Goal: Task Accomplishment & Management: Manage account settings

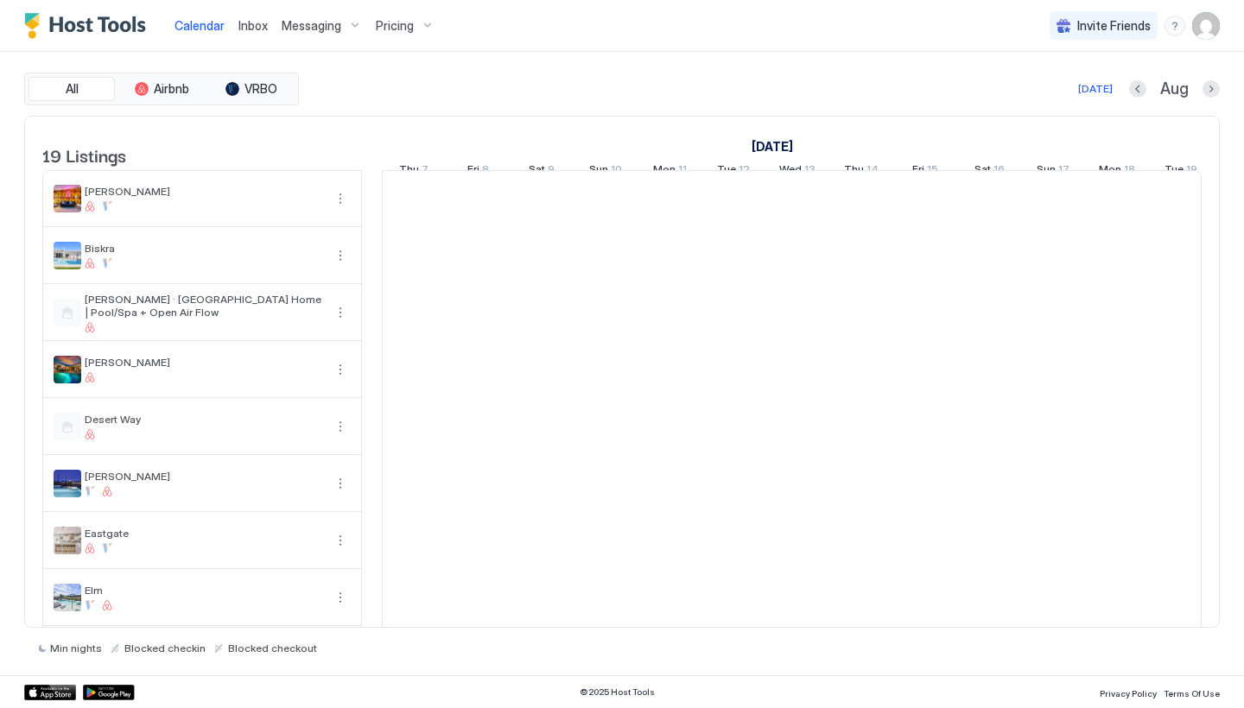
scroll to position [0, 960]
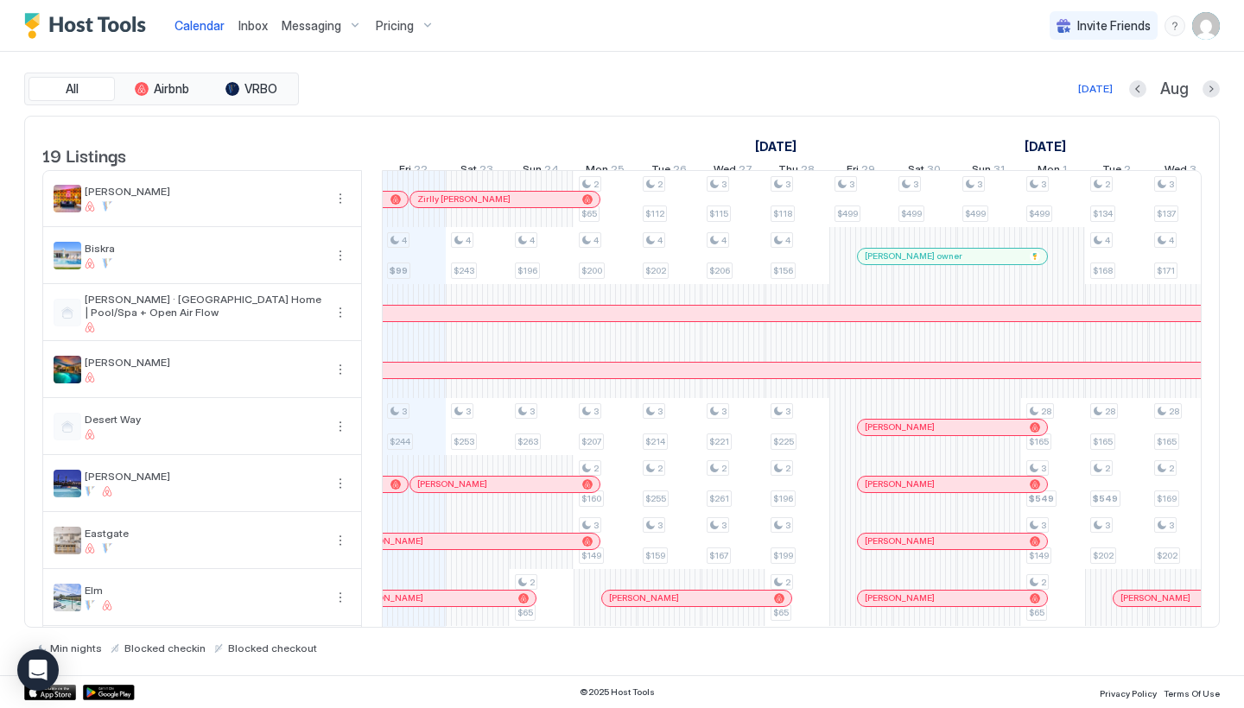
click at [400, 25] on span "Pricing" at bounding box center [395, 26] width 38 height 16
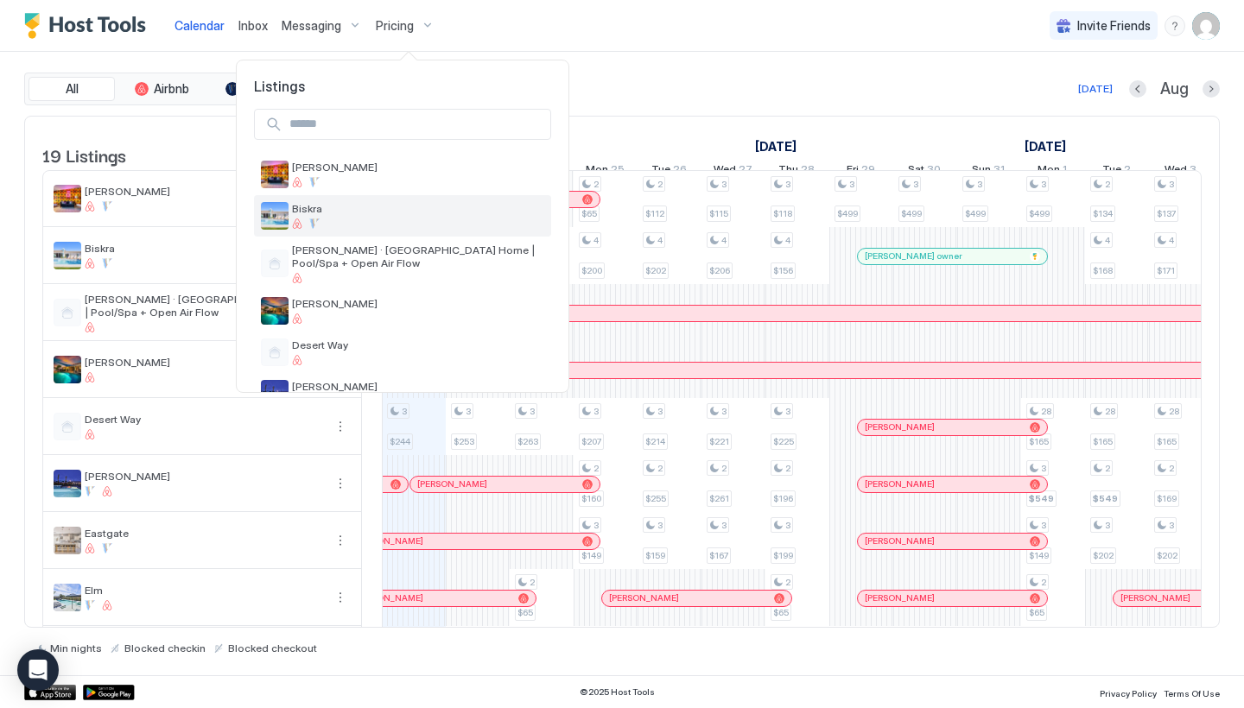
click at [332, 228] on div at bounding box center [418, 224] width 252 height 10
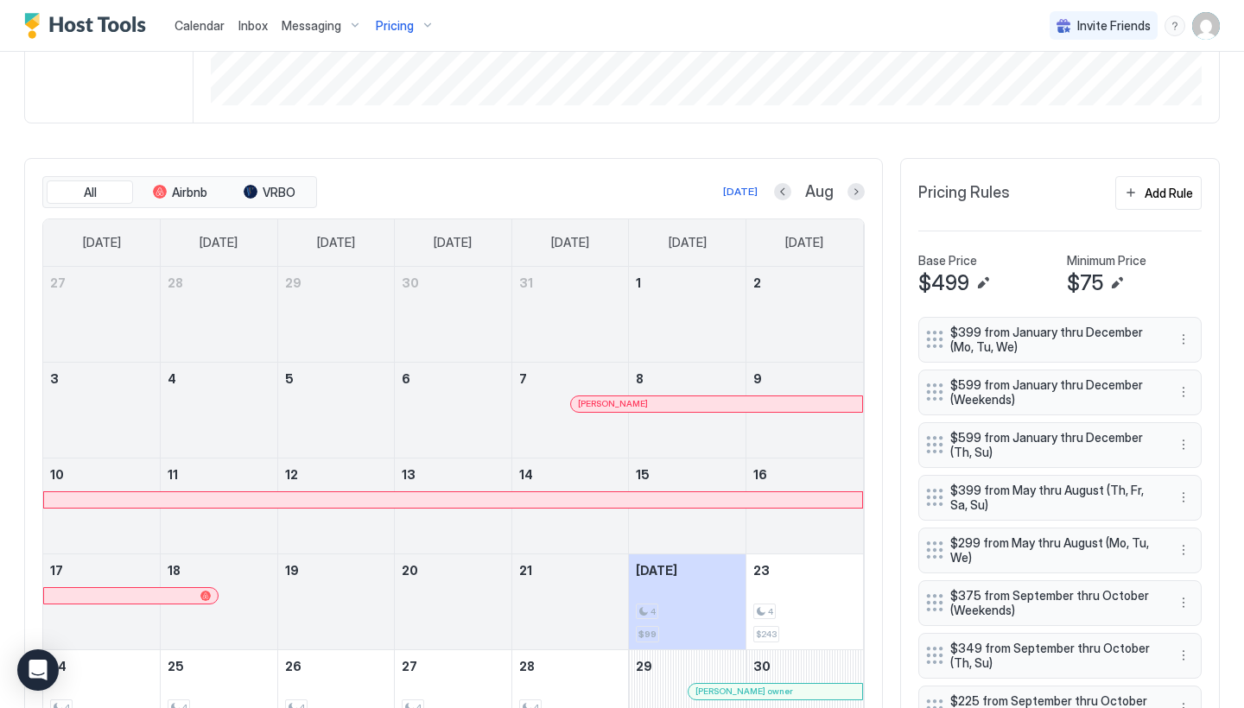
scroll to position [423, 0]
click at [852, 188] on button "Next month" at bounding box center [855, 189] width 17 height 17
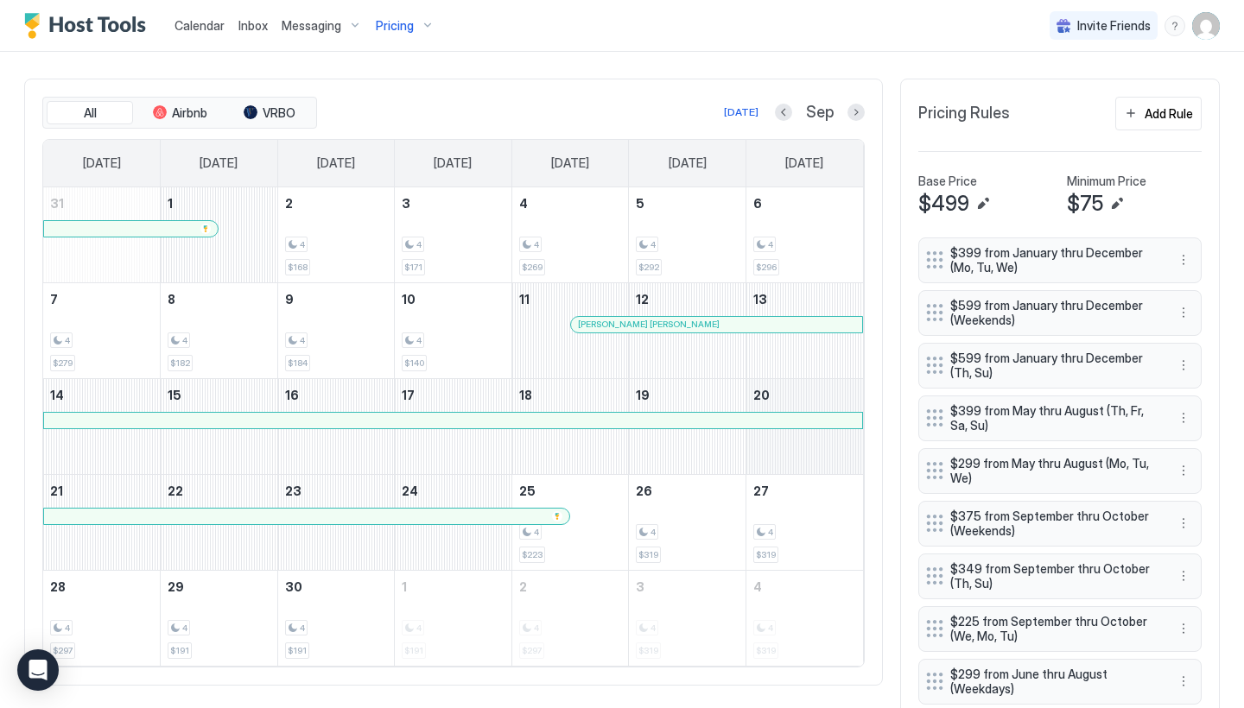
scroll to position [448, 0]
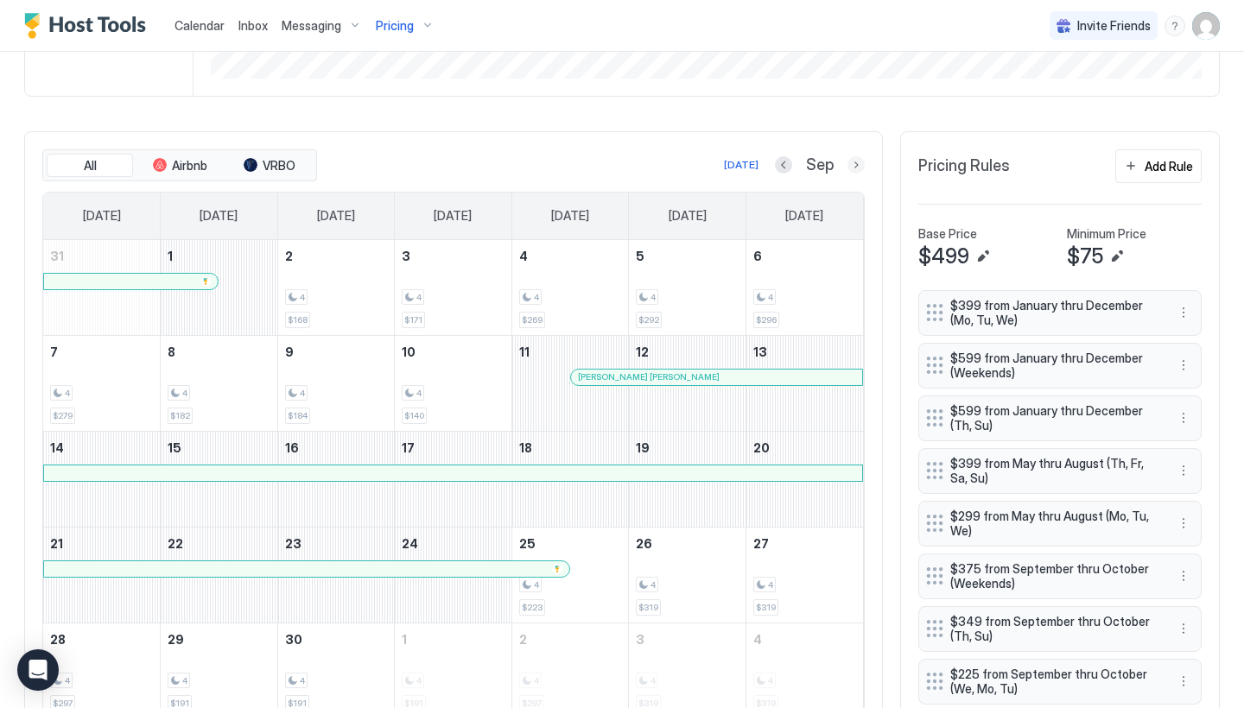
click at [855, 161] on button "Next month" at bounding box center [855, 164] width 17 height 17
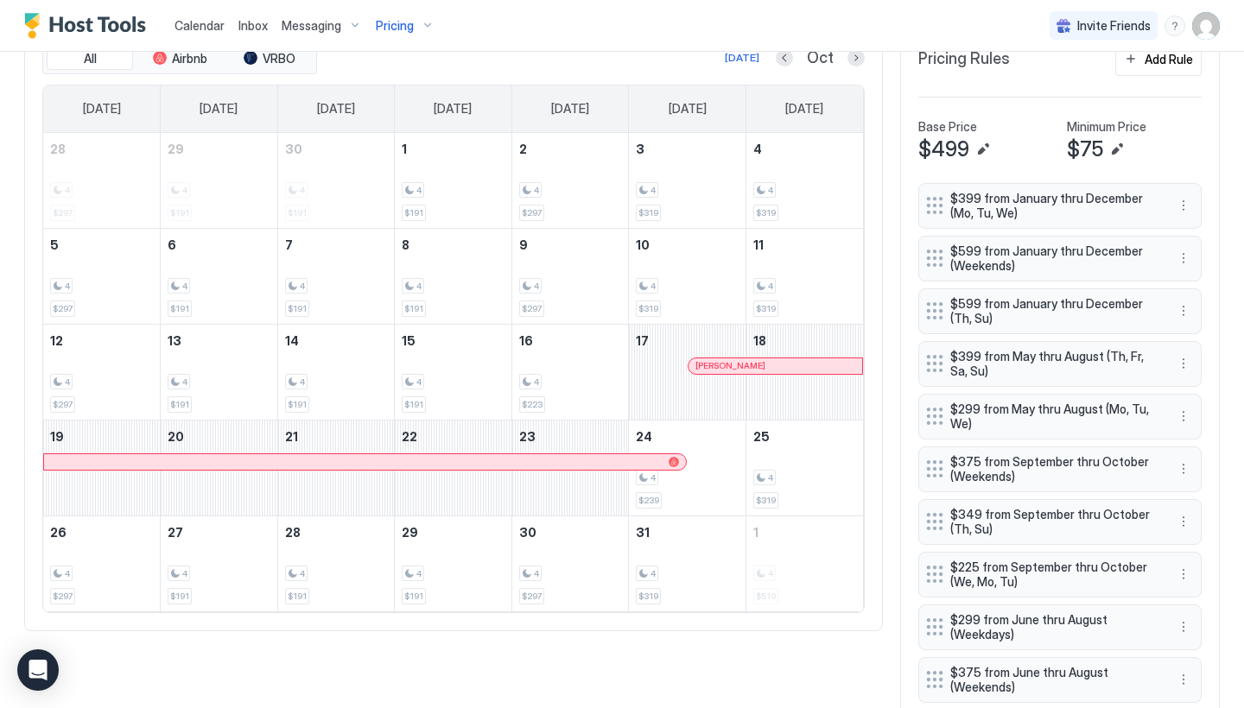
scroll to position [555, 0]
click at [851, 65] on button "Next month" at bounding box center [855, 58] width 17 height 17
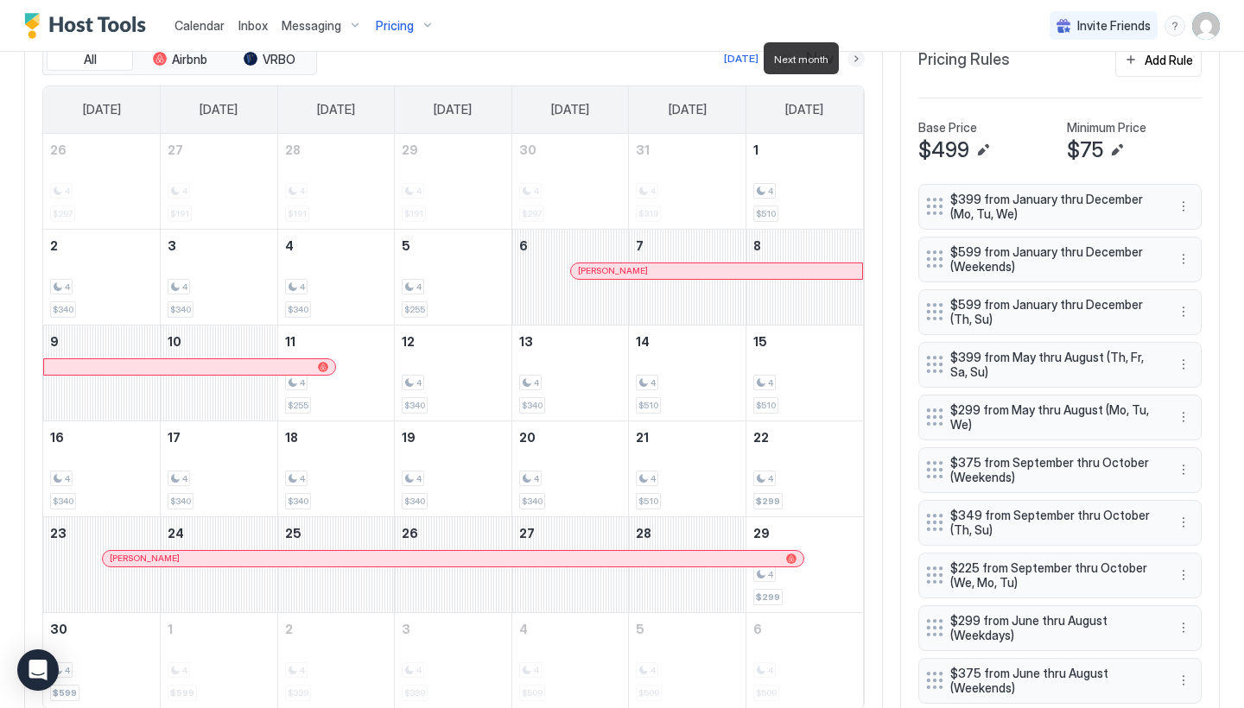
click at [854, 64] on button "Next month" at bounding box center [855, 58] width 17 height 17
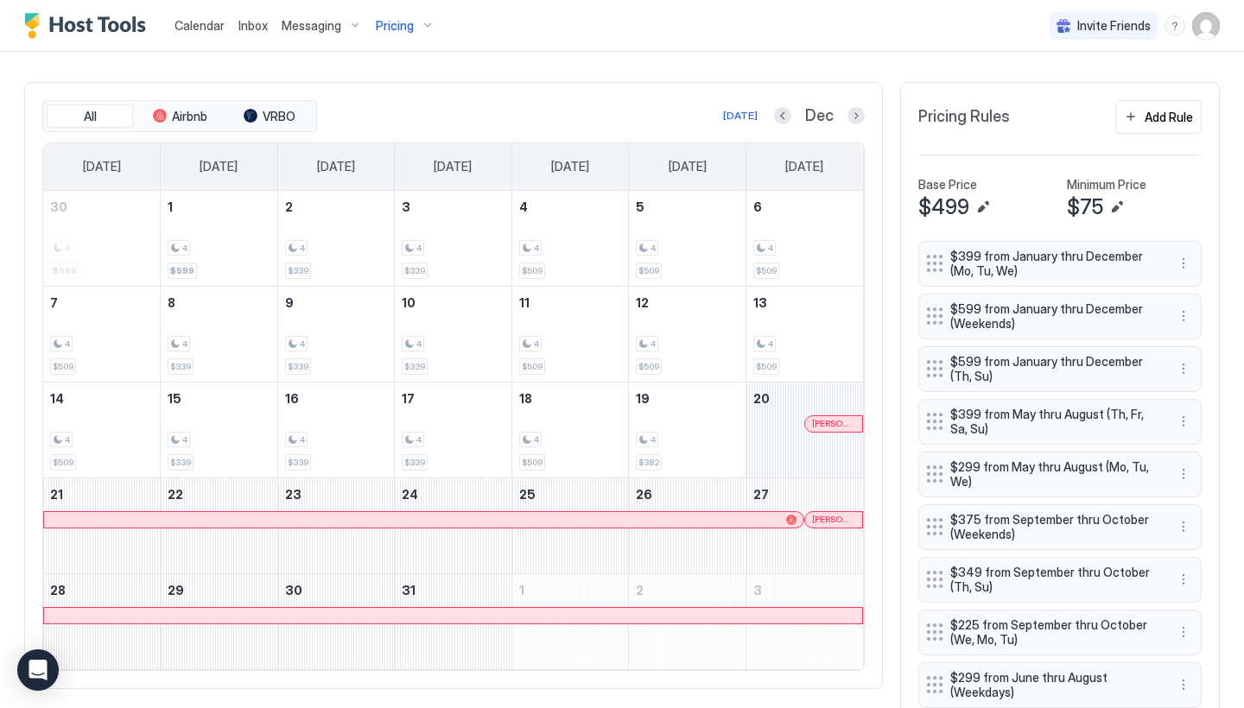
scroll to position [491, 0]
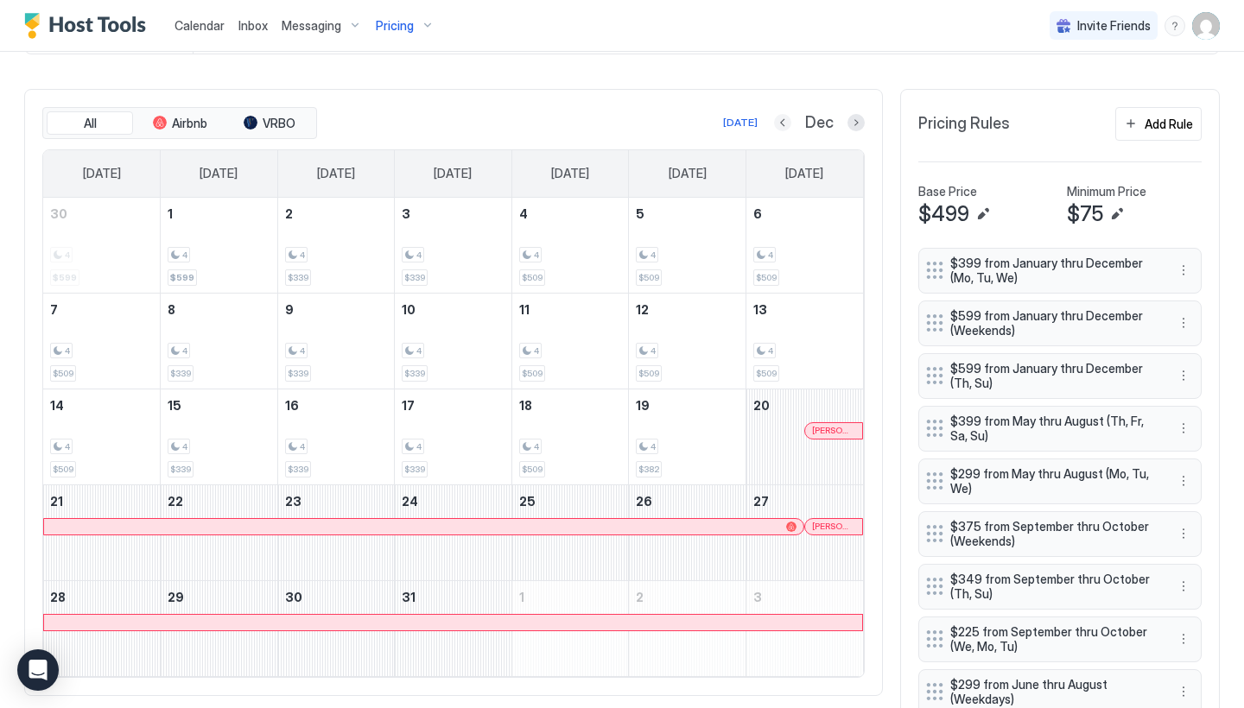
click at [788, 117] on button "Previous month" at bounding box center [782, 122] width 17 height 17
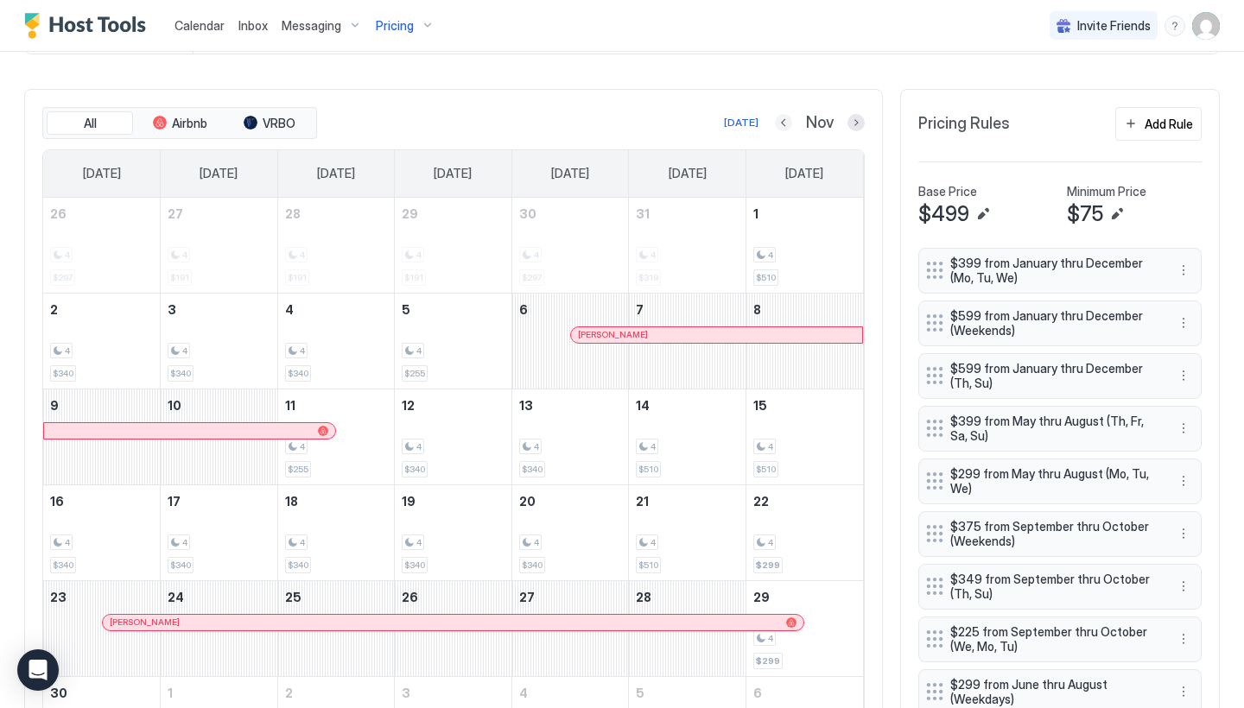
click at [787, 127] on button "Previous month" at bounding box center [783, 122] width 17 height 17
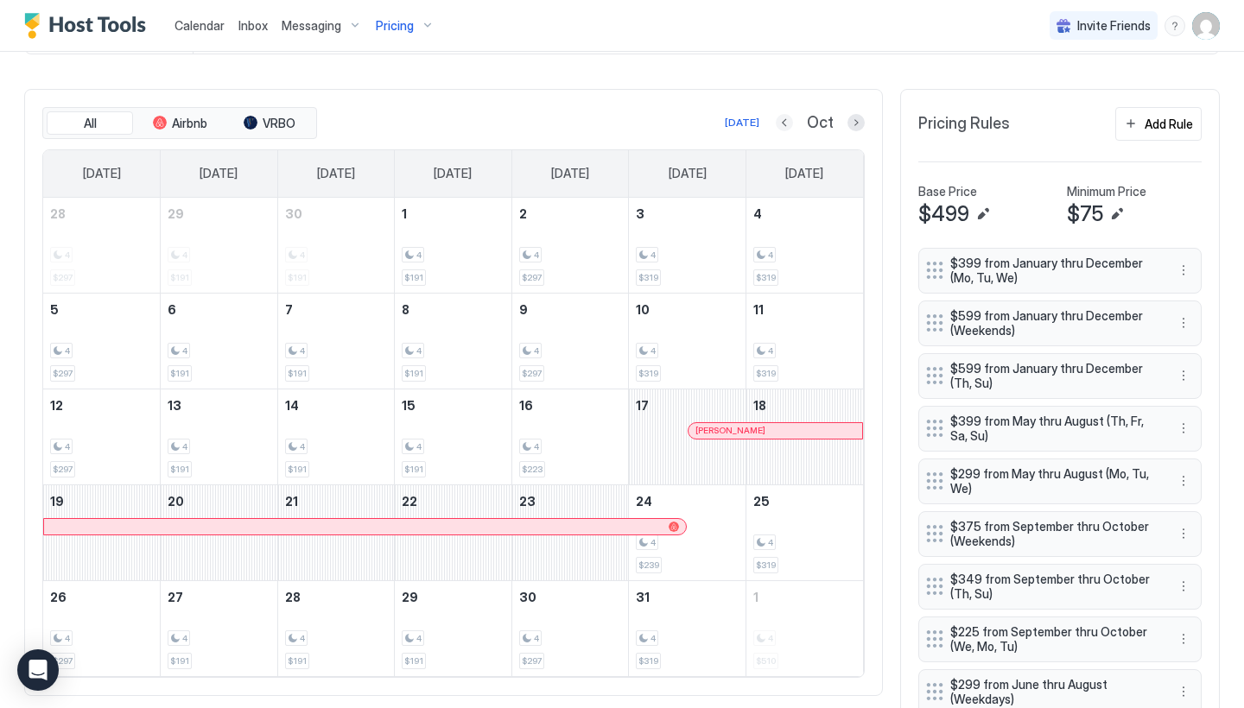
click at [783, 125] on button "Previous month" at bounding box center [784, 122] width 17 height 17
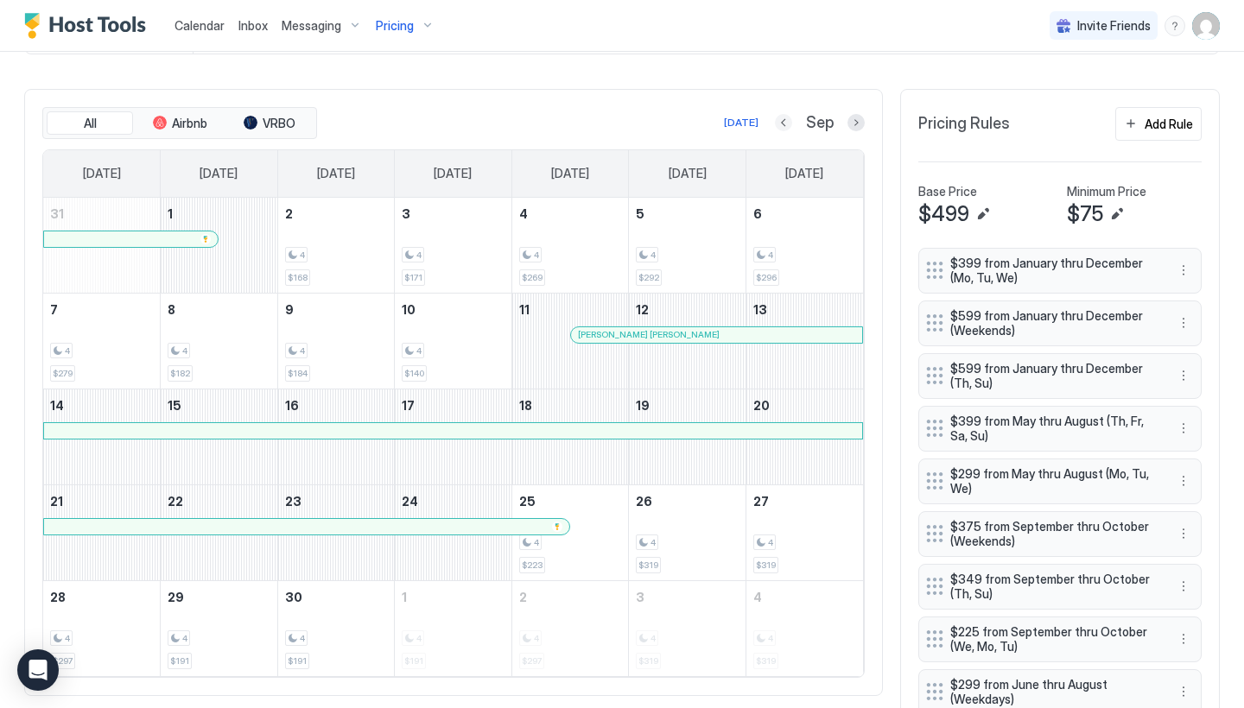
click at [784, 126] on button "Previous month" at bounding box center [783, 122] width 17 height 17
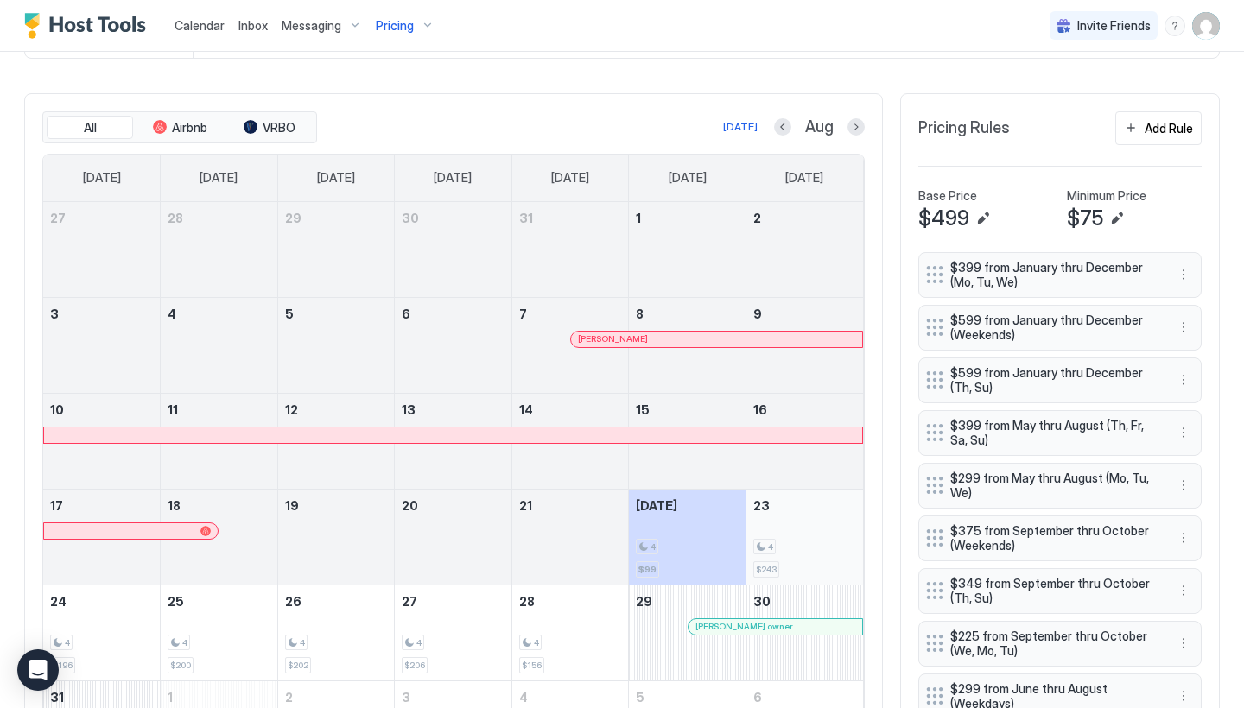
scroll to position [460, 0]
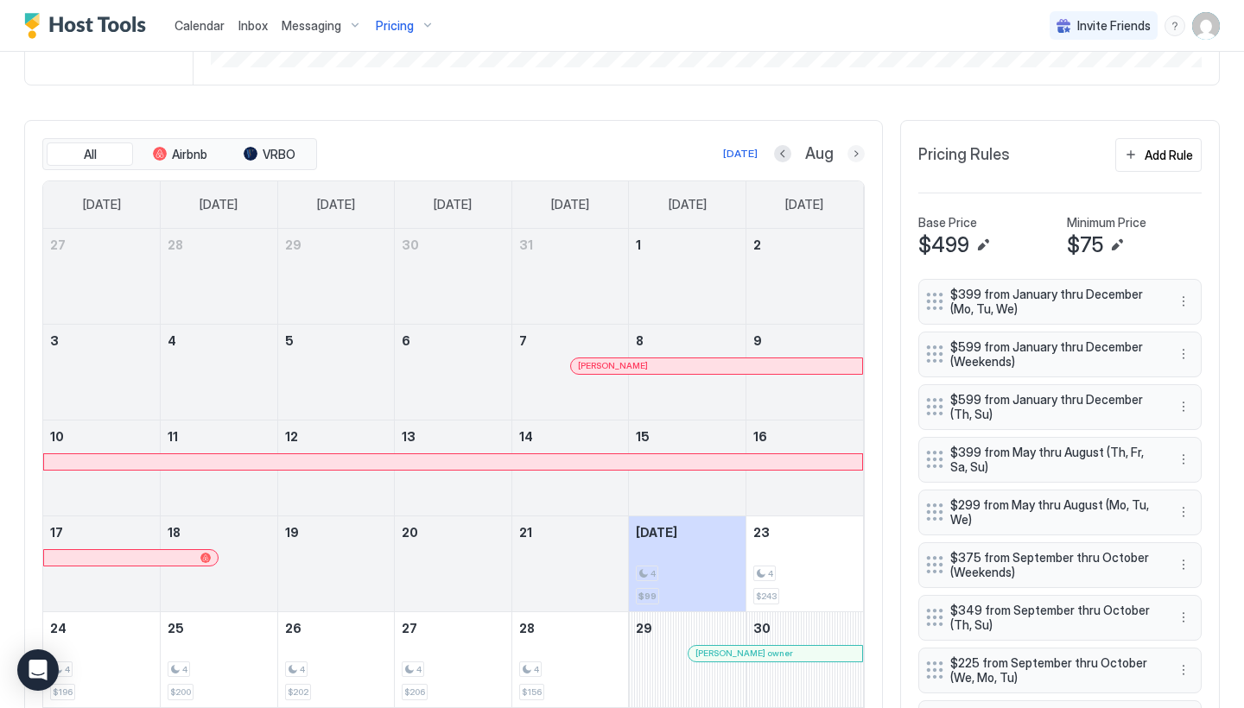
click at [856, 151] on button "Next month" at bounding box center [855, 153] width 17 height 17
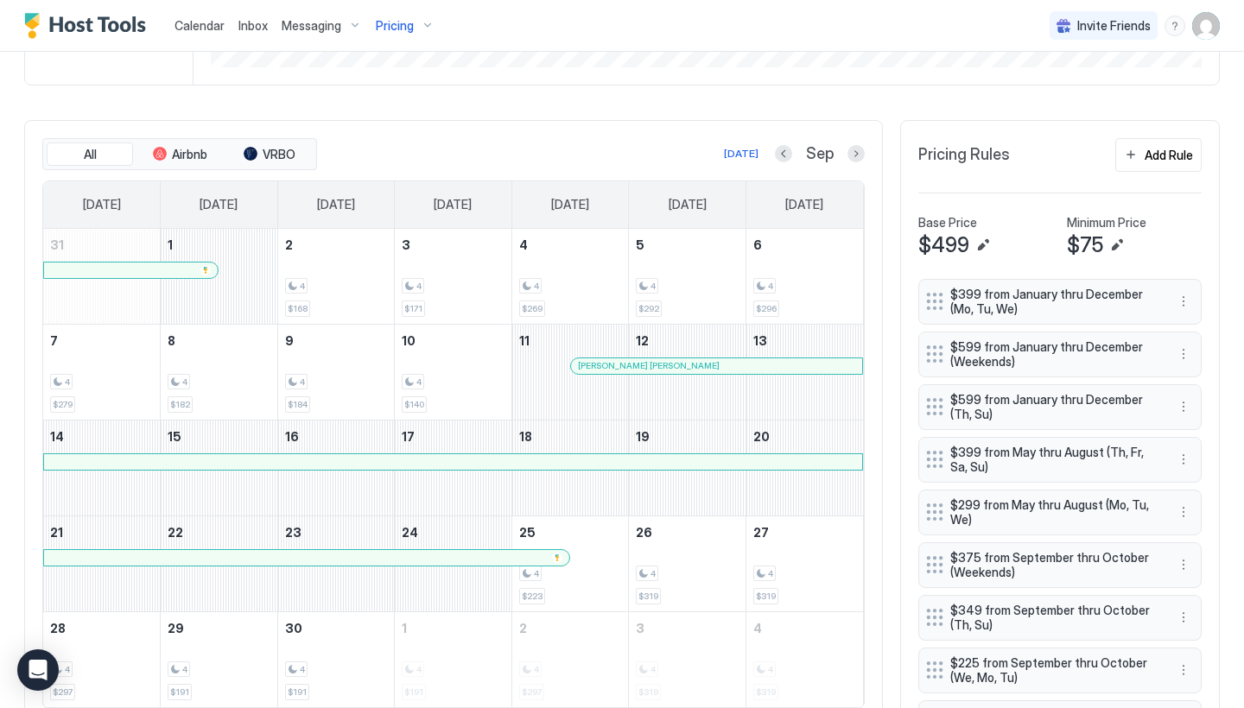
click at [405, 22] on span "Pricing" at bounding box center [395, 26] width 38 height 16
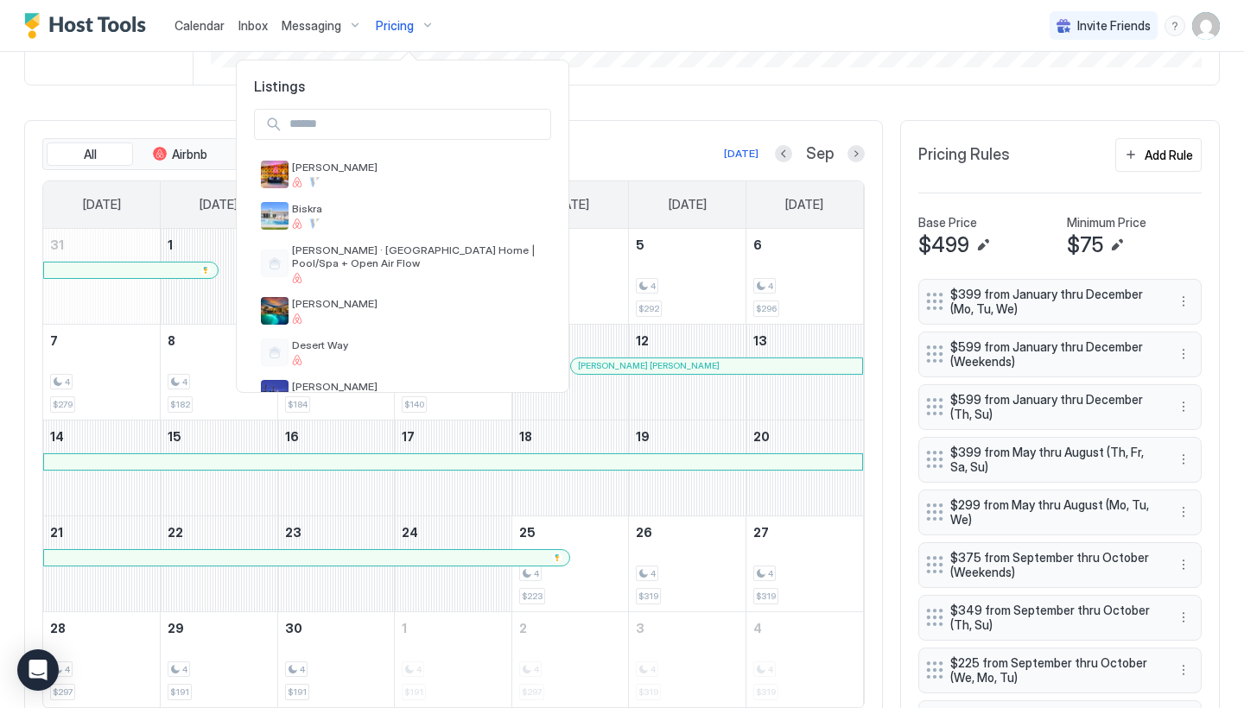
click at [399, 125] on input "Input Field" at bounding box center [416, 124] width 268 height 29
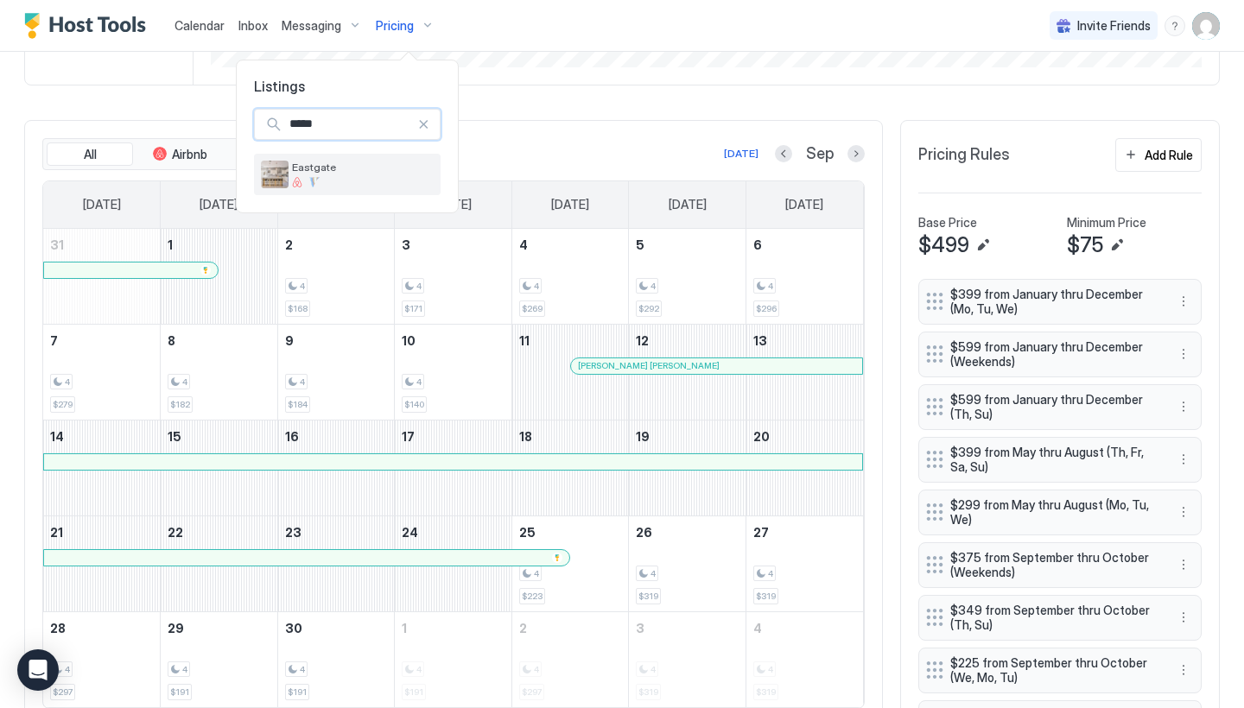
type input "****"
click at [384, 173] on span "Eastgate" at bounding box center [363, 167] width 142 height 13
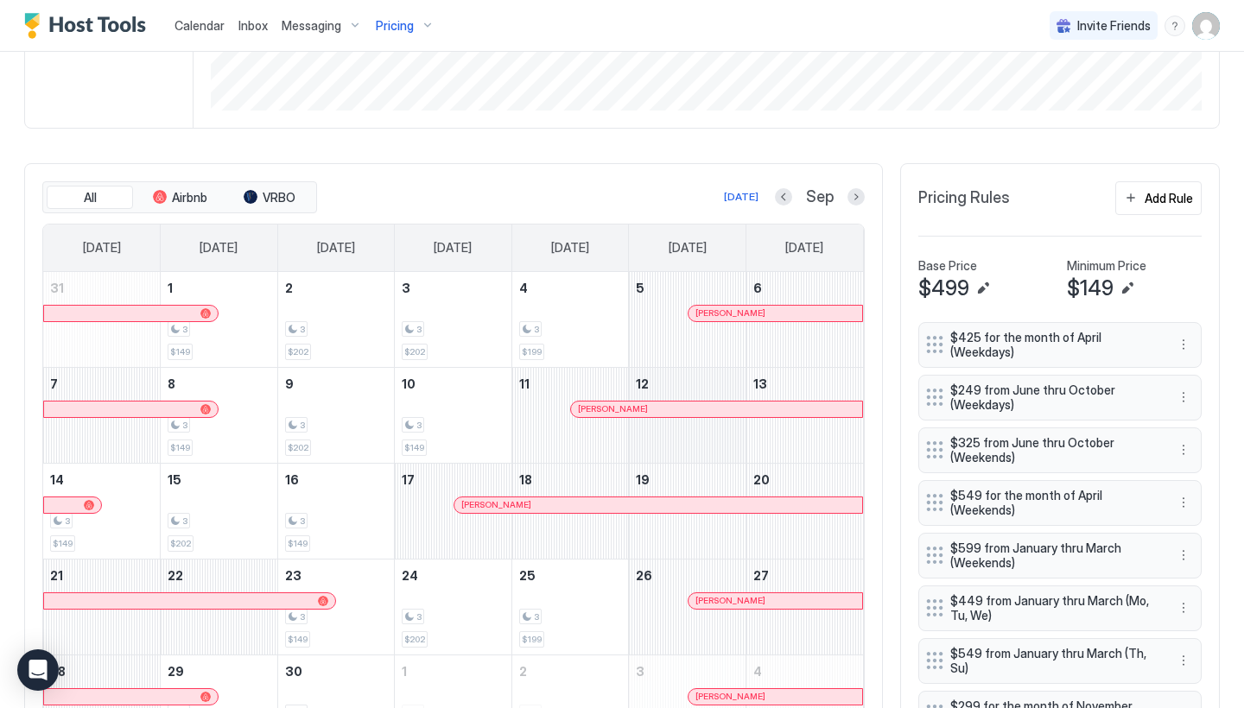
scroll to position [415, 0]
click at [786, 201] on button "Previous month" at bounding box center [783, 197] width 17 height 17
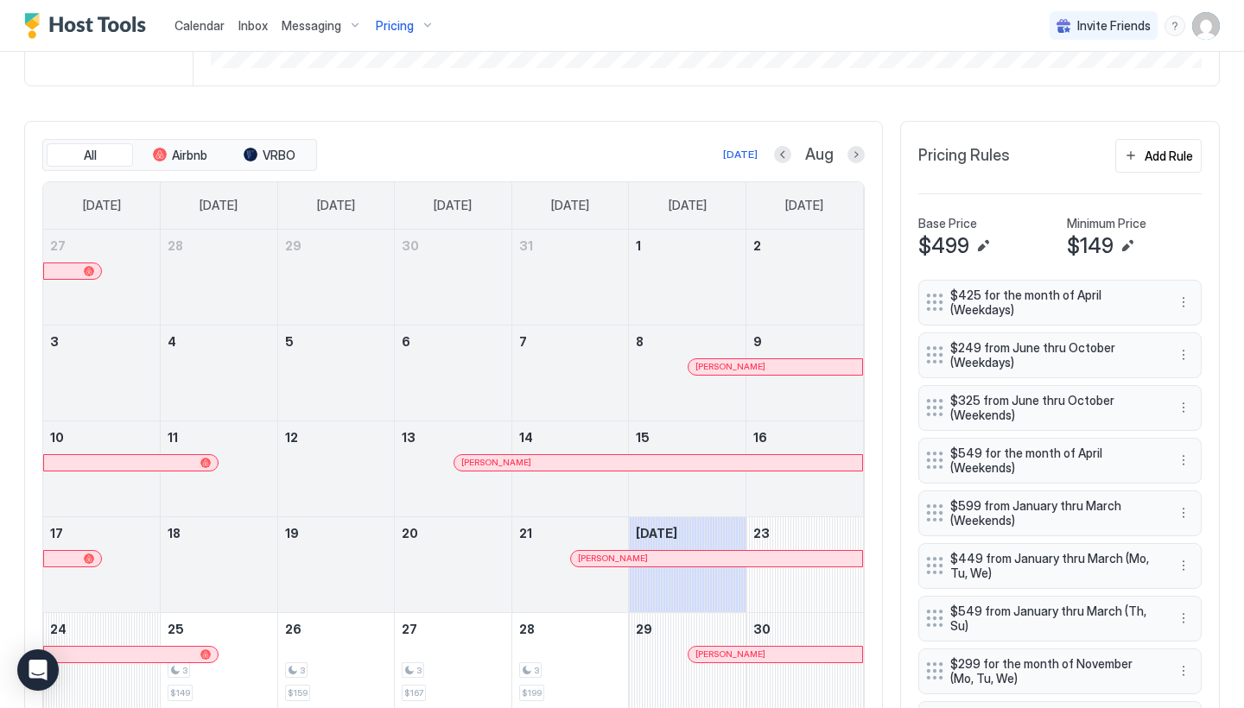
scroll to position [460, 0]
click at [852, 155] on button "Next month" at bounding box center [855, 152] width 17 height 17
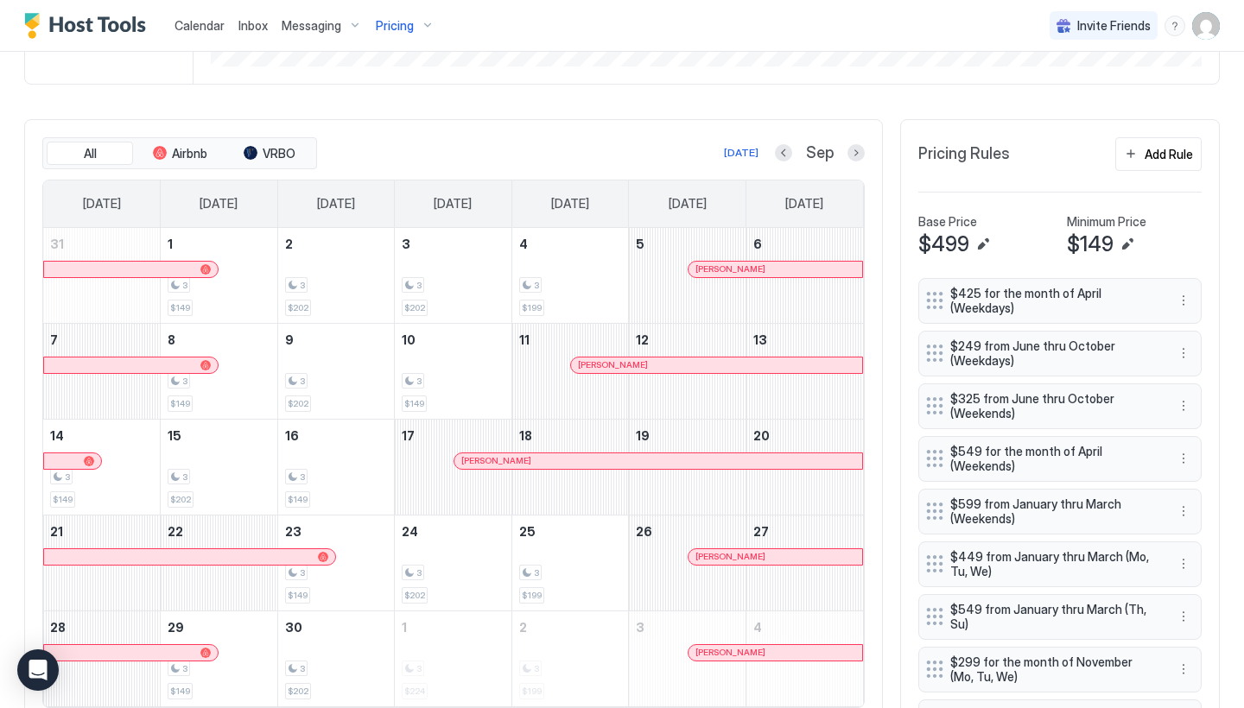
scroll to position [485, 0]
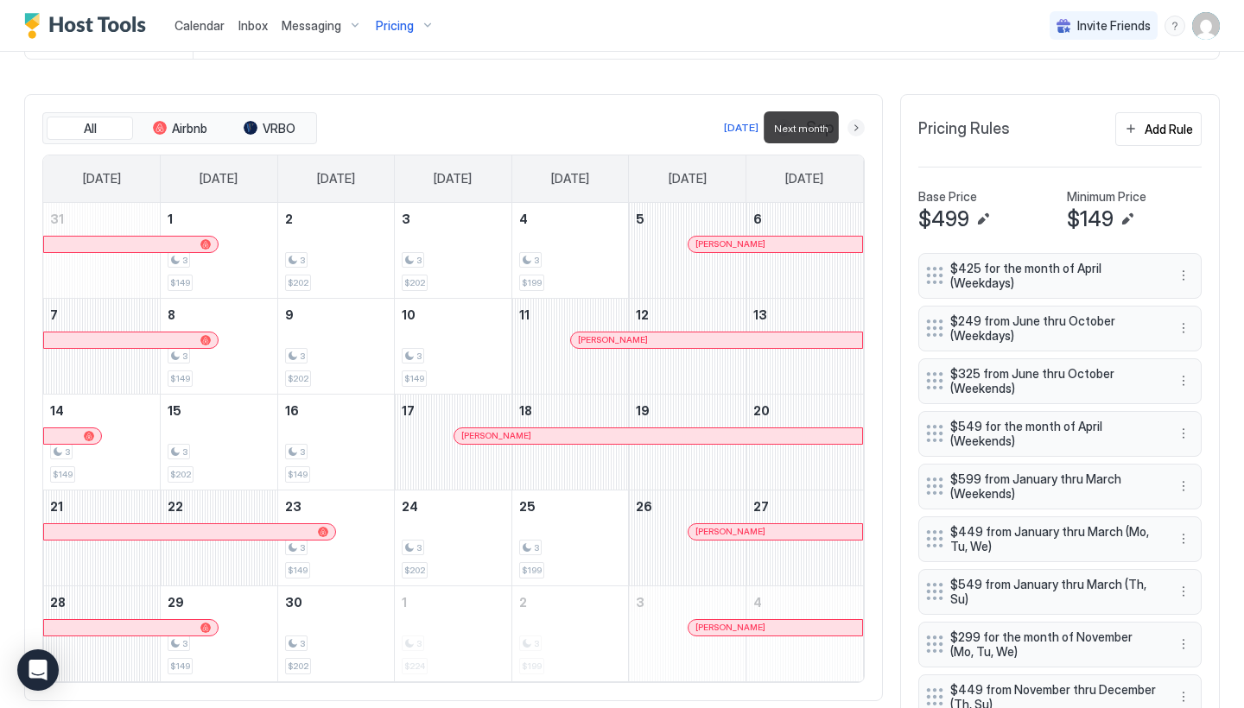
click at [858, 129] on button "Next month" at bounding box center [855, 127] width 17 height 17
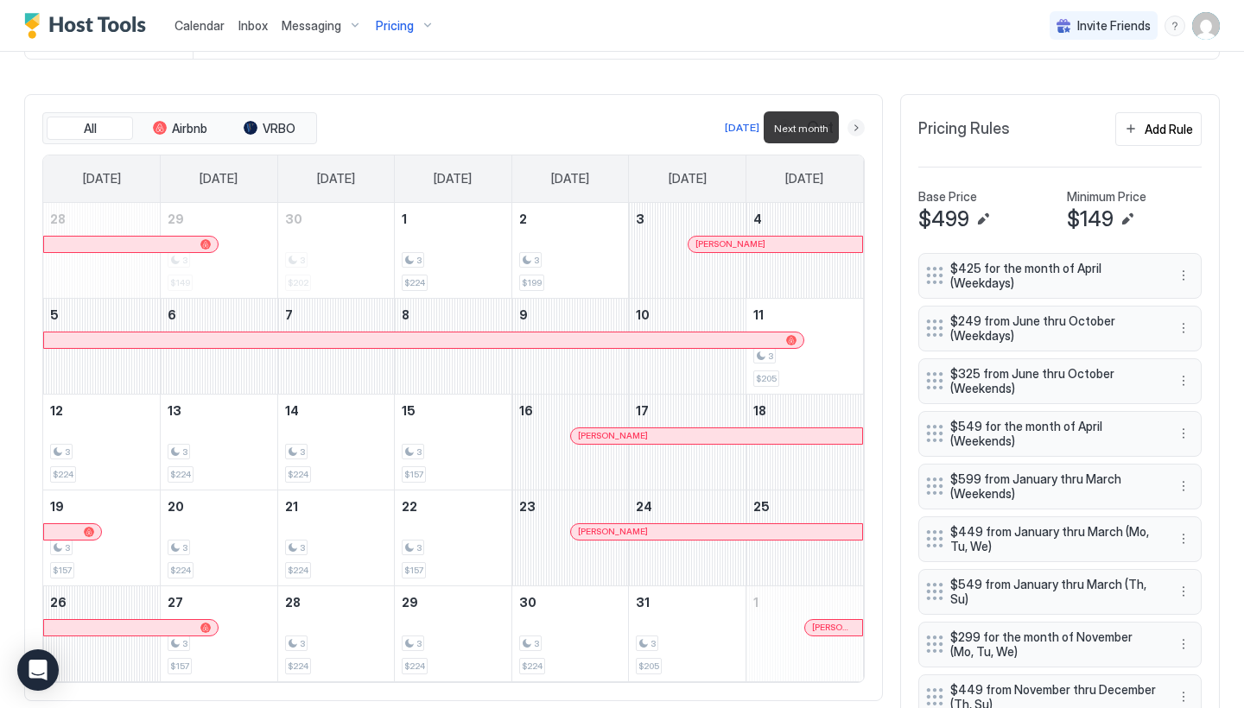
click at [853, 134] on button "Next month" at bounding box center [855, 127] width 17 height 17
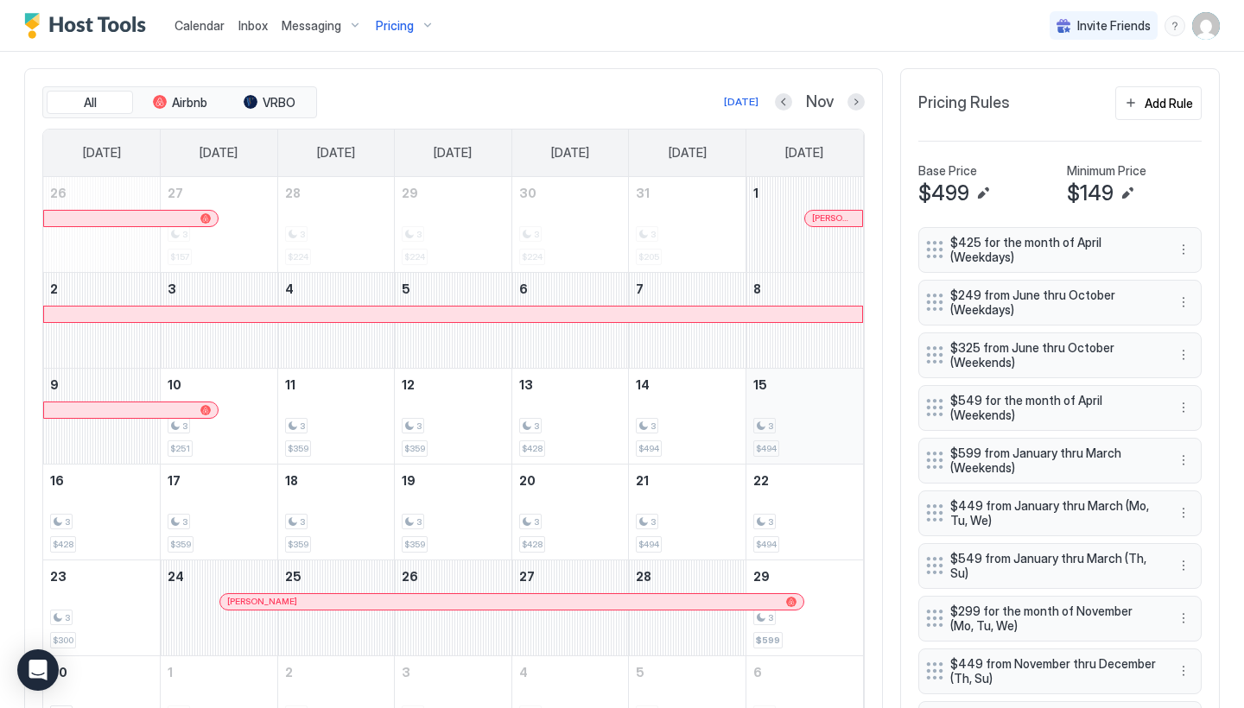
scroll to position [419, 0]
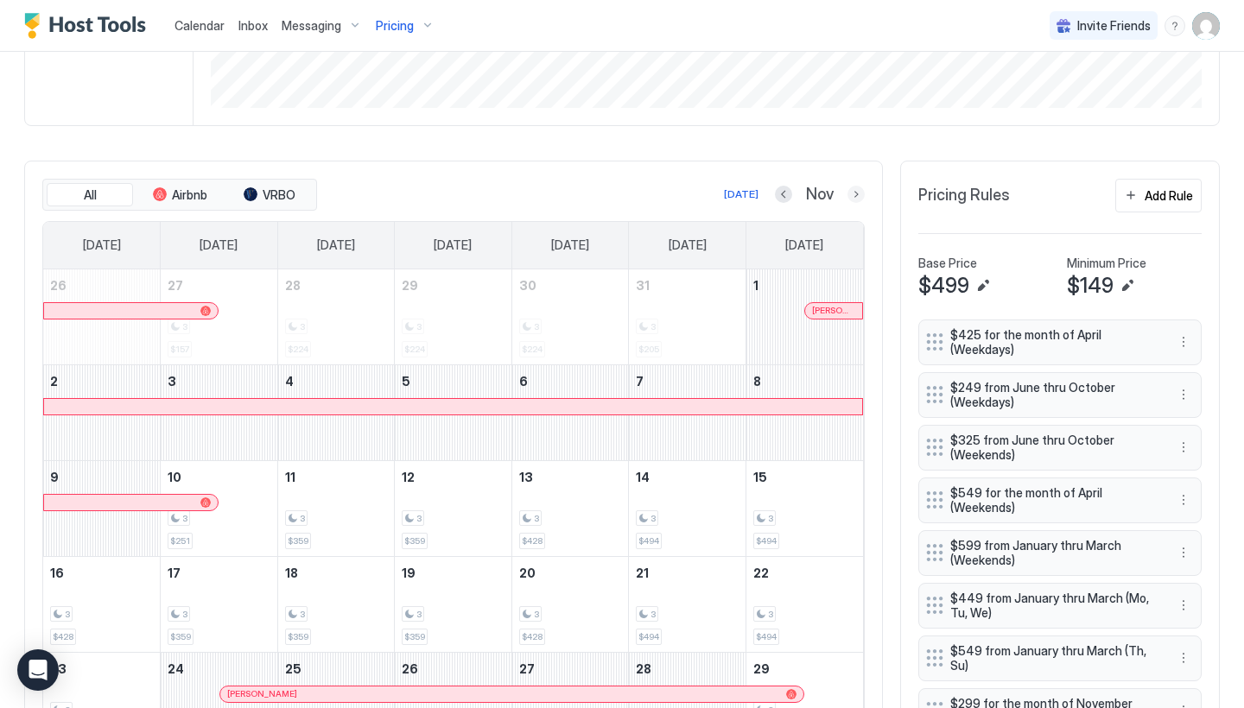
click at [854, 195] on button "Next month" at bounding box center [855, 194] width 17 height 17
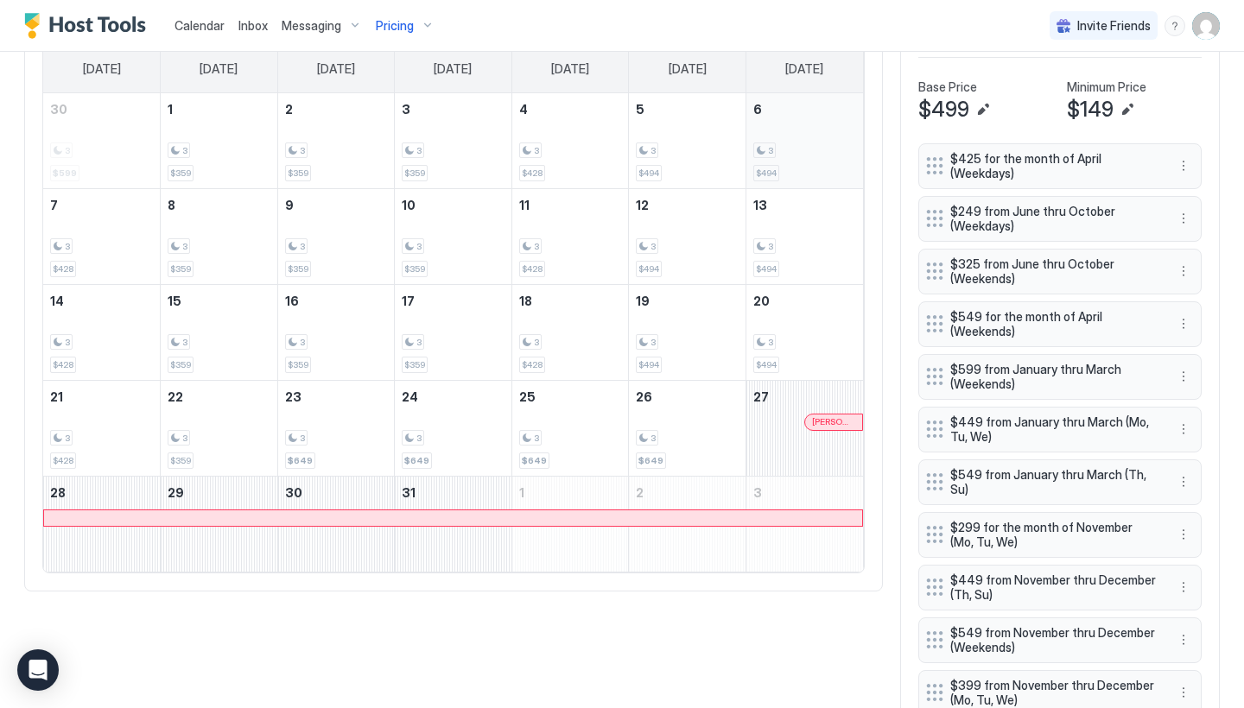
scroll to position [458, 0]
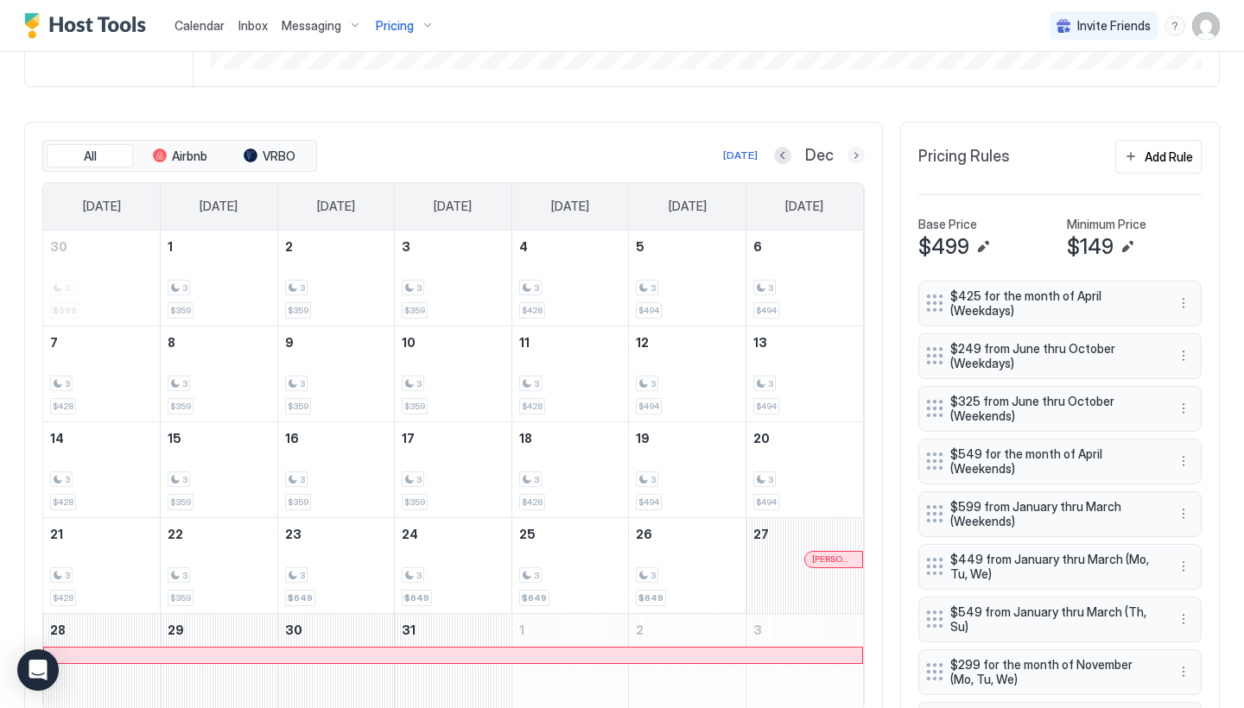
click at [852, 156] on button "Next month" at bounding box center [855, 155] width 17 height 17
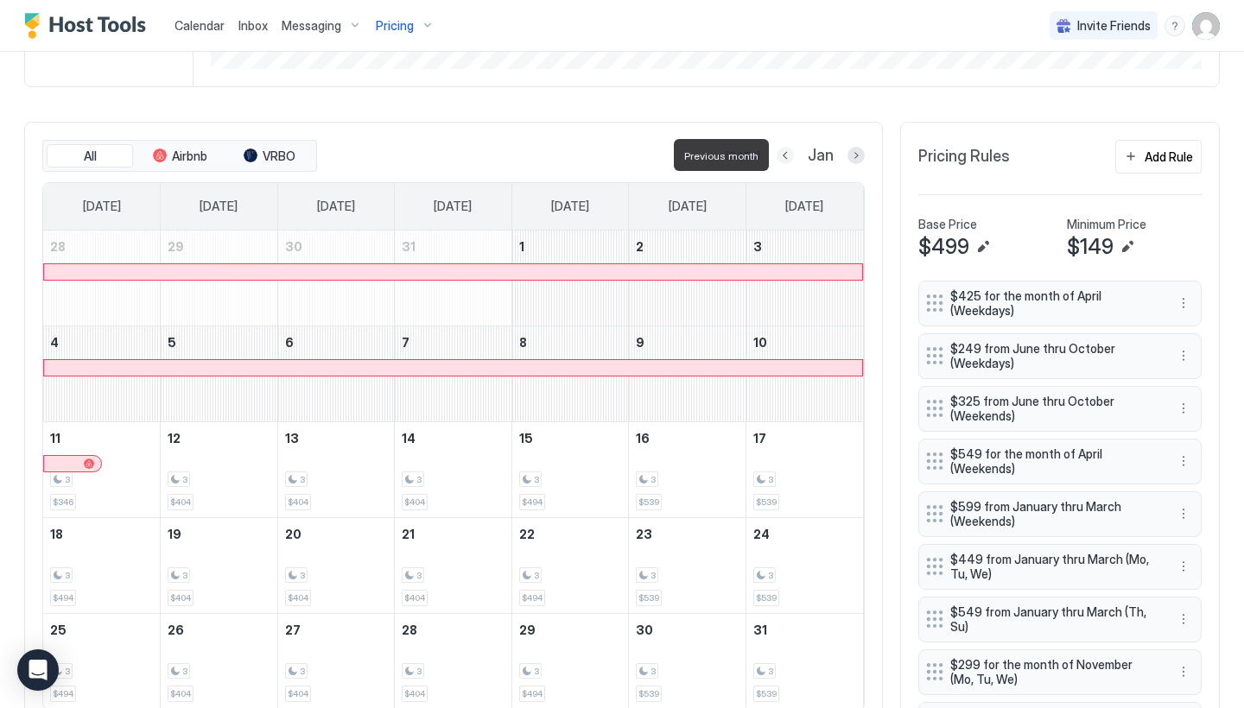
click at [779, 157] on button "Previous month" at bounding box center [785, 155] width 17 height 17
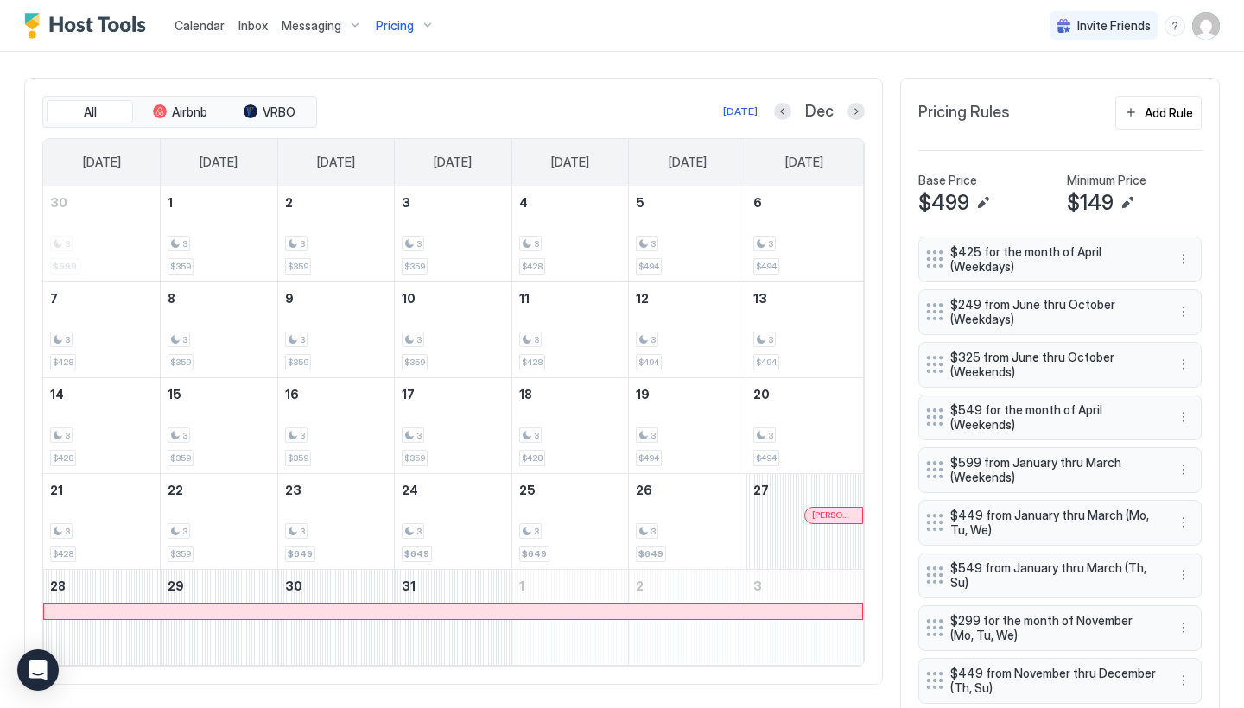
scroll to position [478, 0]
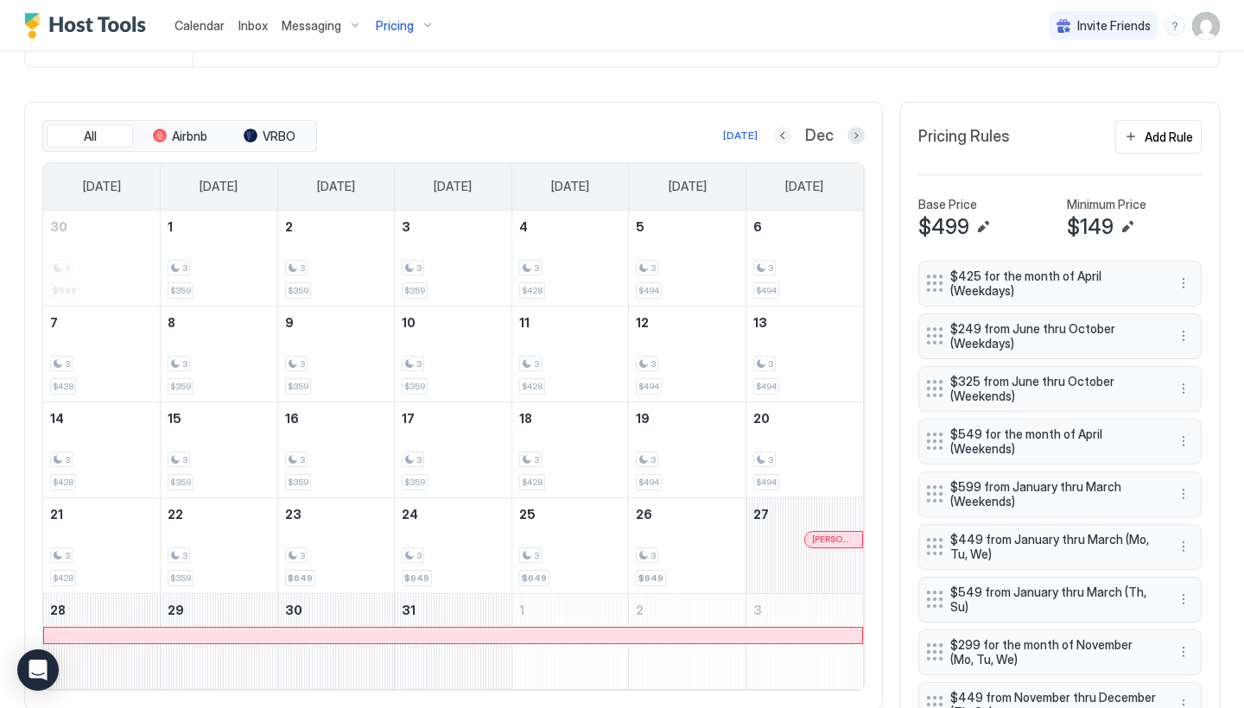
click at [779, 138] on button "Previous month" at bounding box center [782, 135] width 17 height 17
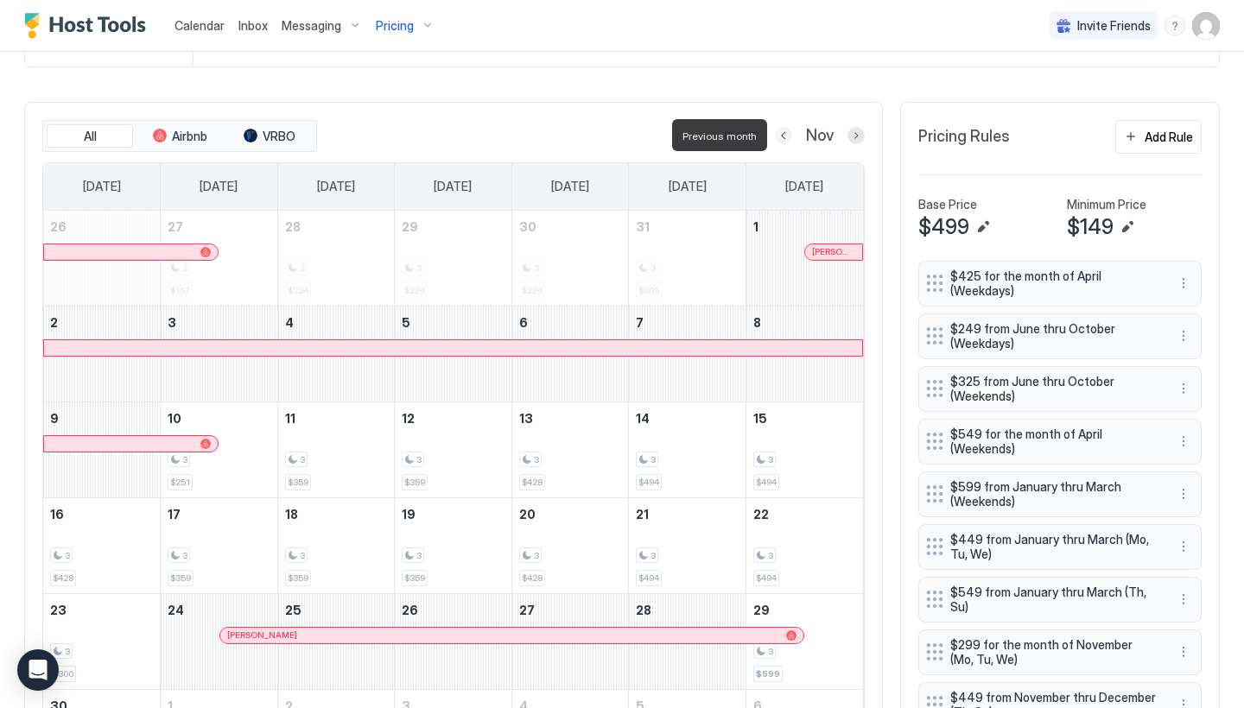
click at [779, 138] on button "Previous month" at bounding box center [783, 135] width 17 height 17
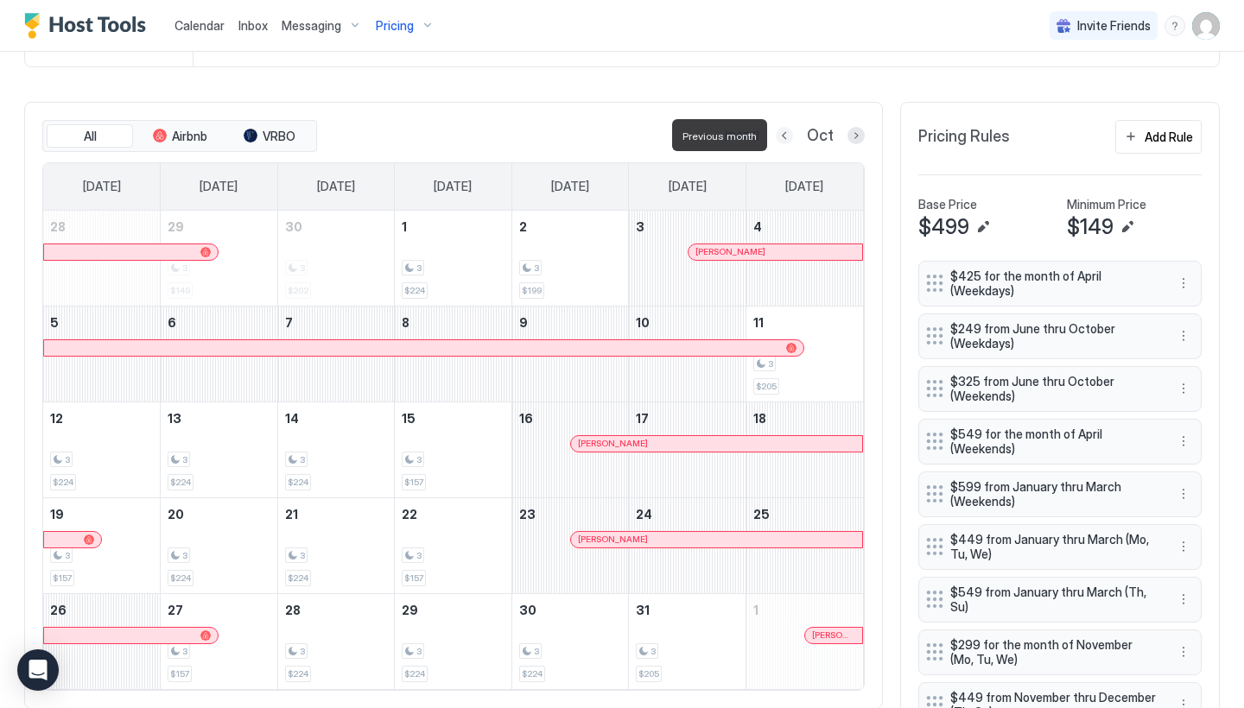
click at [779, 138] on button "Previous month" at bounding box center [784, 135] width 17 height 17
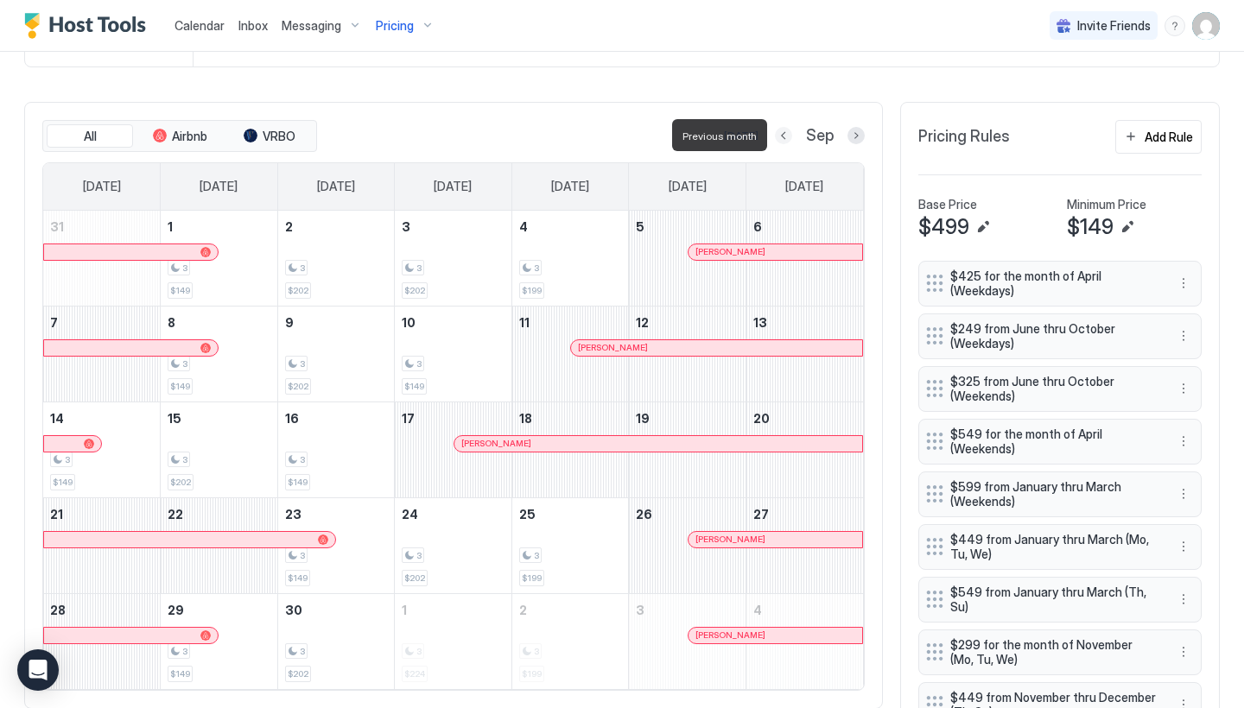
click at [780, 138] on button "Previous month" at bounding box center [783, 135] width 17 height 17
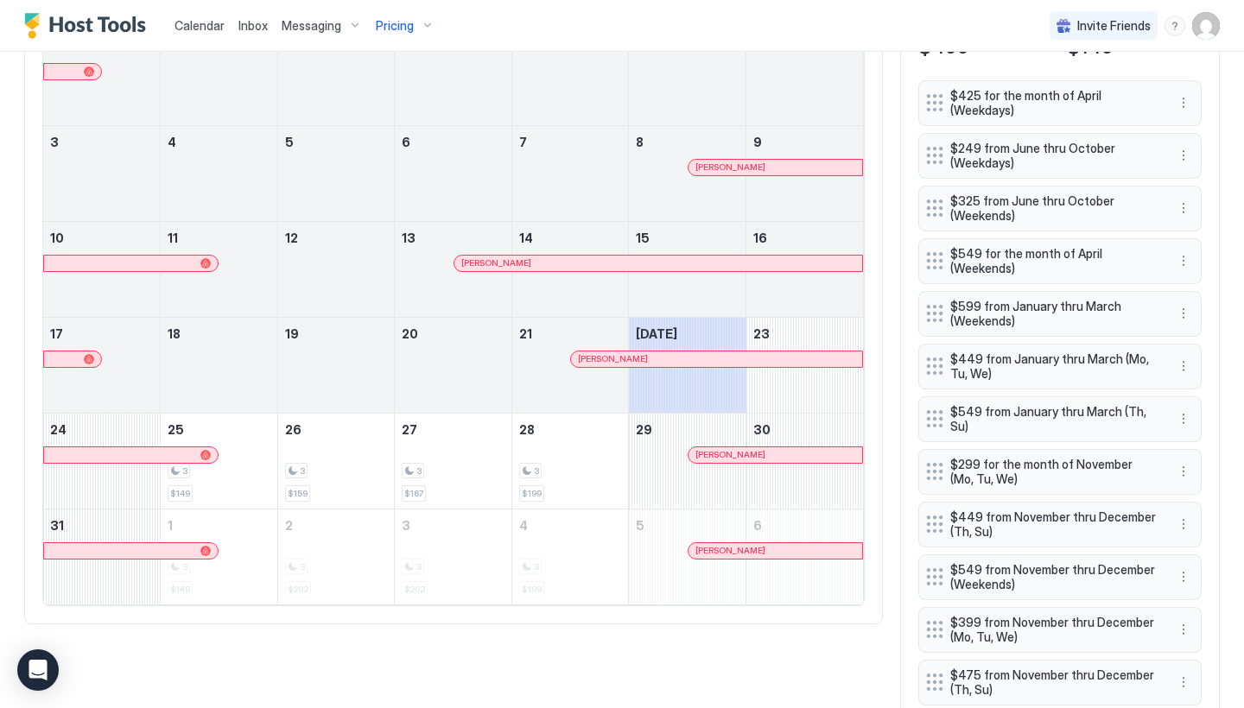
scroll to position [661, 0]
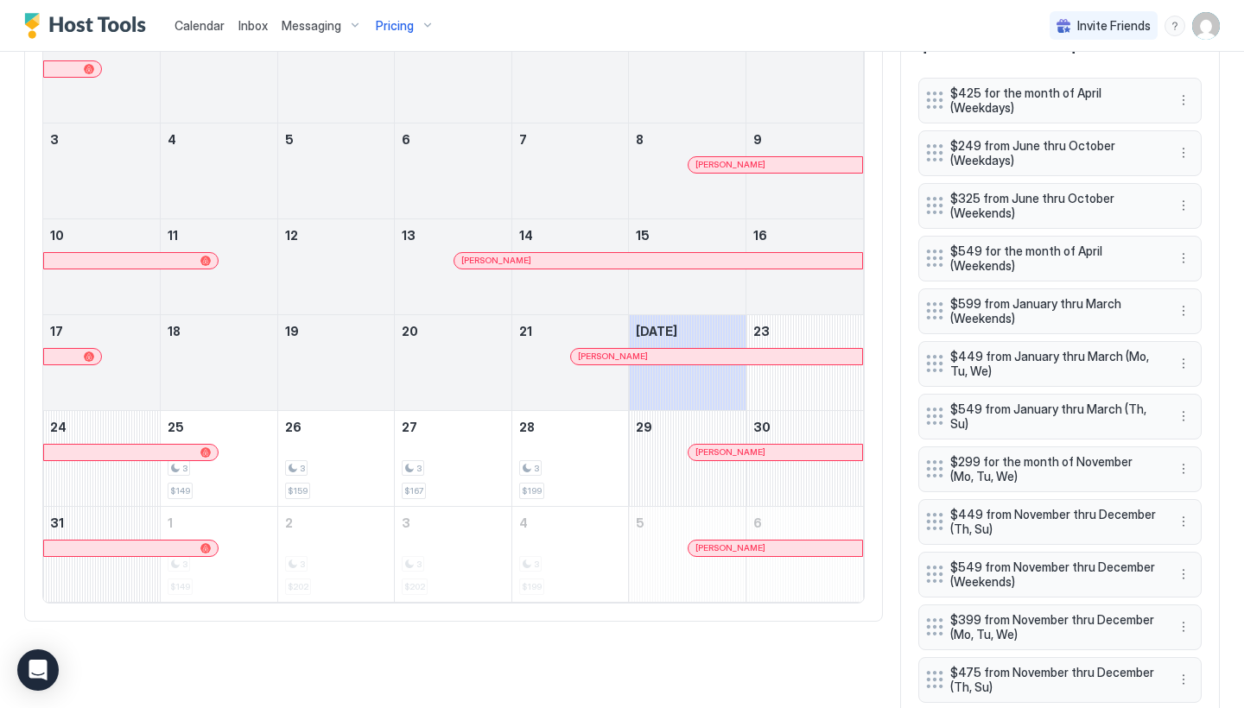
drag, startPoint x: 238, startPoint y: 457, endPoint x: 557, endPoint y: 559, distance: 335.4
click at [557, 559] on tbody "27 28 29 30 31 1 2 3 4 5 6 7 8 [PERSON_NAME] 9 10 11 12 13 [PERSON_NAME] 14 15 …" at bounding box center [453, 315] width 820 height 574
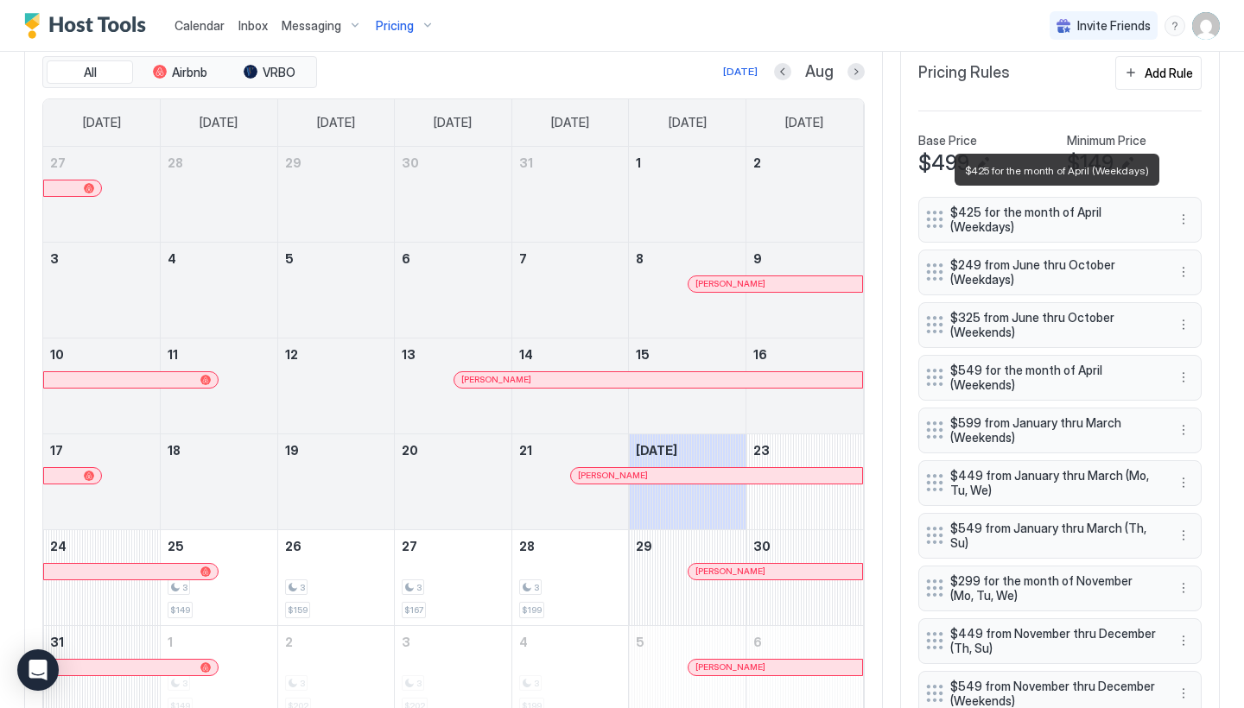
scroll to position [464, 0]
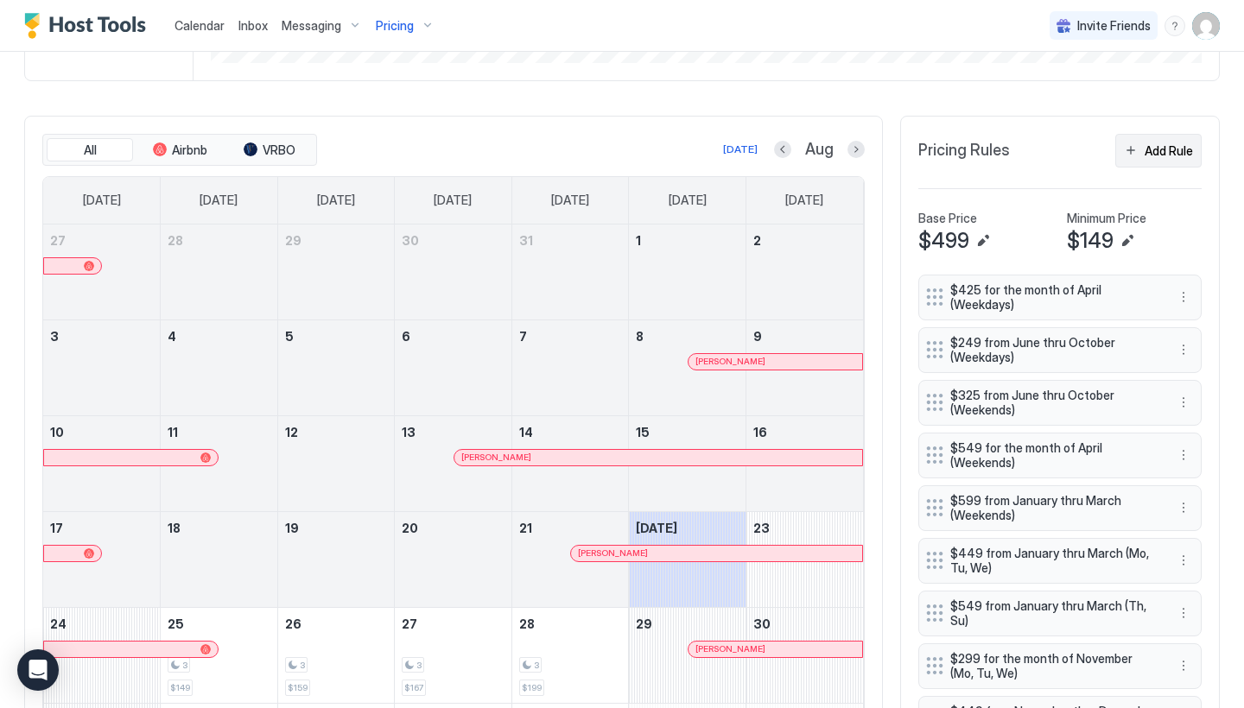
click at [1174, 148] on div "Add Rule" at bounding box center [1168, 151] width 48 height 18
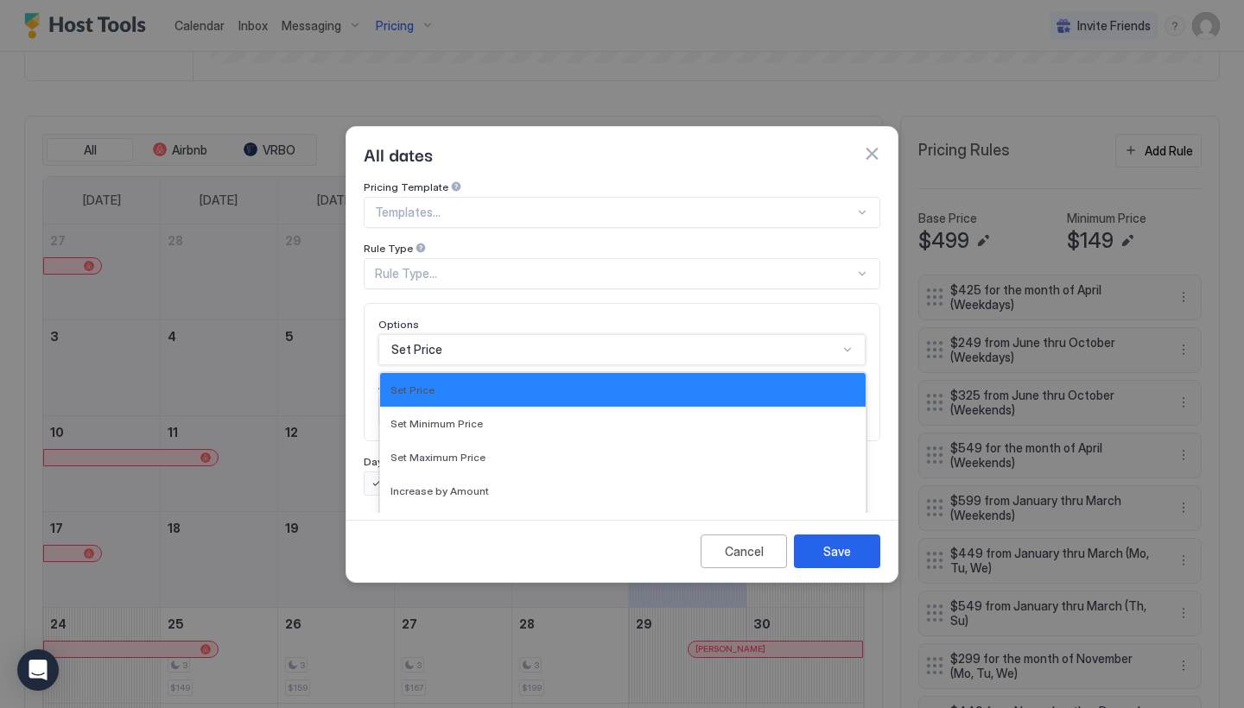
click at [508, 336] on div "Set Price selected, 1 of 17. 17 results available. Use Up and Down to choose op…" at bounding box center [621, 349] width 487 height 31
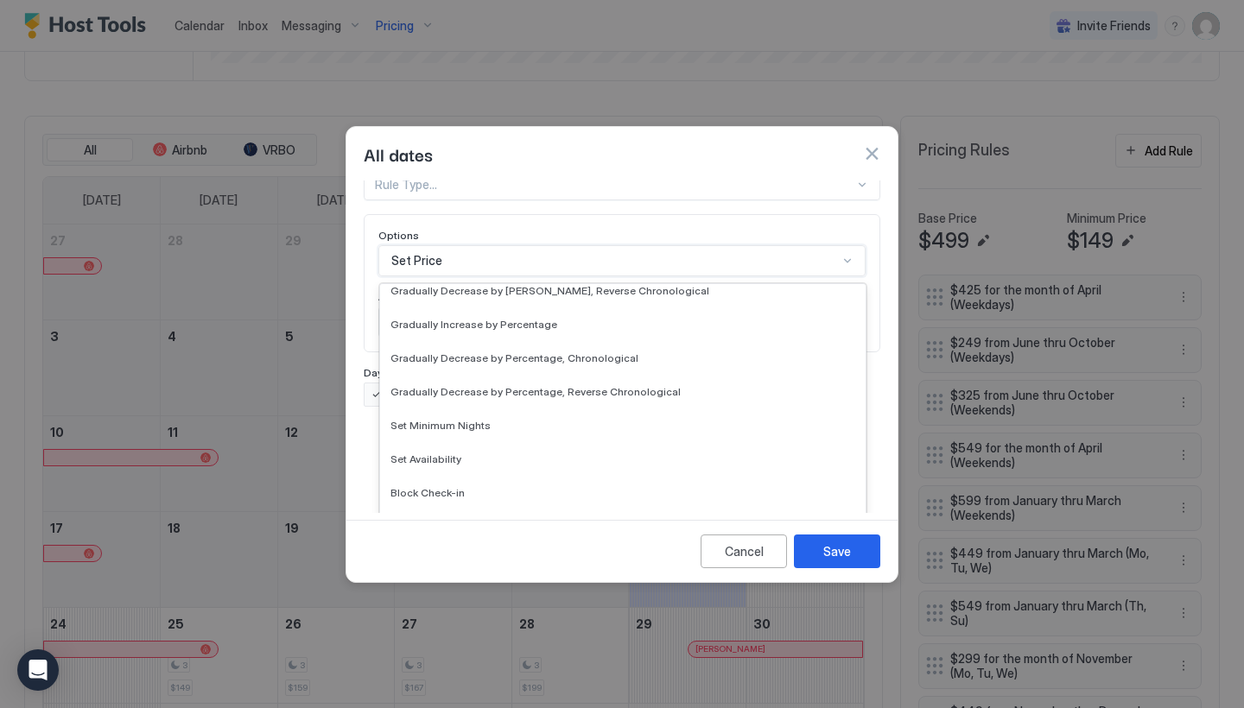
scroll to position [314, 0]
click at [491, 419] on div "Set Minimum Nights" at bounding box center [622, 425] width 465 height 13
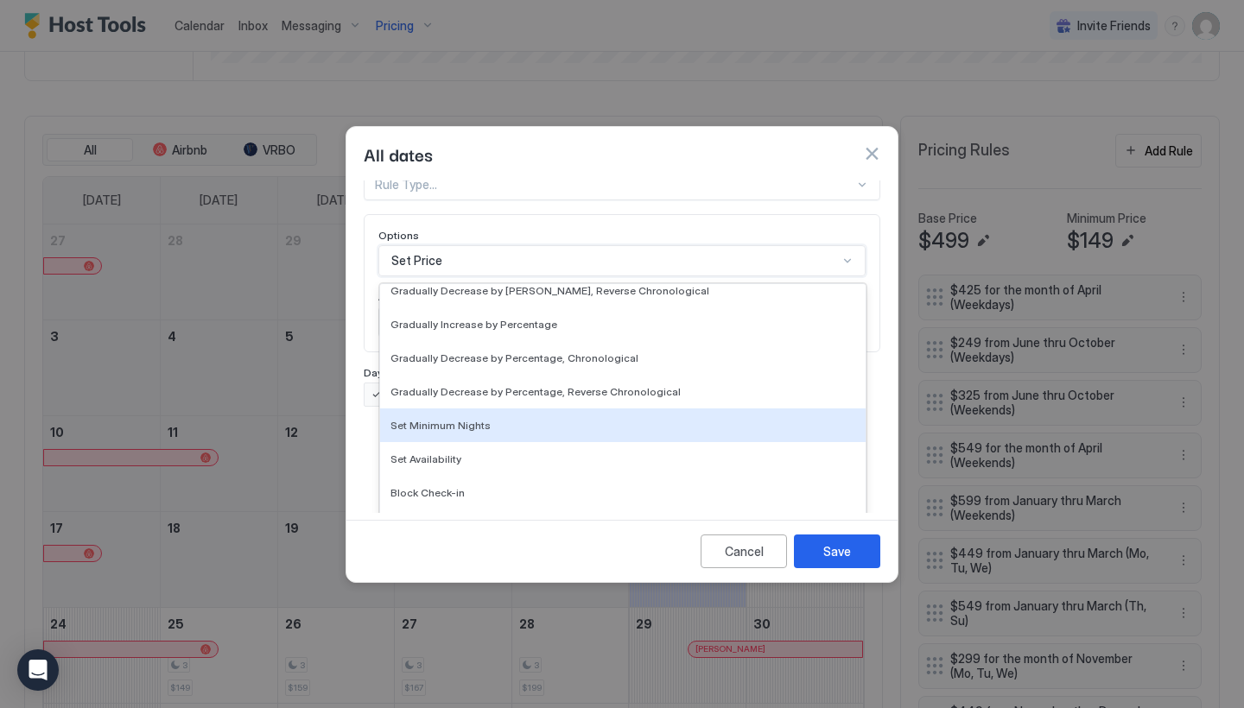
scroll to position [0, 0]
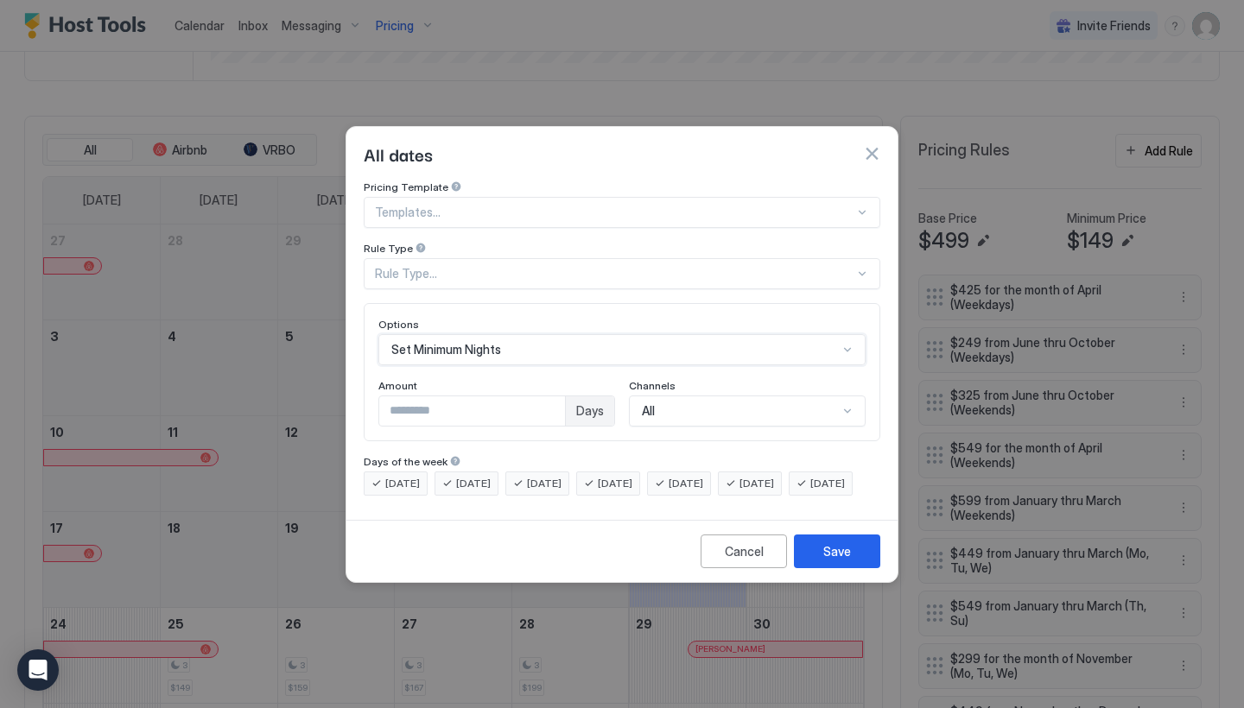
click at [441, 407] on input "*" at bounding box center [472, 410] width 186 height 29
type input "*"
click at [826, 561] on div "Save" at bounding box center [837, 551] width 28 height 18
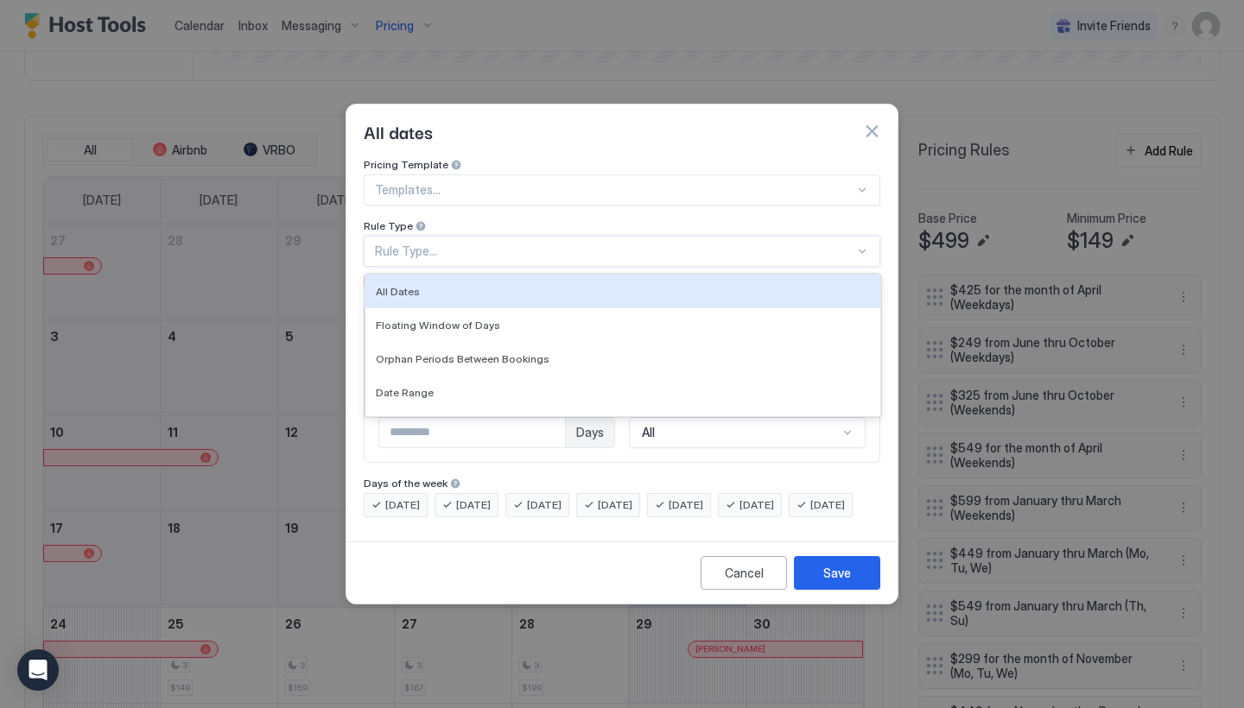
click at [501, 244] on div "Rule Type..." at bounding box center [614, 252] width 479 height 16
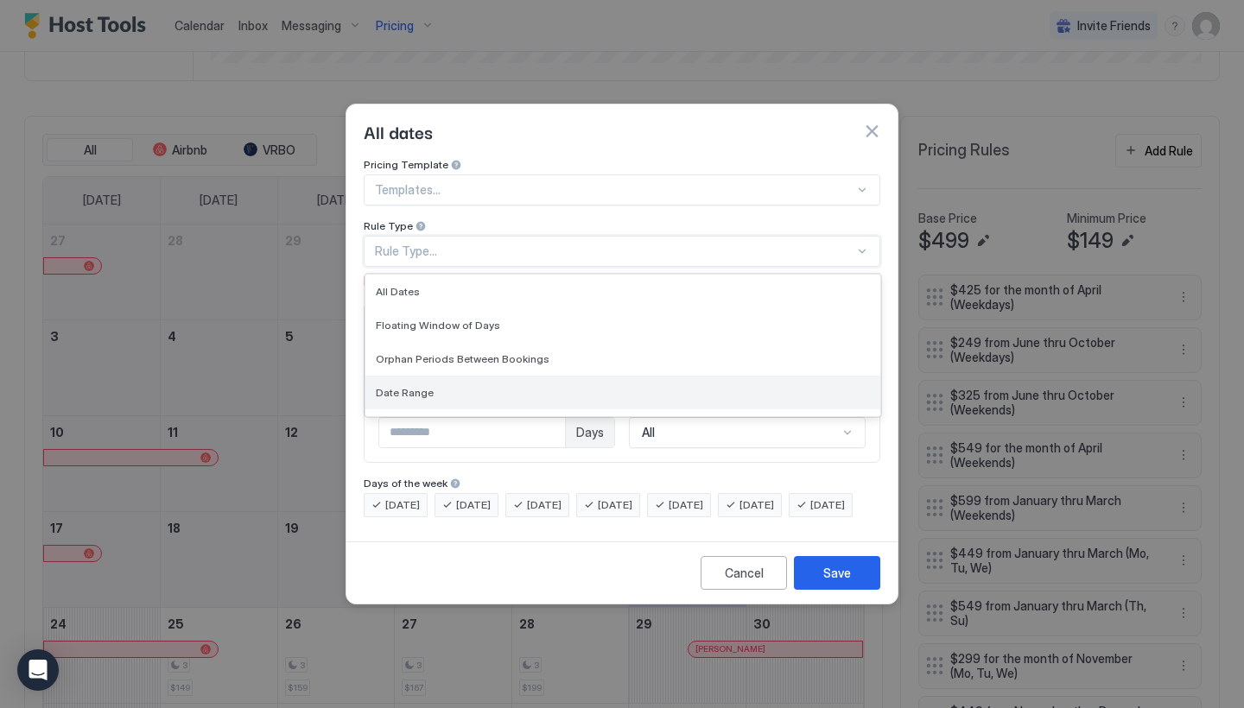
click at [445, 386] on div "Date Range" at bounding box center [623, 392] width 494 height 13
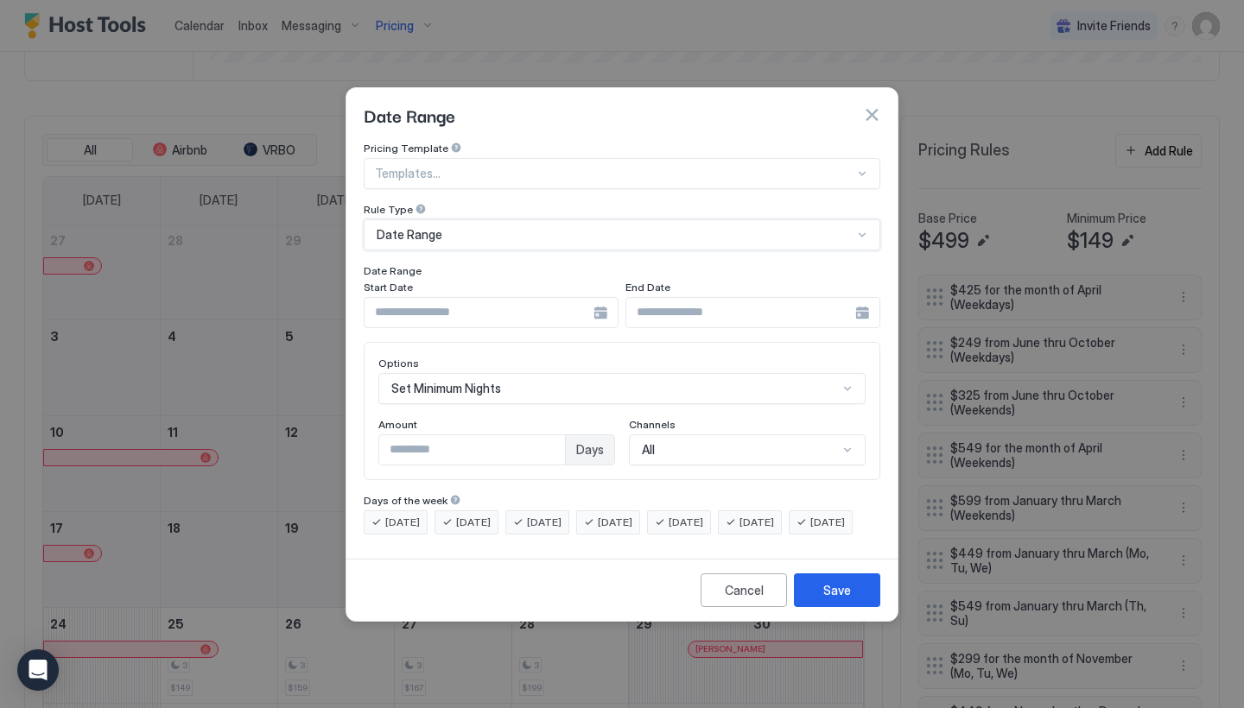
click at [446, 298] on input "Input Field" at bounding box center [479, 312] width 229 height 29
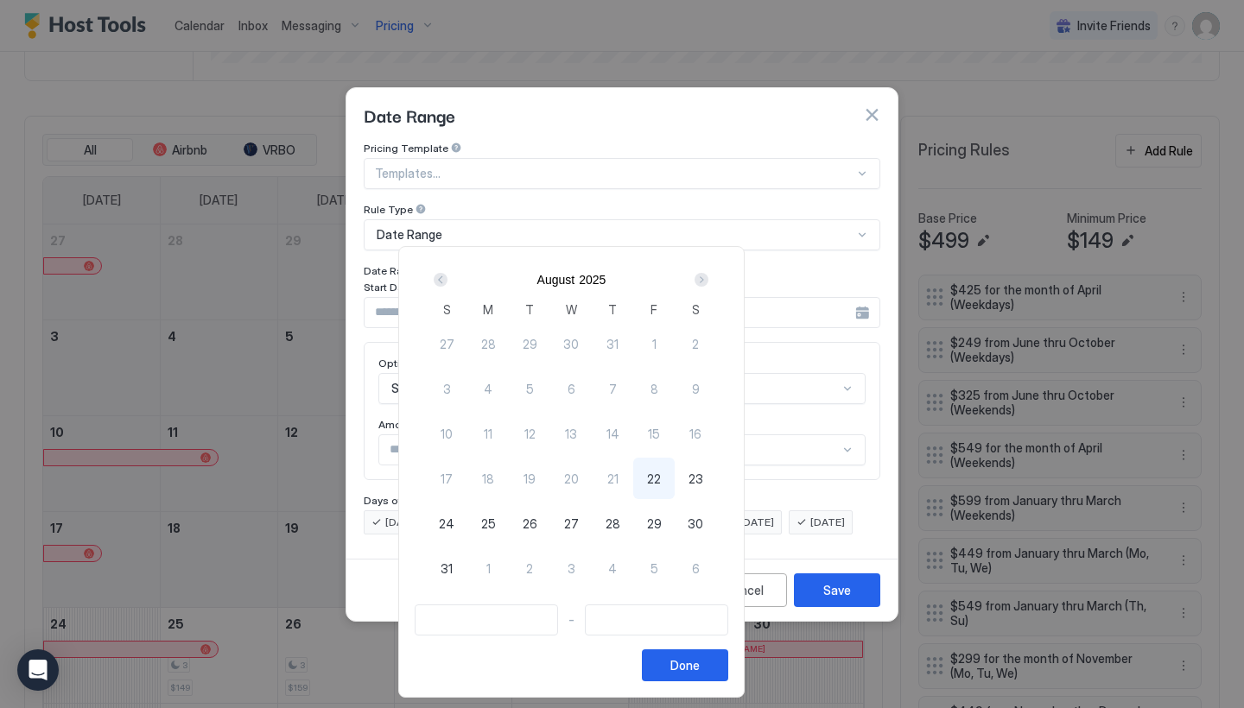
click at [675, 480] on div "22" at bounding box center [653, 478] width 41 height 41
type input "**********"
click at [708, 286] on div "Next" at bounding box center [701, 280] width 14 height 14
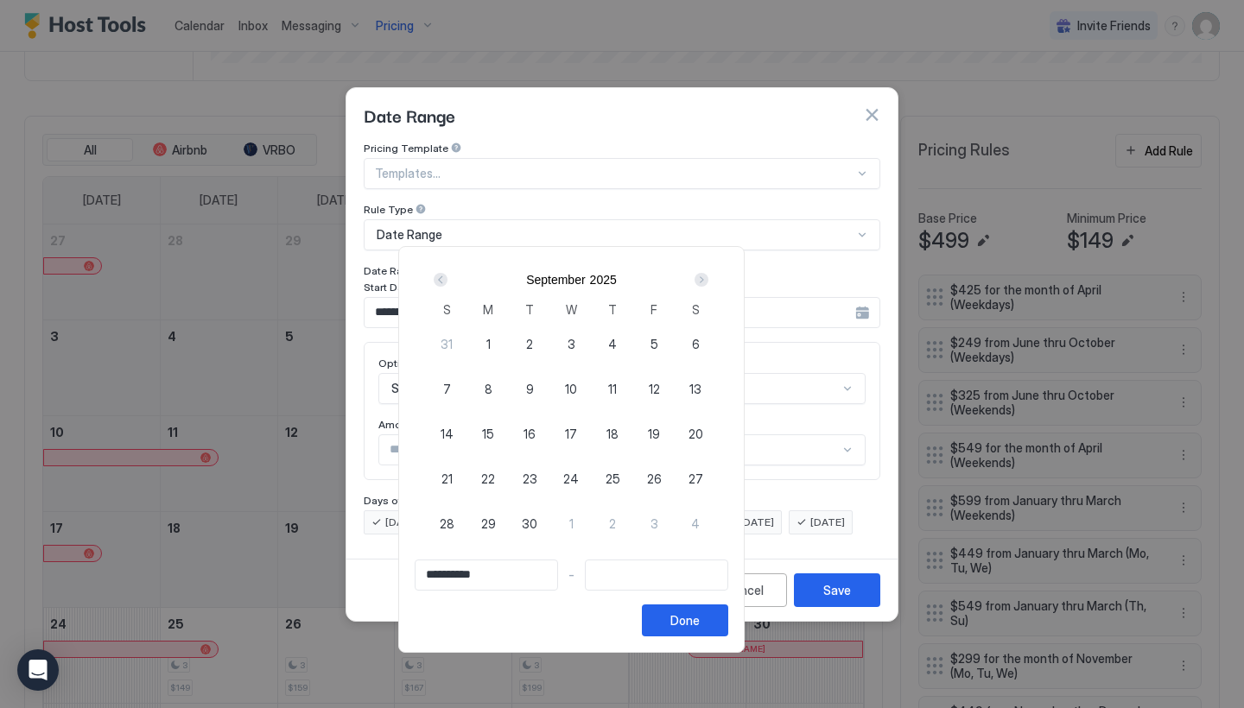
click at [708, 286] on div "Next" at bounding box center [701, 280] width 14 height 14
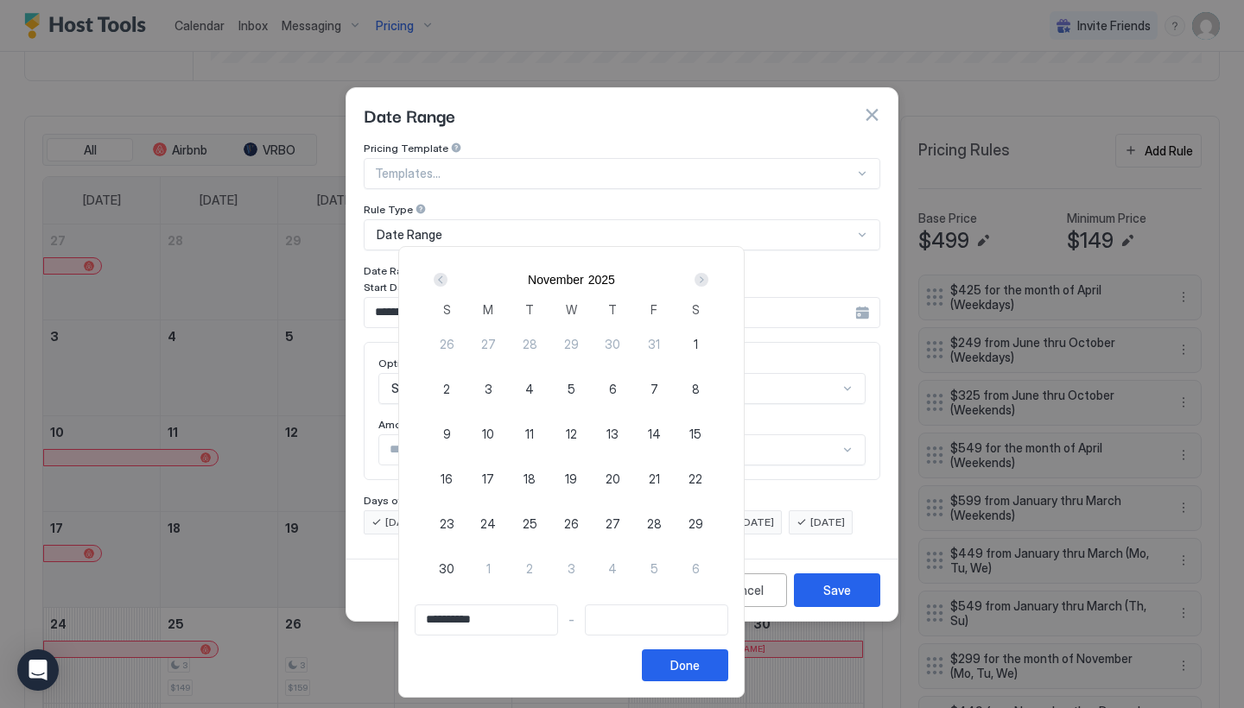
click at [708, 286] on div "Next" at bounding box center [701, 280] width 14 height 14
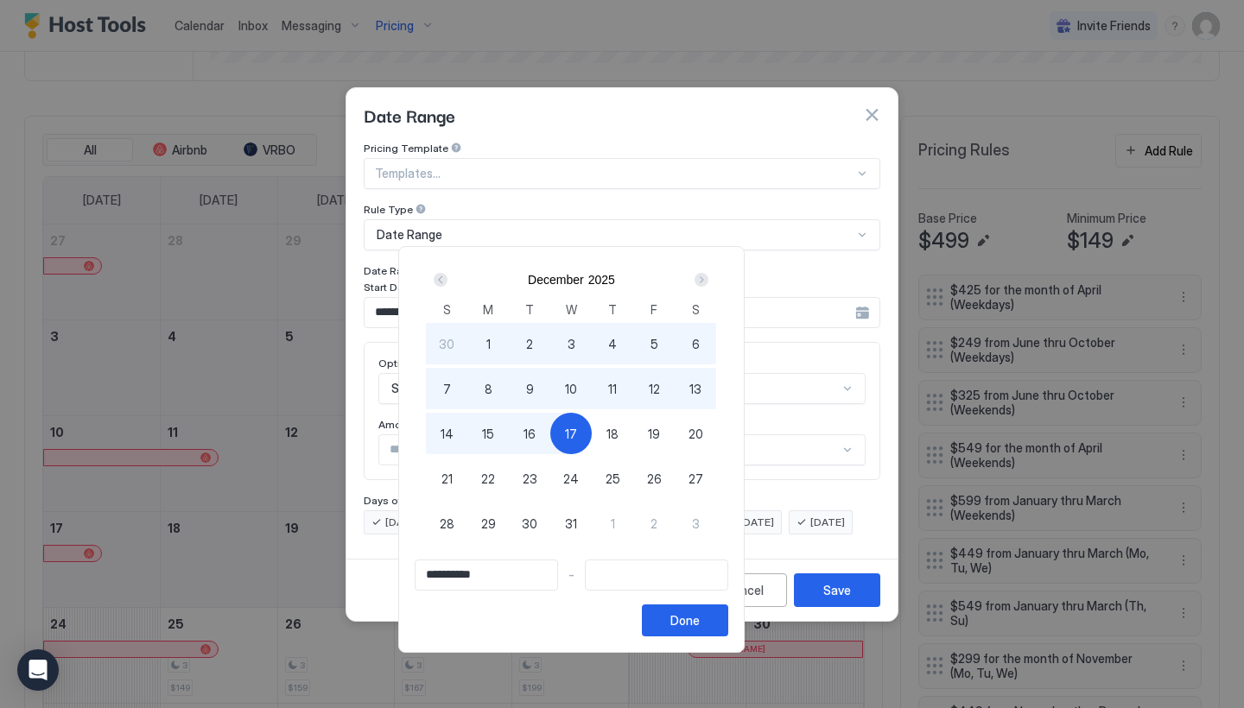
type input "**********"
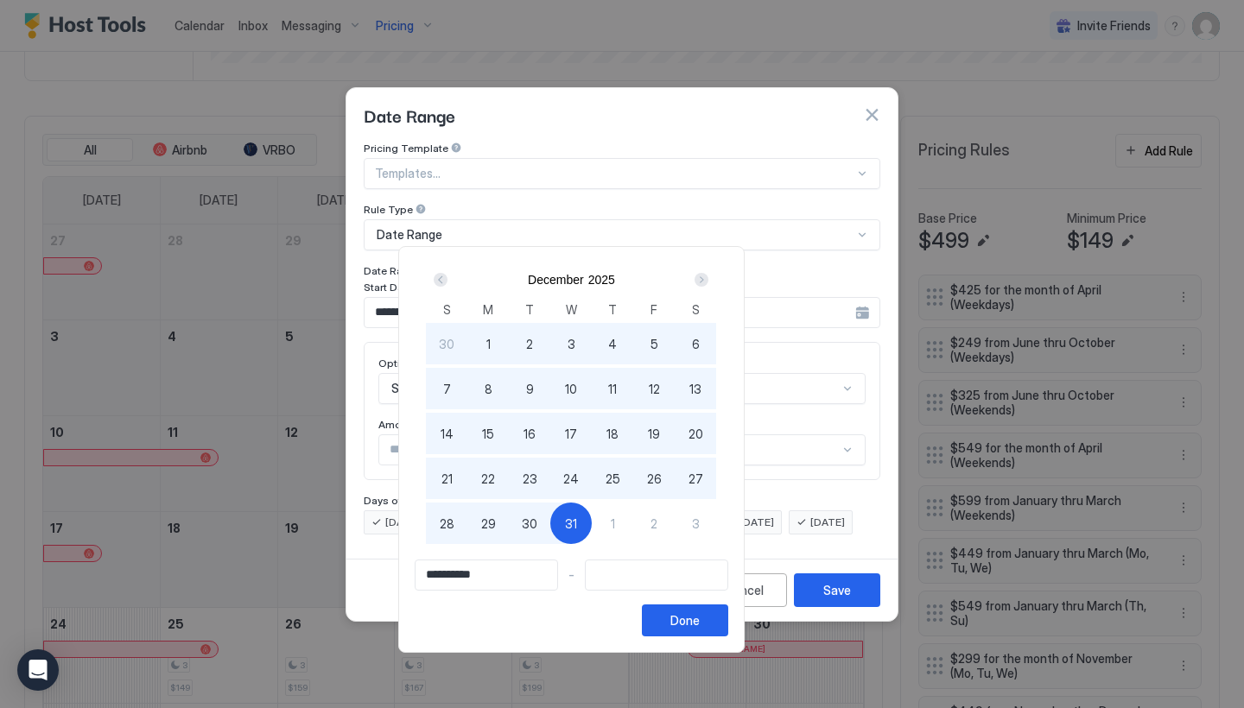
click at [592, 513] on div "31" at bounding box center [570, 523] width 41 height 41
type input "**********"
click at [700, 619] on div "Done" at bounding box center [684, 621] width 29 height 18
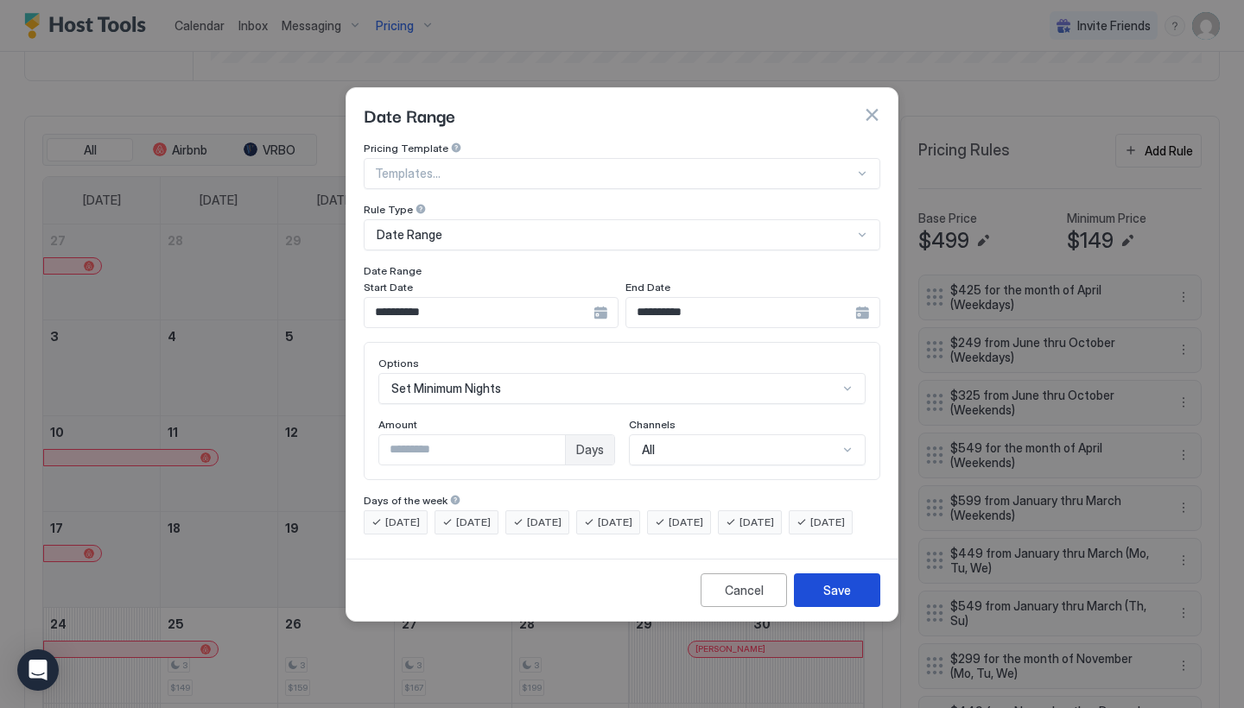
click at [859, 596] on button "Save" at bounding box center [837, 591] width 86 height 34
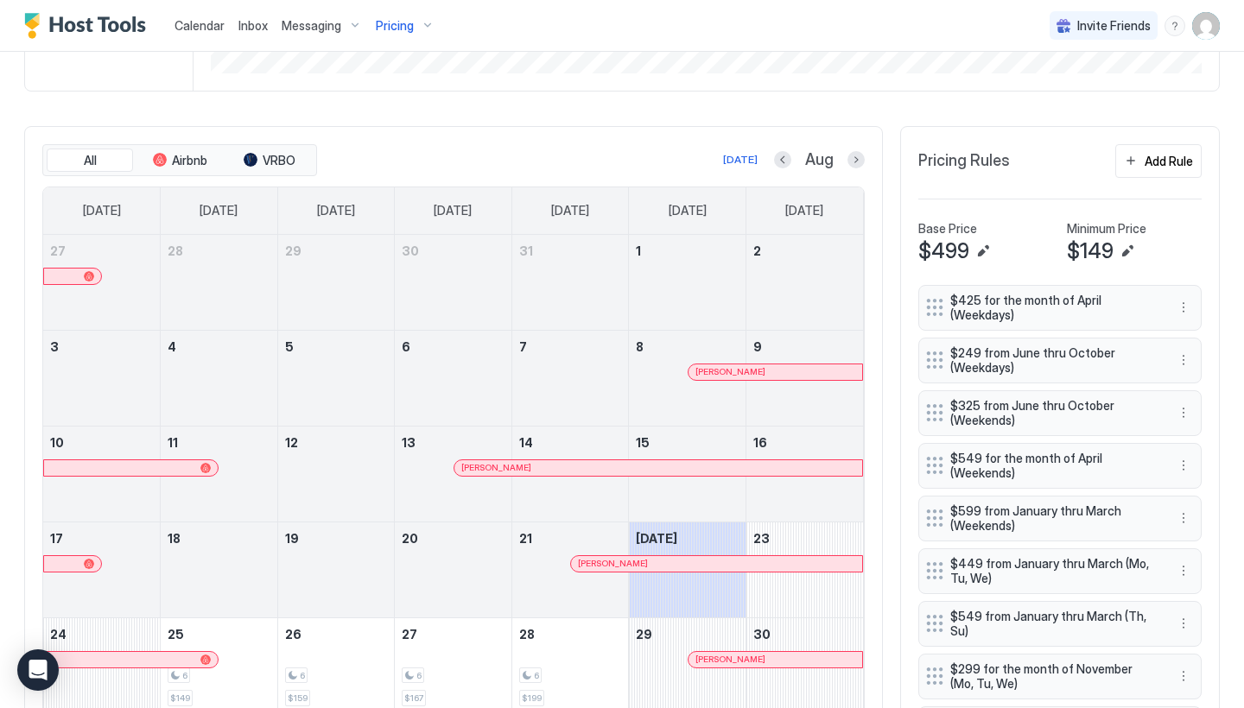
scroll to position [381, 0]
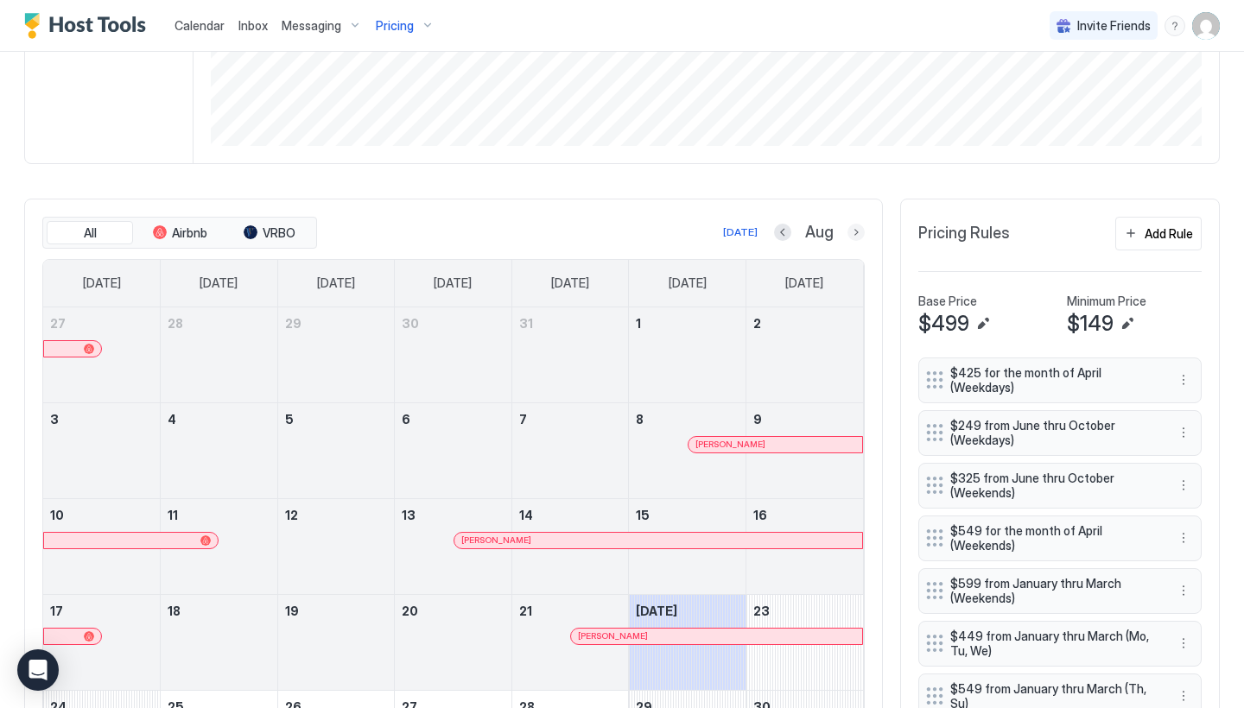
click at [859, 234] on button "Next month" at bounding box center [855, 232] width 17 height 17
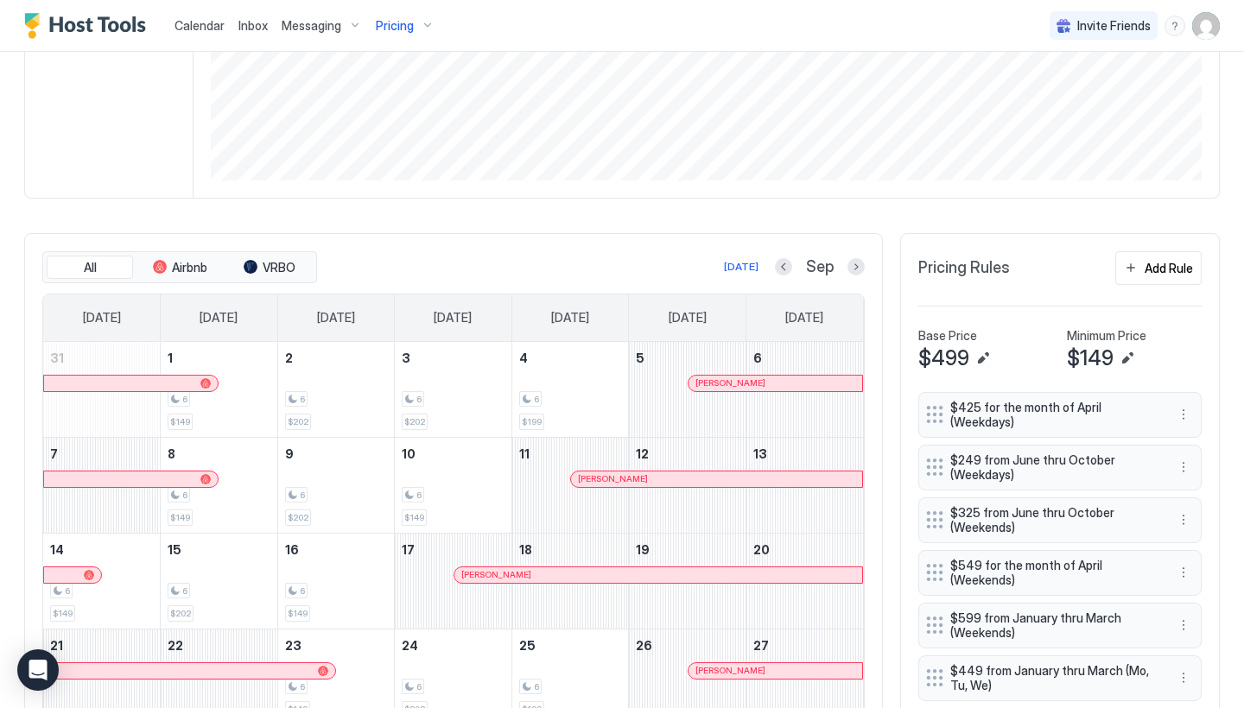
scroll to position [346, 0]
click at [853, 272] on button "Next month" at bounding box center [855, 267] width 17 height 17
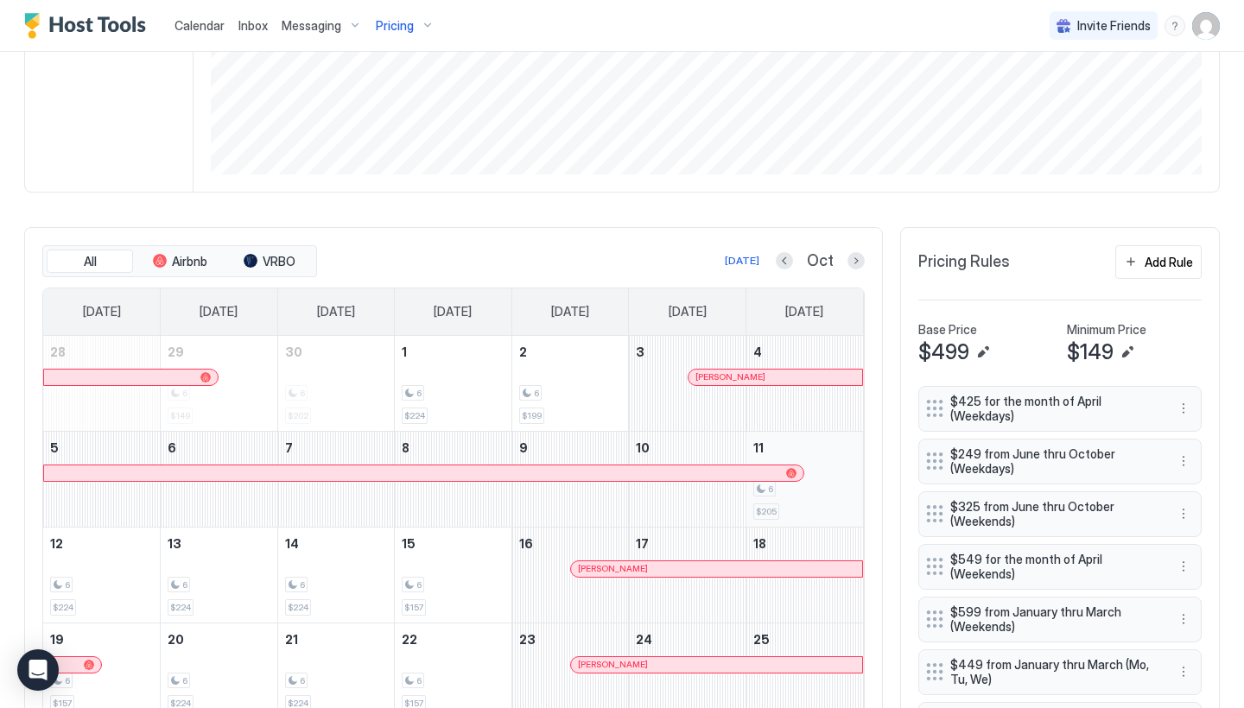
scroll to position [349, 0]
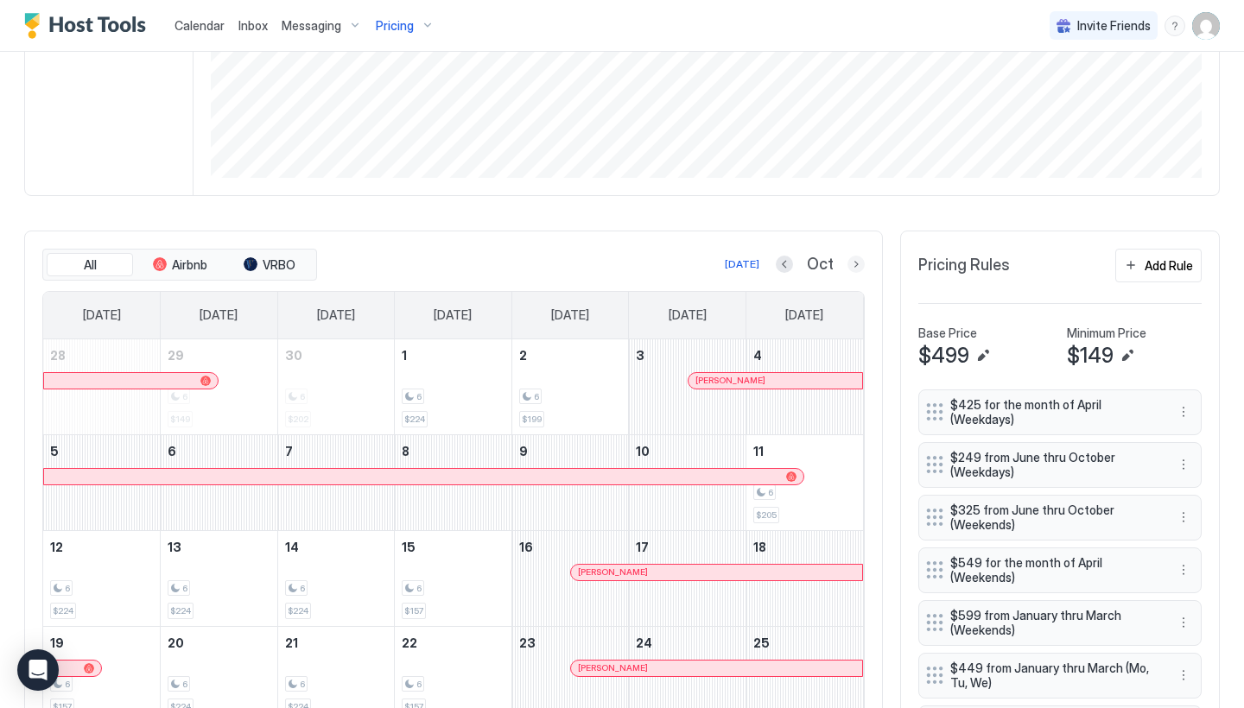
click at [854, 272] on button "Next month" at bounding box center [855, 264] width 17 height 17
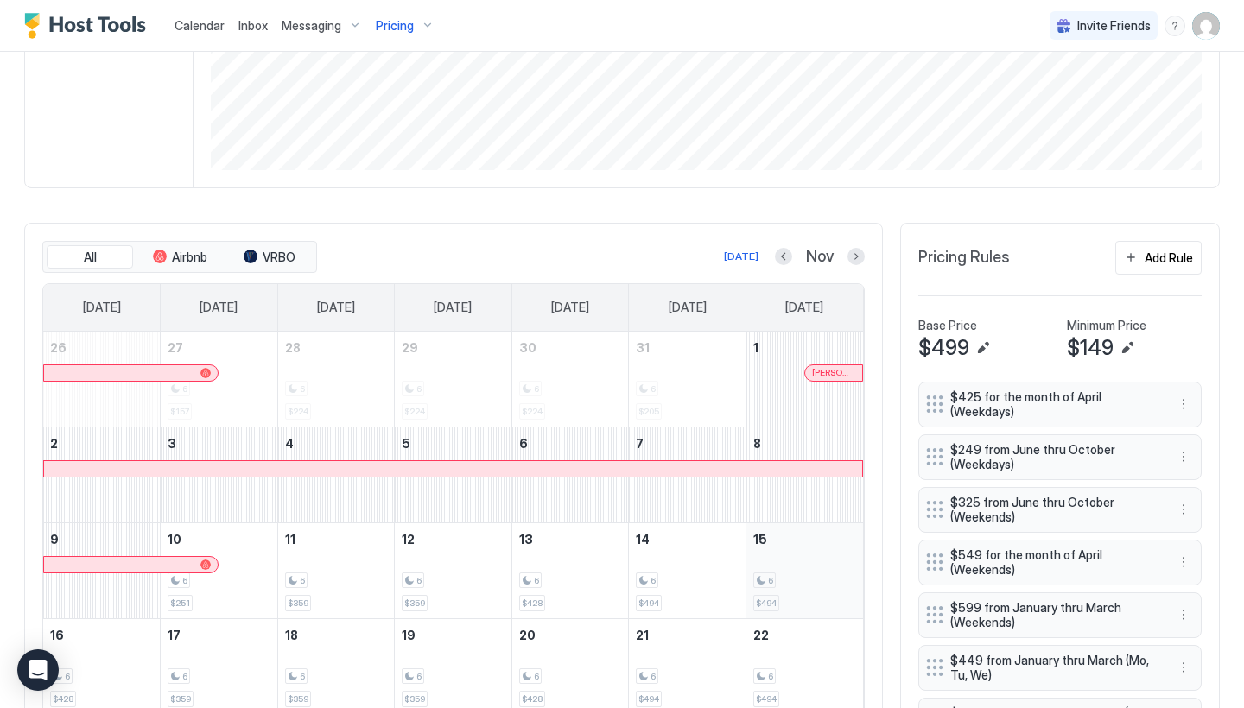
scroll to position [358, 0]
click at [854, 258] on button "Next month" at bounding box center [855, 255] width 17 height 17
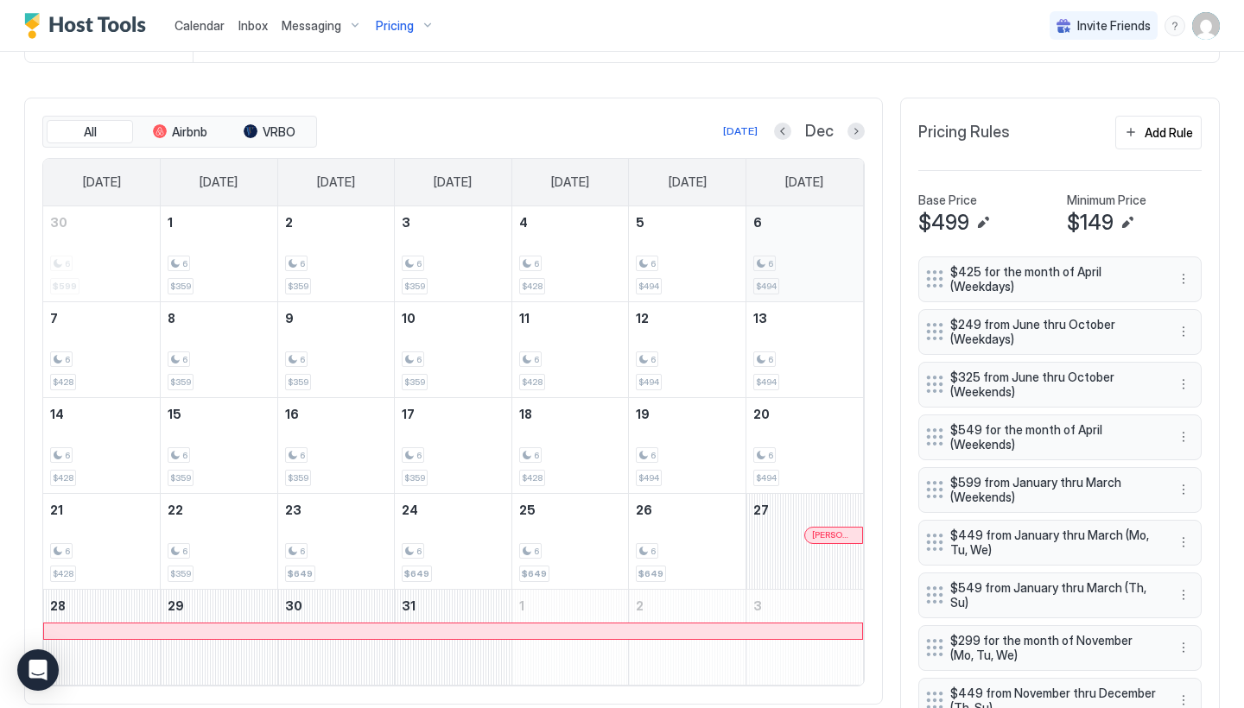
scroll to position [481, 0]
click at [781, 135] on button "Previous month" at bounding box center [782, 132] width 17 height 17
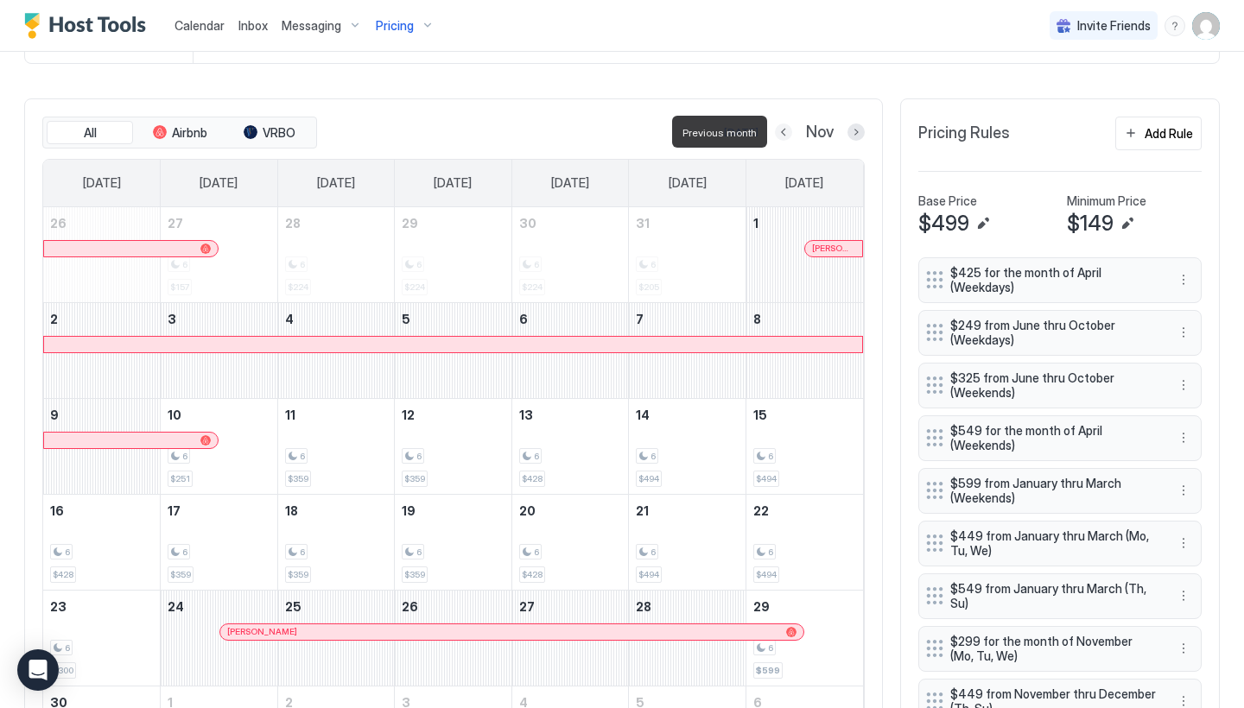
click at [781, 134] on button "Previous month" at bounding box center [783, 132] width 17 height 17
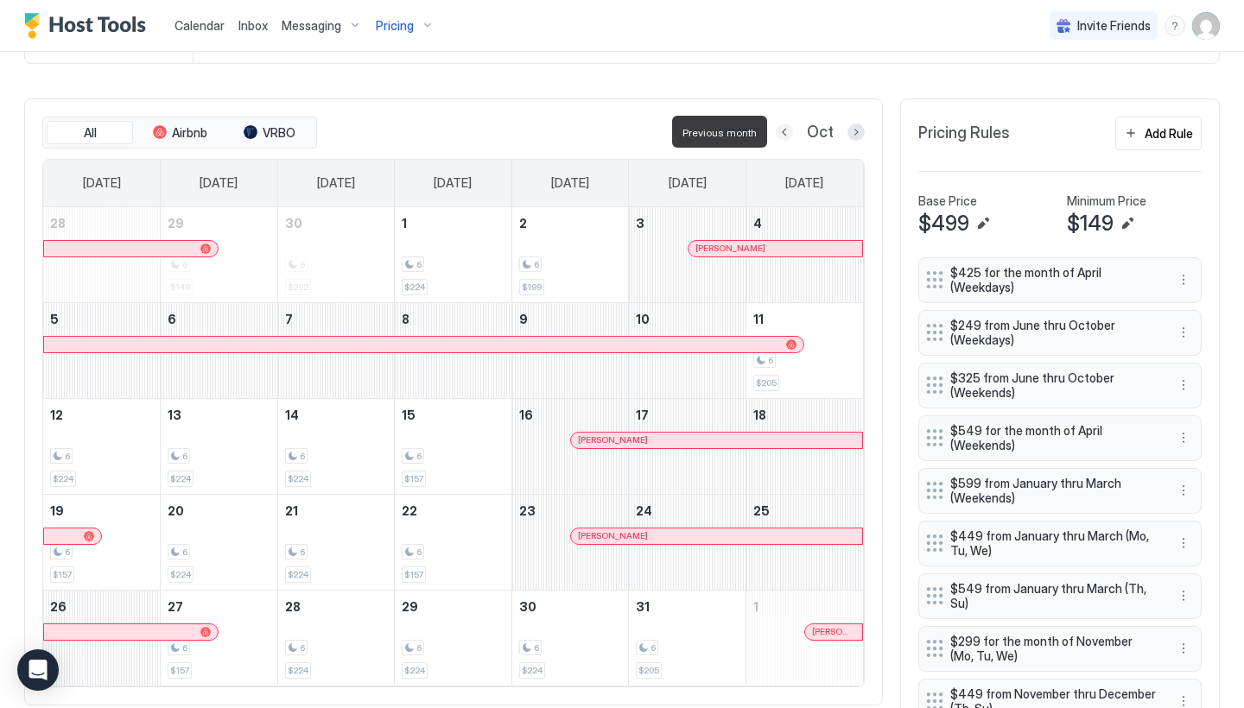
click at [781, 135] on button "Previous month" at bounding box center [784, 132] width 17 height 17
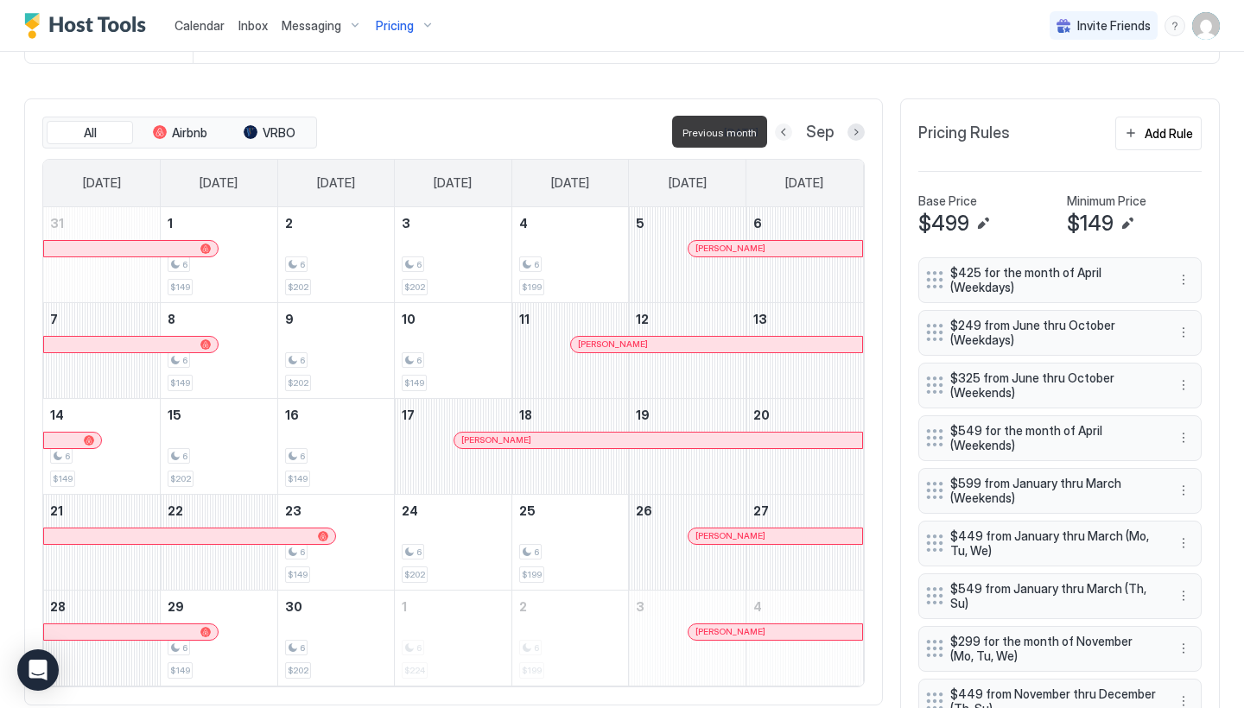
click at [781, 135] on button "Previous month" at bounding box center [783, 132] width 17 height 17
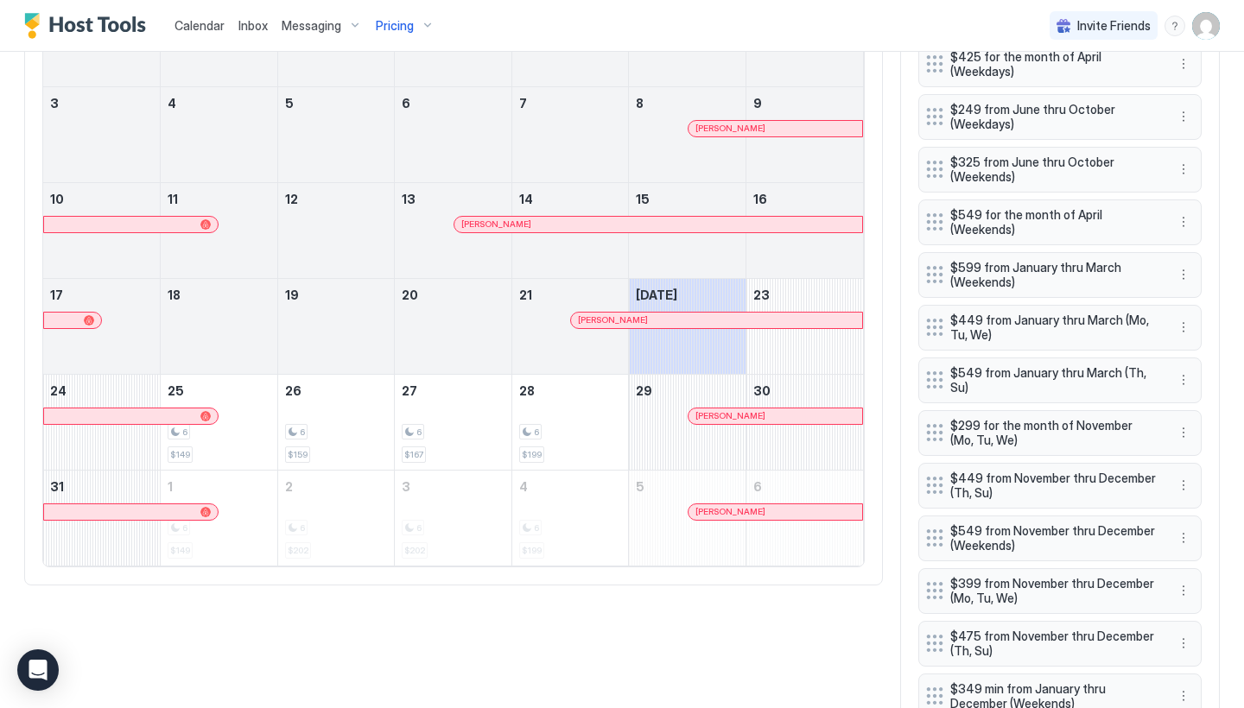
scroll to position [698, 0]
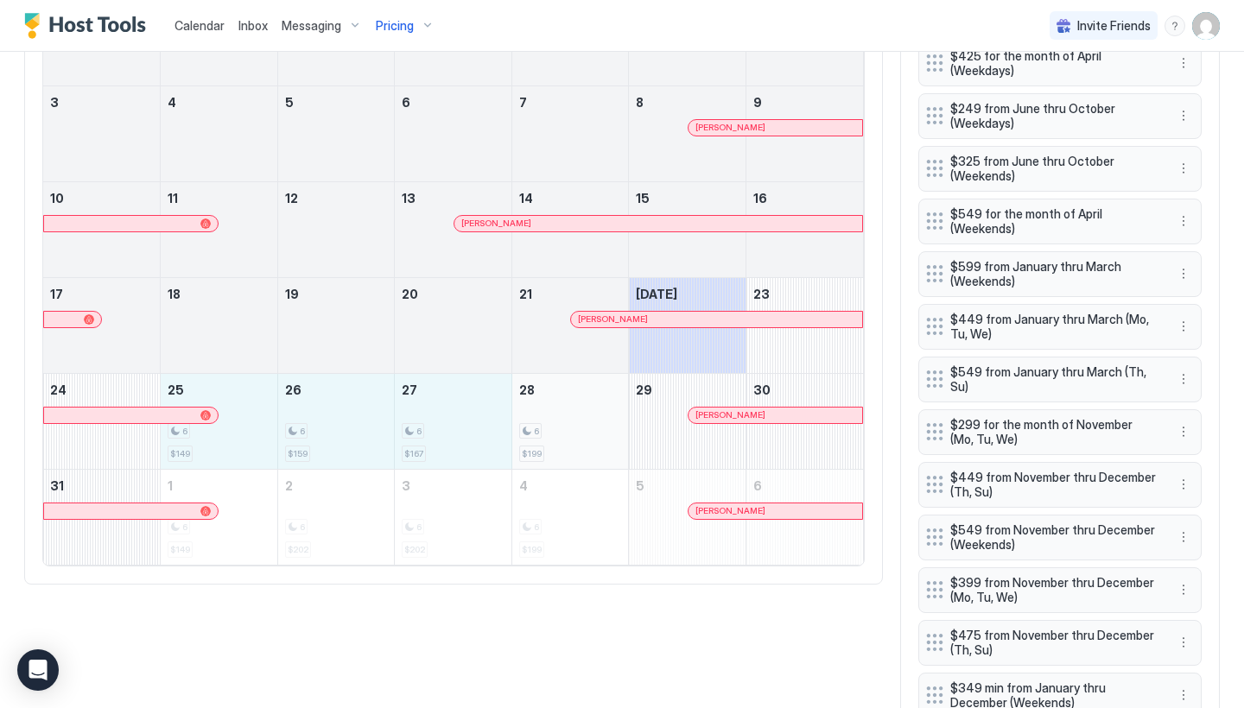
drag, startPoint x: 259, startPoint y: 435, endPoint x: 605, endPoint y: 449, distance: 345.8
click at [605, 449] on tr "24 25 6 $149 26 6 $159 27 6 $167 28 6 $199 29 [PERSON_NAME] 30" at bounding box center [453, 421] width 820 height 96
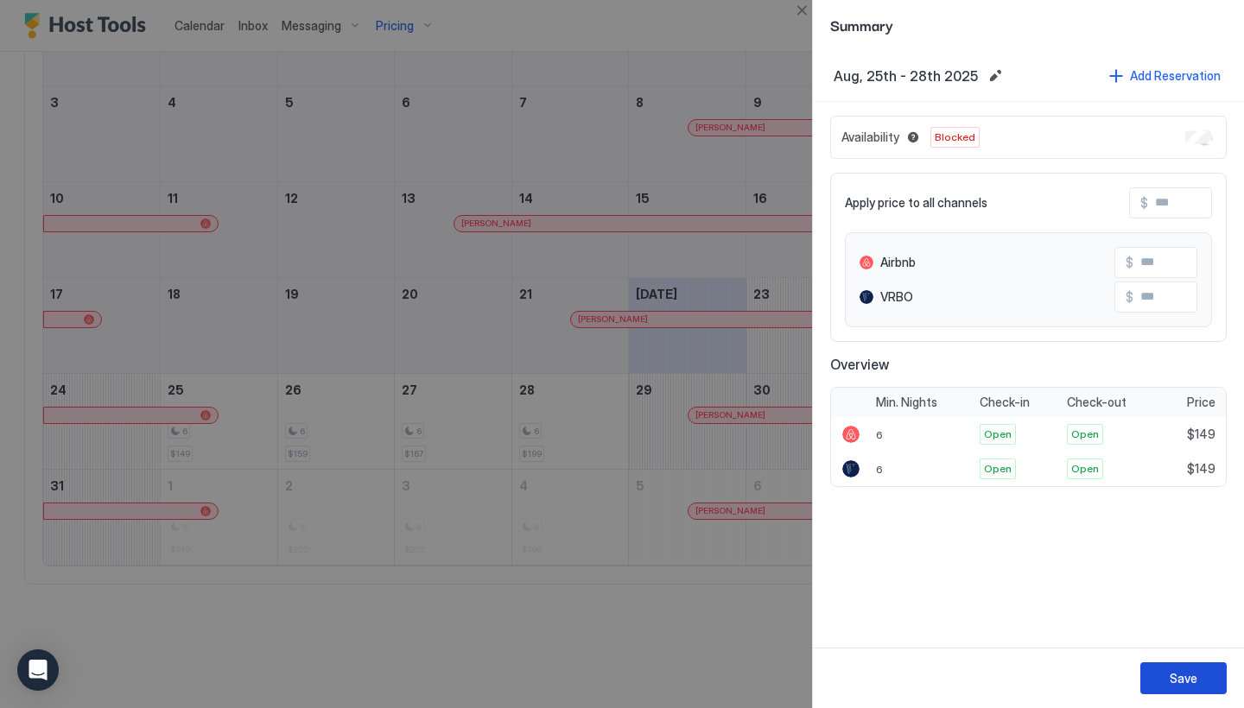
click at [1189, 678] on div "Save" at bounding box center [1184, 678] width 28 height 18
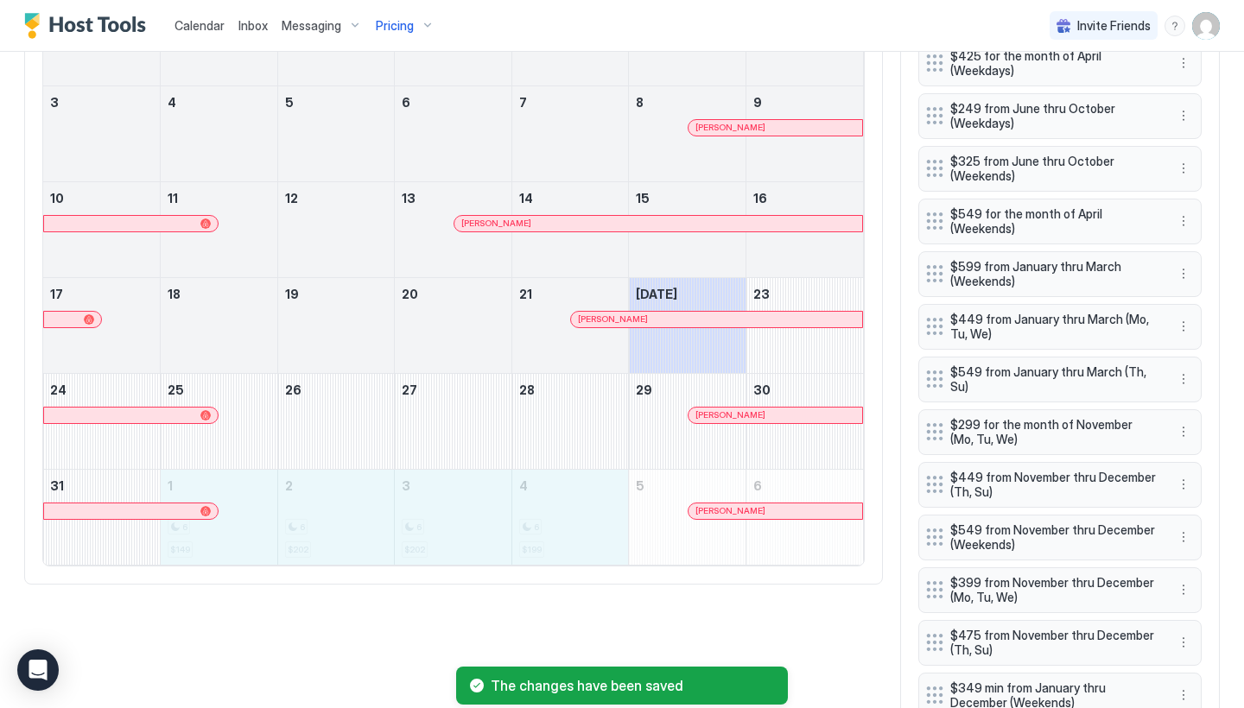
drag, startPoint x: 252, startPoint y: 525, endPoint x: 610, endPoint y: 533, distance: 357.7
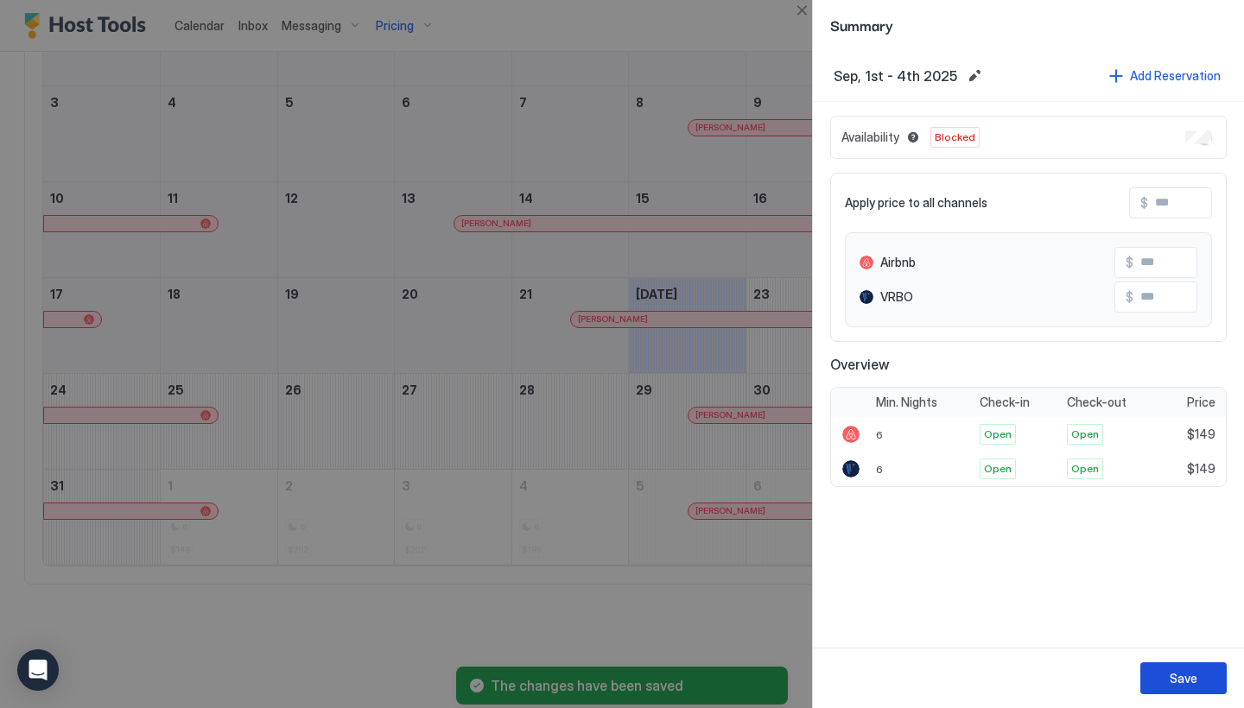
click at [1180, 669] on div "Save" at bounding box center [1184, 678] width 28 height 18
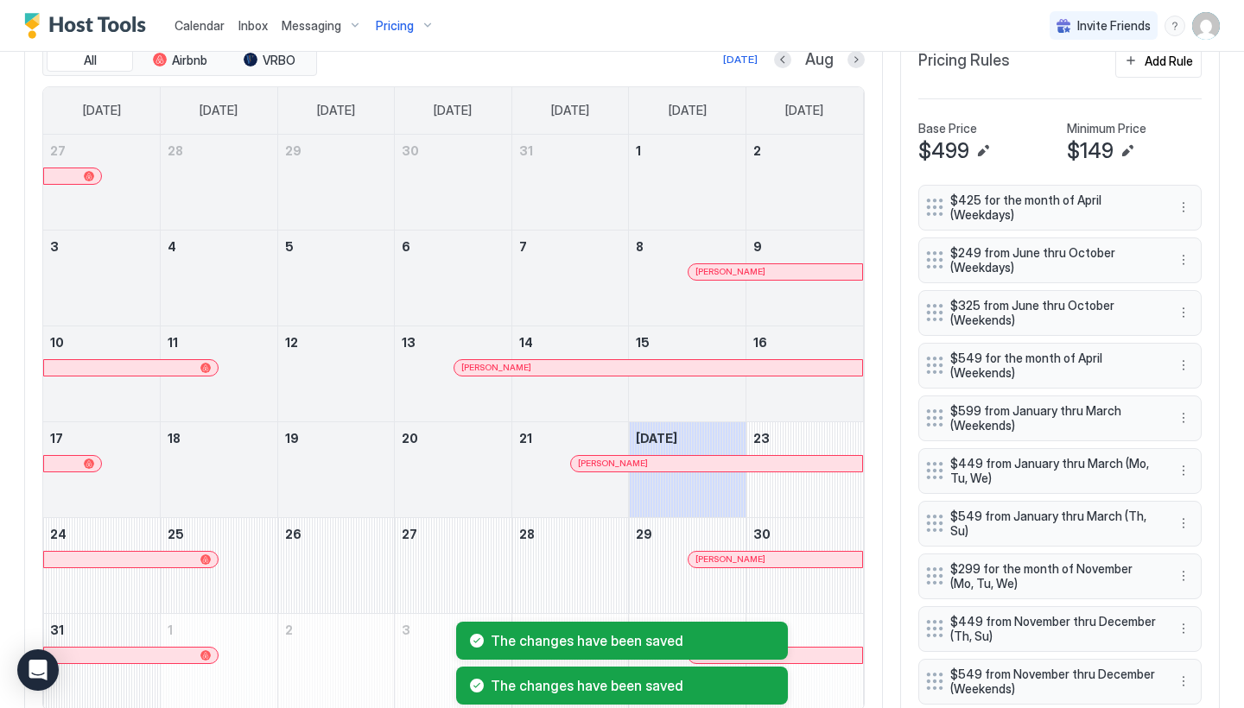
scroll to position [490, 0]
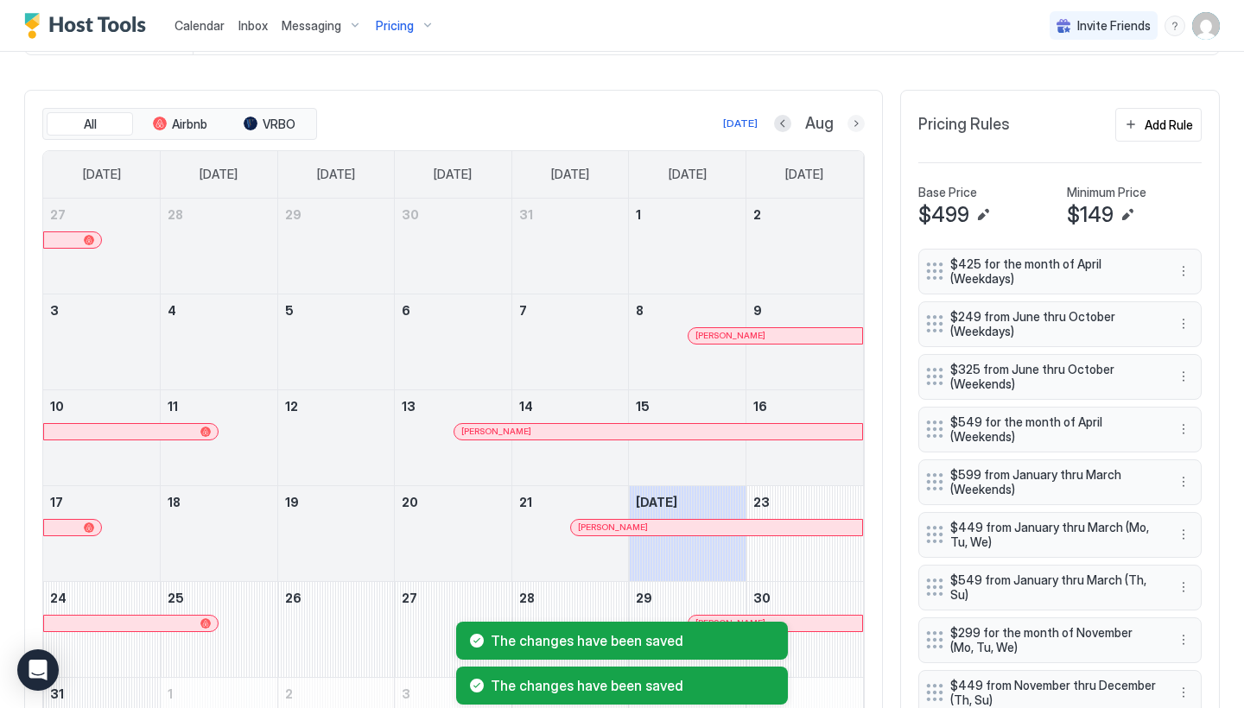
click at [857, 127] on button "Next month" at bounding box center [855, 123] width 17 height 17
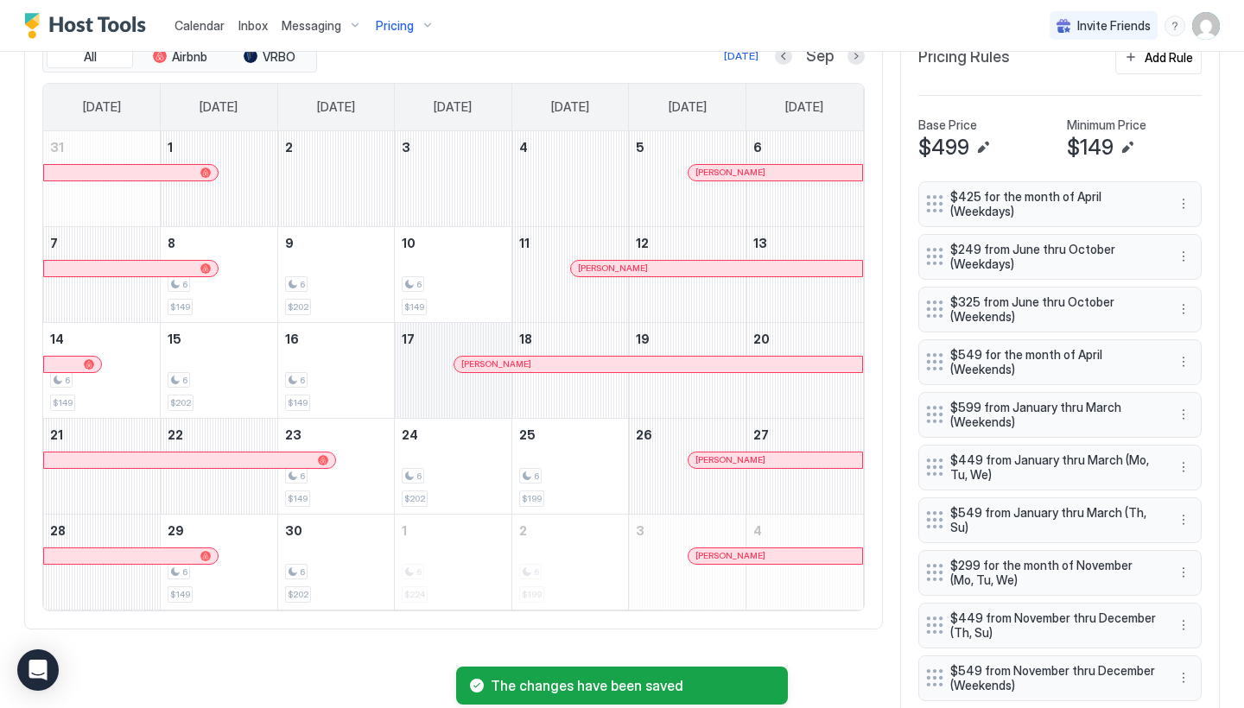
scroll to position [561, 0]
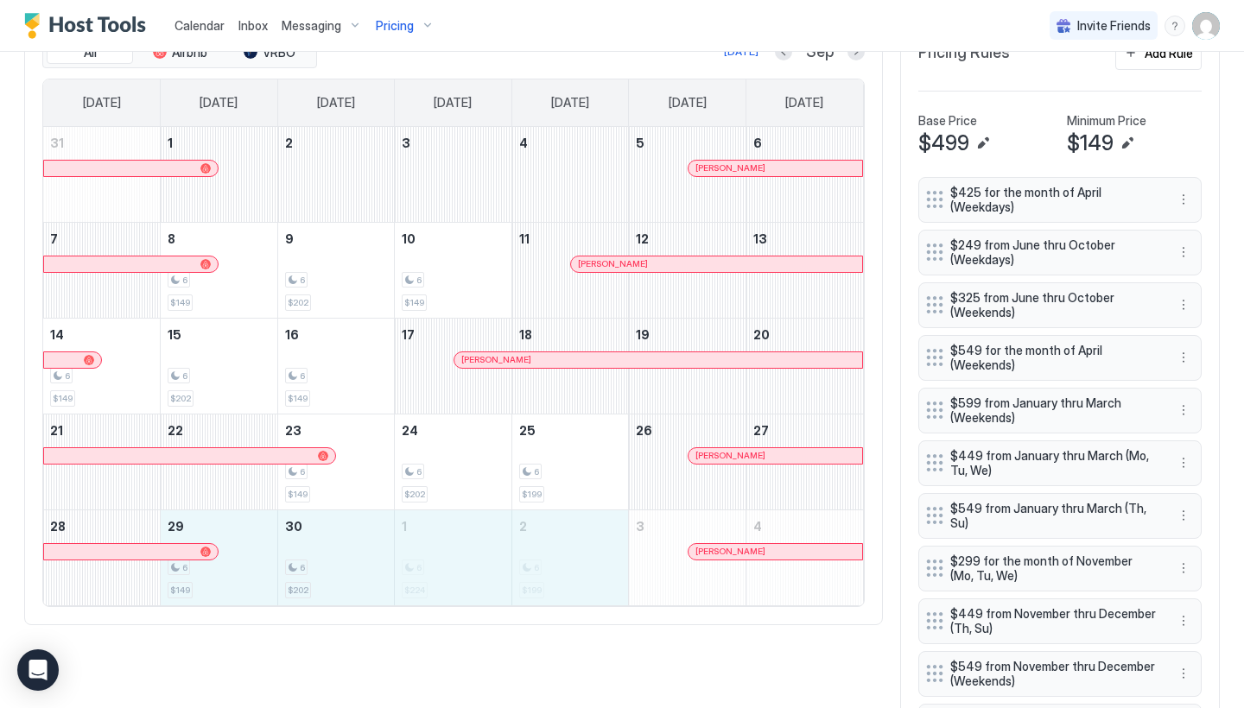
drag, startPoint x: 325, startPoint y: 572, endPoint x: 574, endPoint y: 582, distance: 249.0
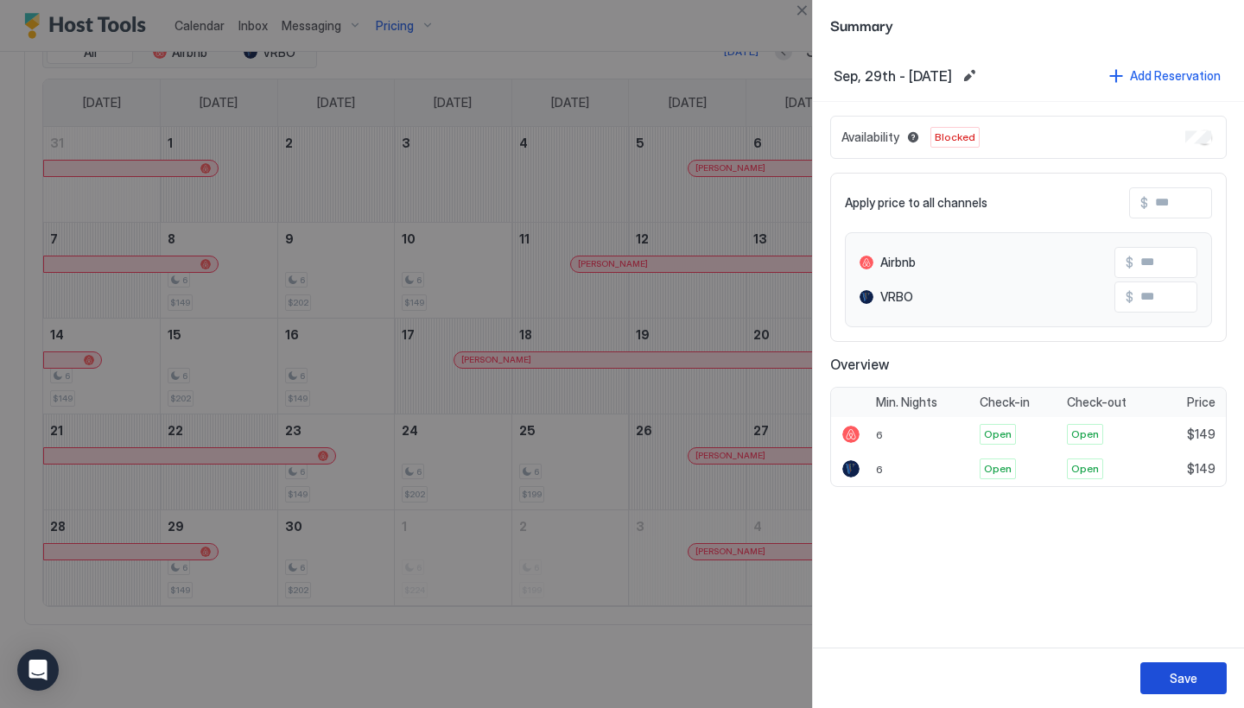
click at [1188, 681] on div "Save" at bounding box center [1184, 678] width 28 height 18
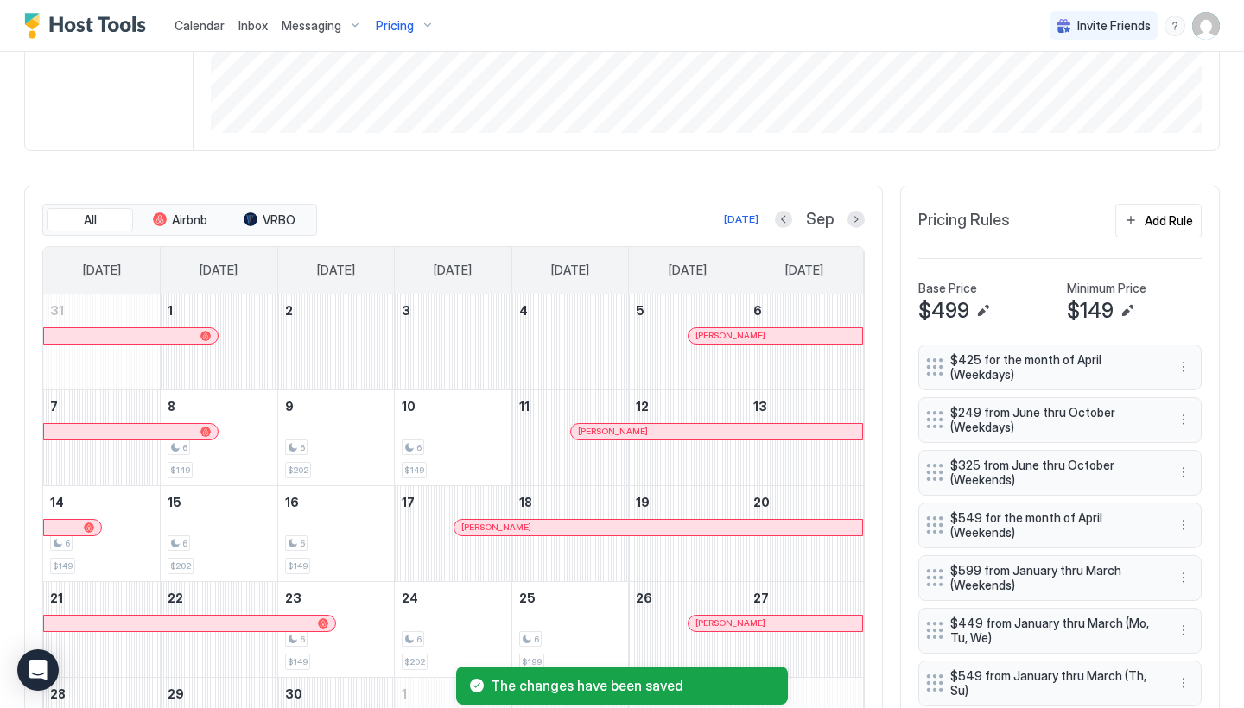
scroll to position [392, 0]
click at [853, 216] on button "Next month" at bounding box center [855, 220] width 17 height 17
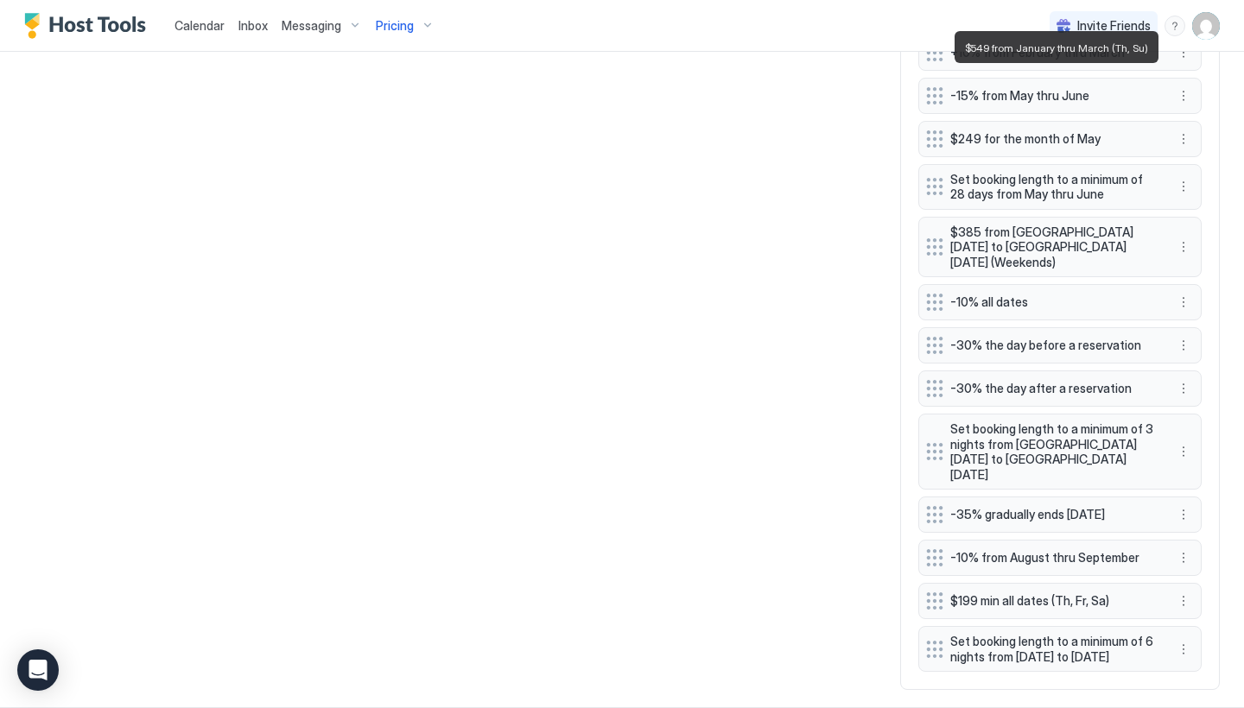
scroll to position [1388, 0]
click at [1185, 336] on button "More options" at bounding box center [1183, 346] width 21 height 21
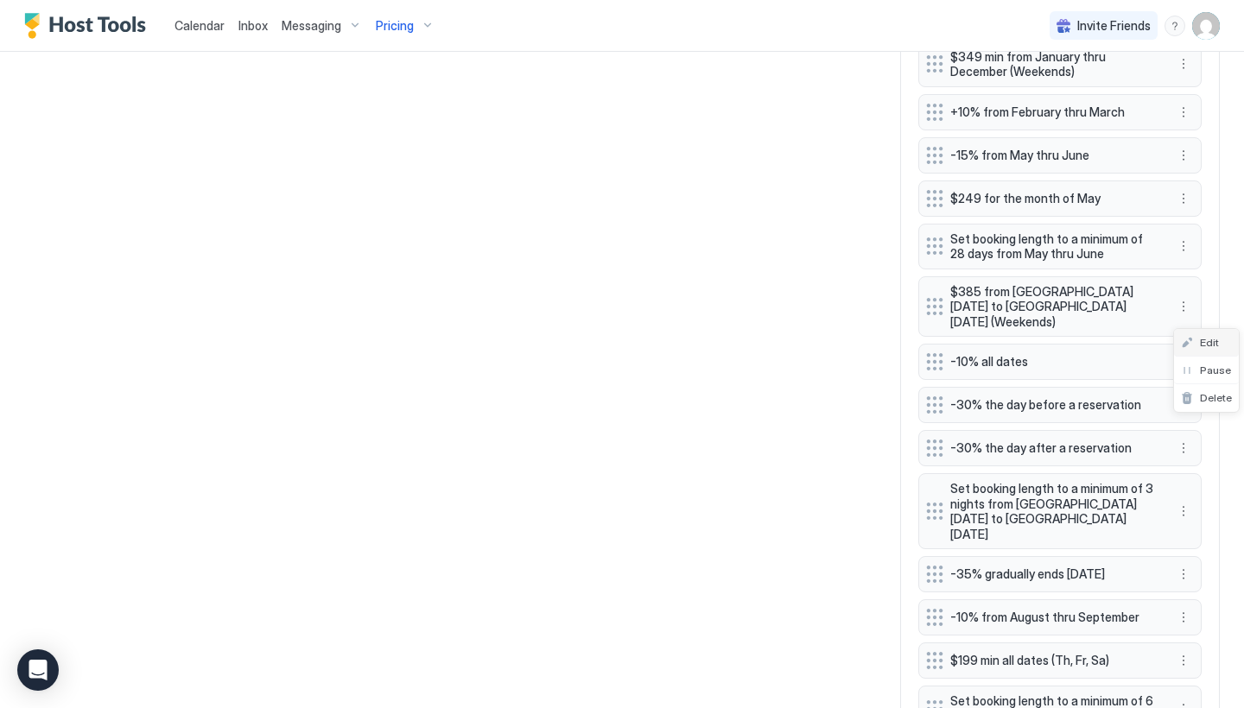
click at [1189, 339] on div "Edit" at bounding box center [1200, 342] width 38 height 13
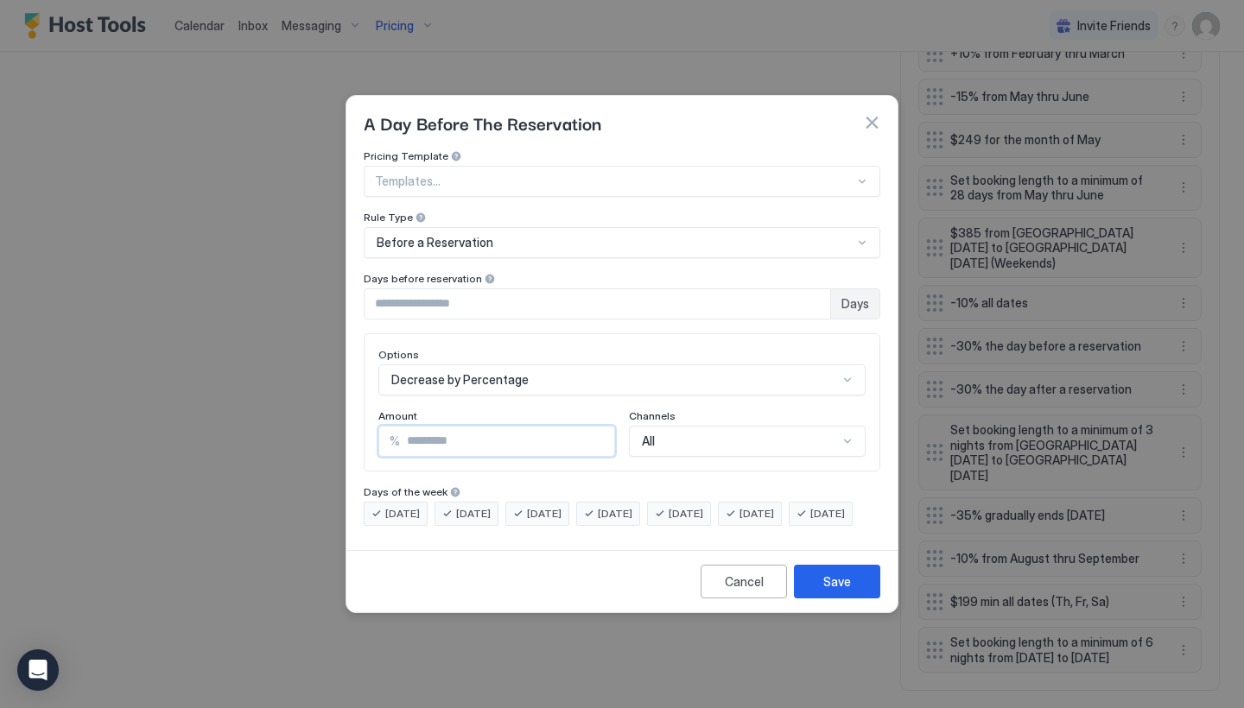
drag, startPoint x: 415, startPoint y: 428, endPoint x: 395, endPoint y: 428, distance: 20.7
click at [394, 428] on div "% **" at bounding box center [496, 441] width 237 height 31
type input "**"
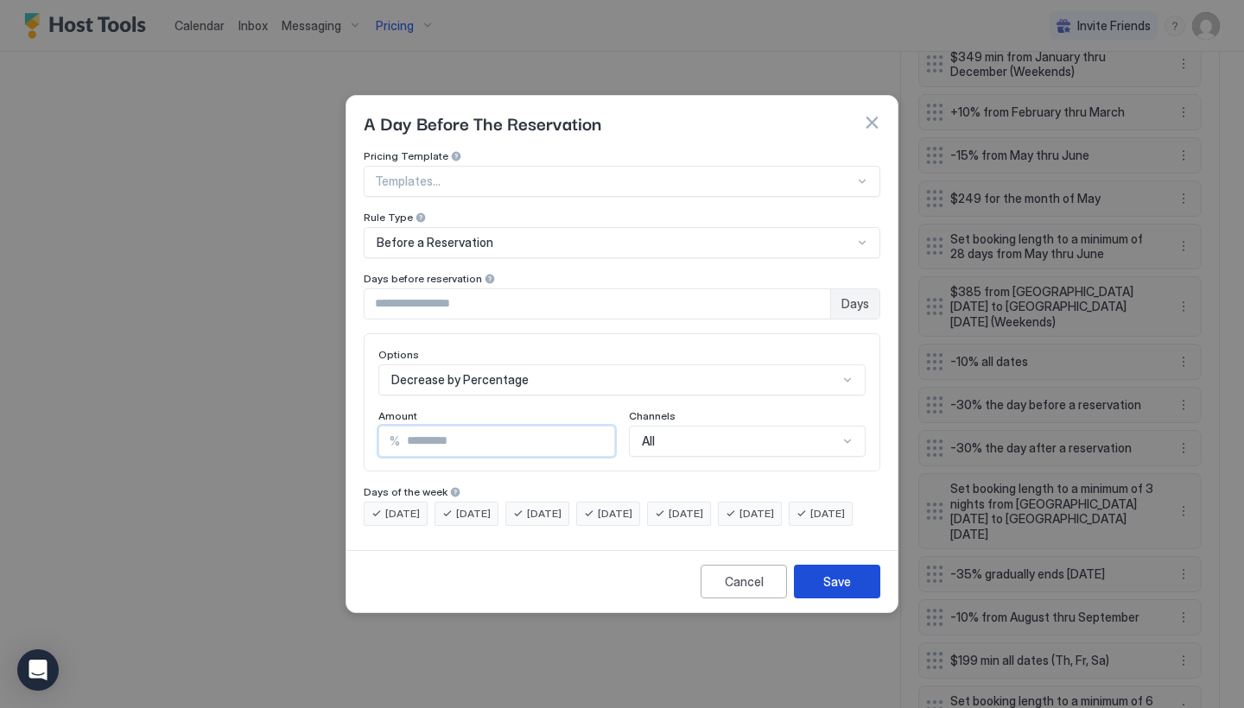
click at [846, 591] on div "Save" at bounding box center [837, 582] width 28 height 18
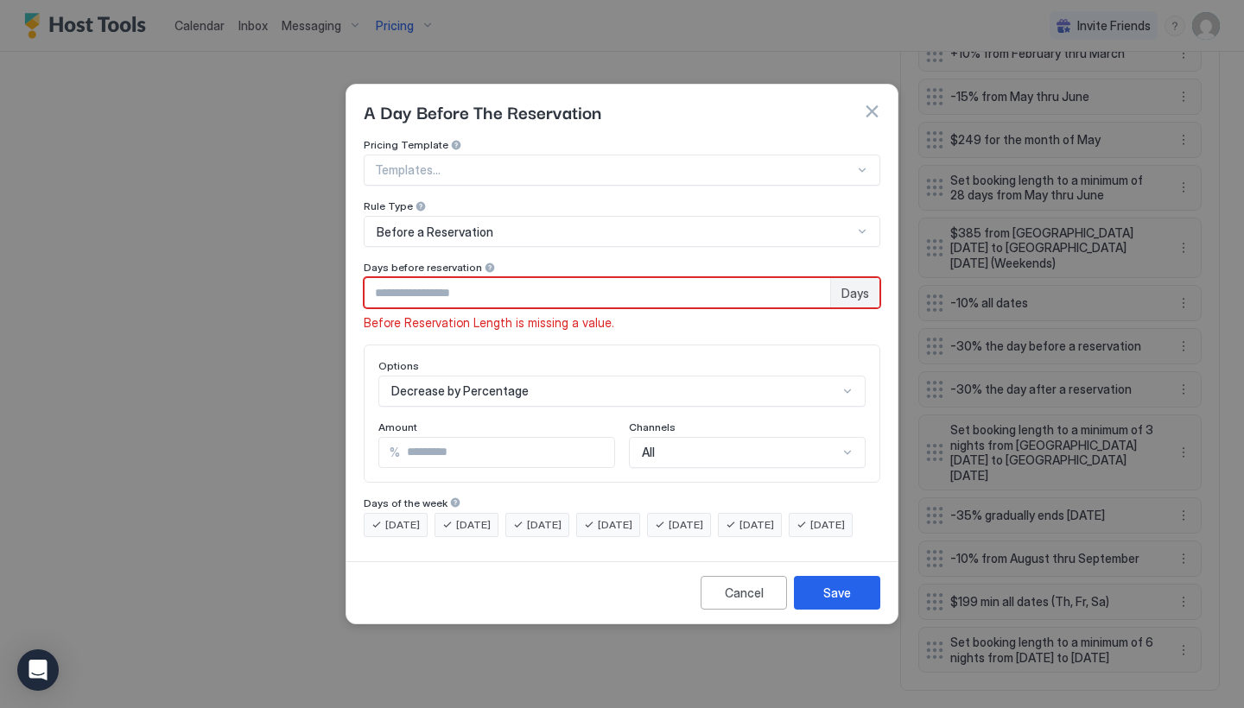
click at [871, 103] on button "button" at bounding box center [871, 111] width 17 height 17
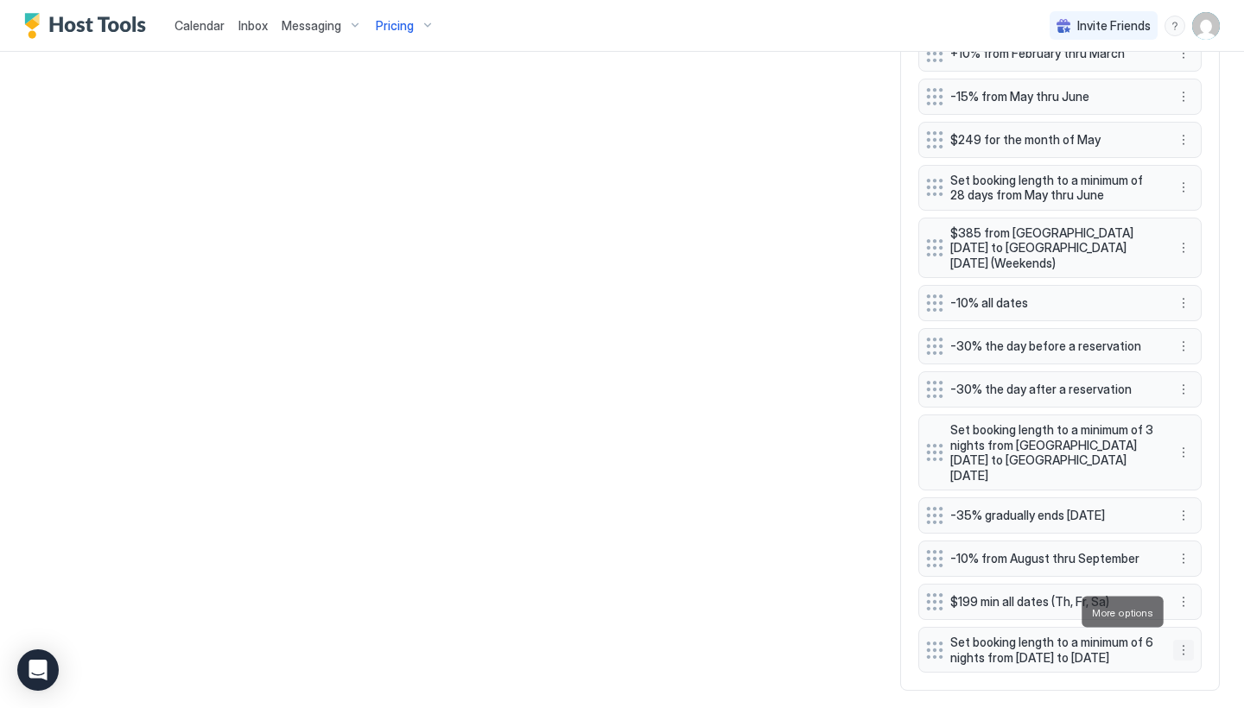
click at [1182, 640] on button "More options" at bounding box center [1183, 650] width 21 height 21
click at [1193, 636] on div "Edit" at bounding box center [1200, 636] width 38 height 13
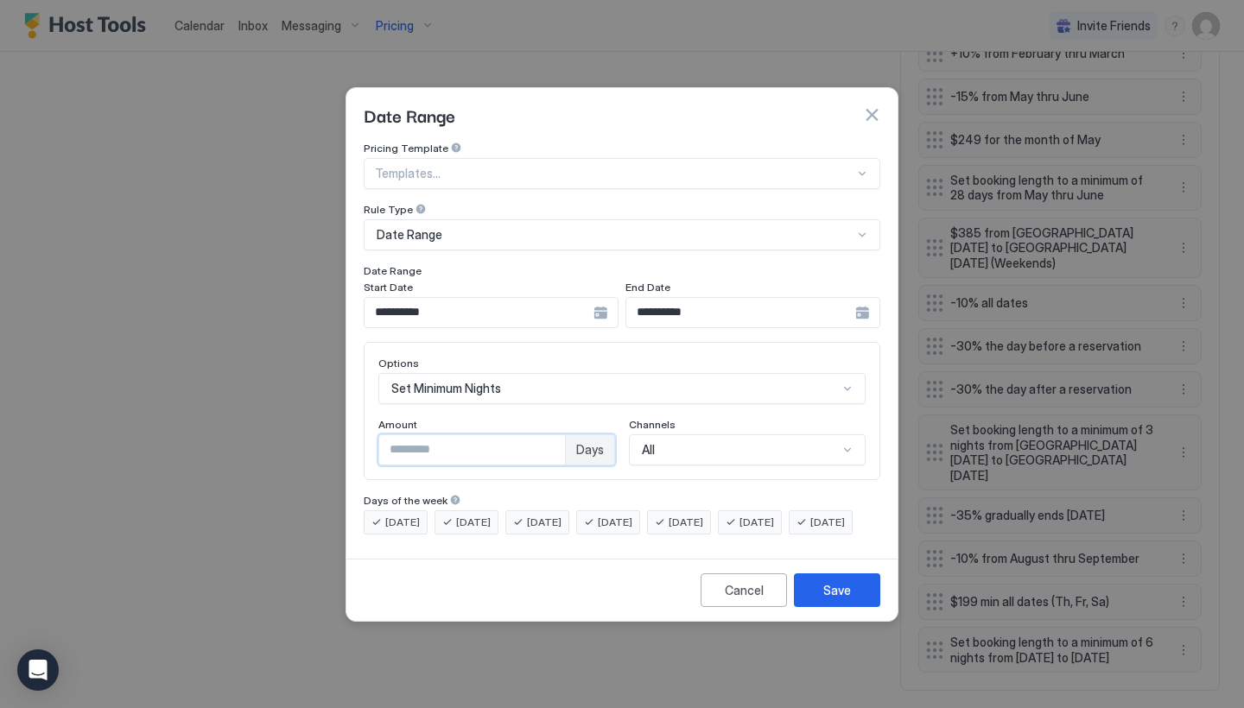
drag, startPoint x: 394, startPoint y: 434, endPoint x: 362, endPoint y: 434, distance: 32.0
click at [362, 434] on div "**********" at bounding box center [621, 347] width 551 height 410
type input "*"
click at [827, 599] on div "Save" at bounding box center [837, 590] width 28 height 18
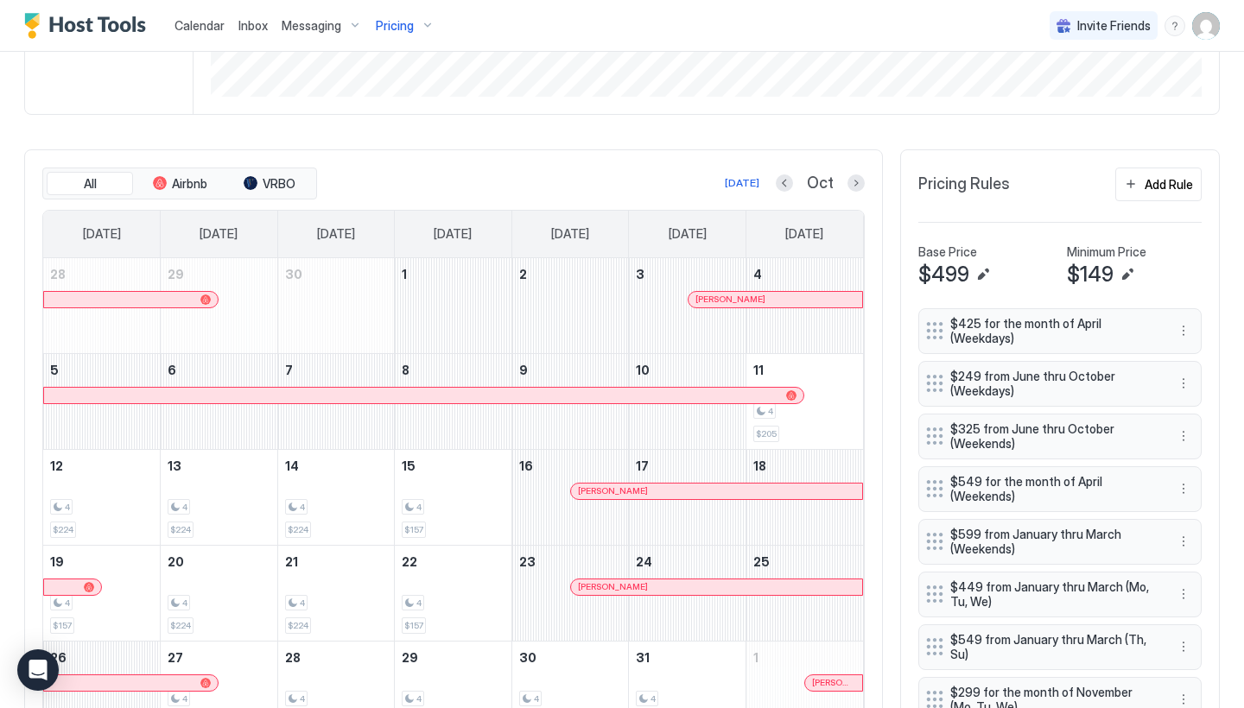
scroll to position [414, 0]
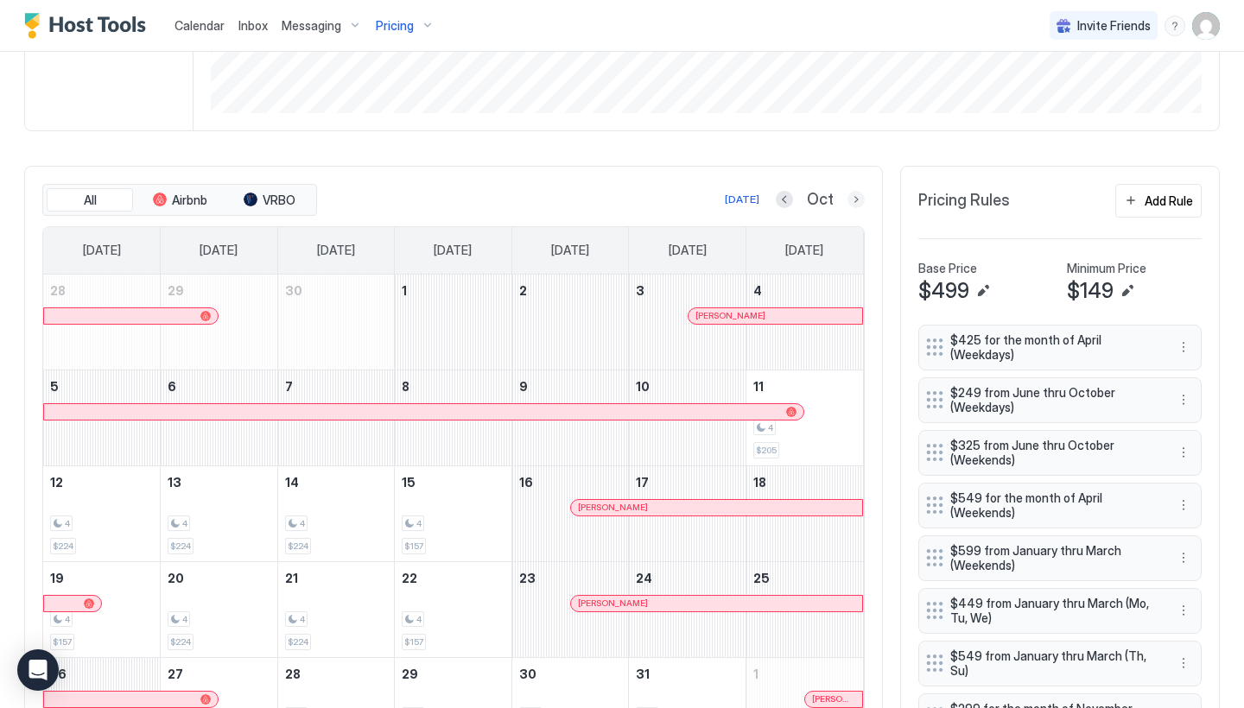
click at [857, 193] on button "Next month" at bounding box center [855, 199] width 17 height 17
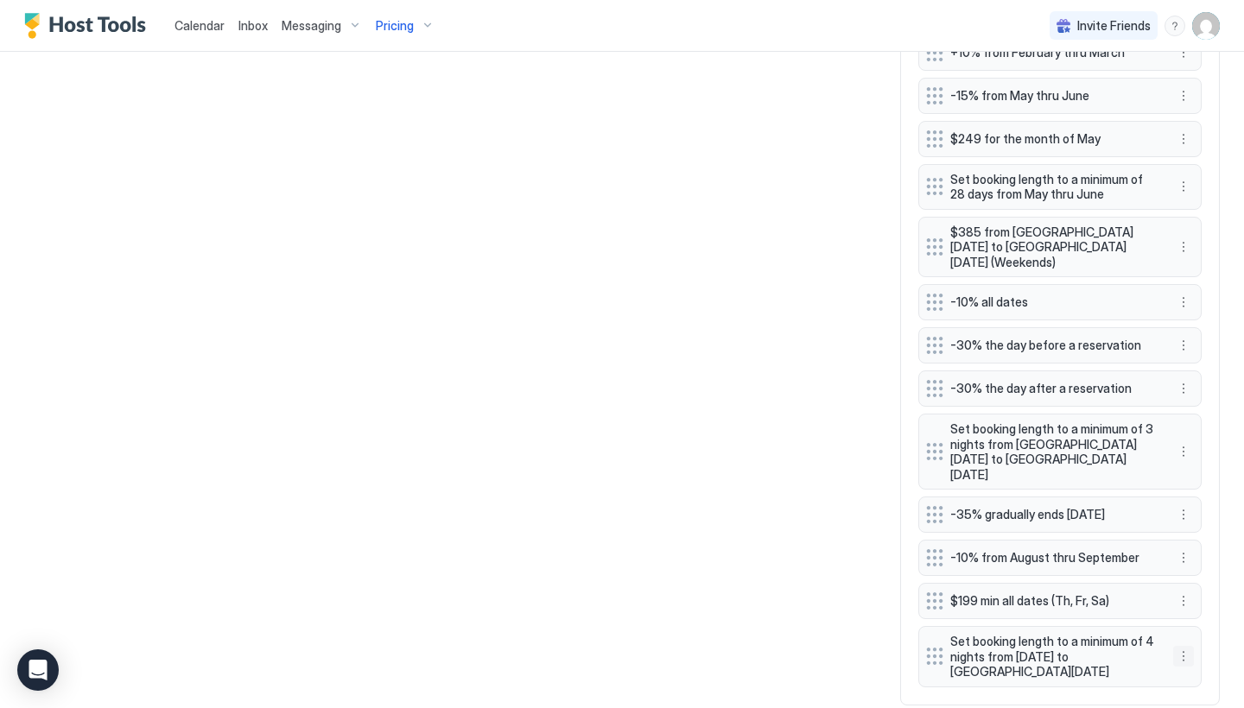
scroll to position [1388, 0]
click at [1182, 647] on button "More options" at bounding box center [1183, 657] width 21 height 21
click at [1195, 641] on div "Edit" at bounding box center [1200, 636] width 38 height 13
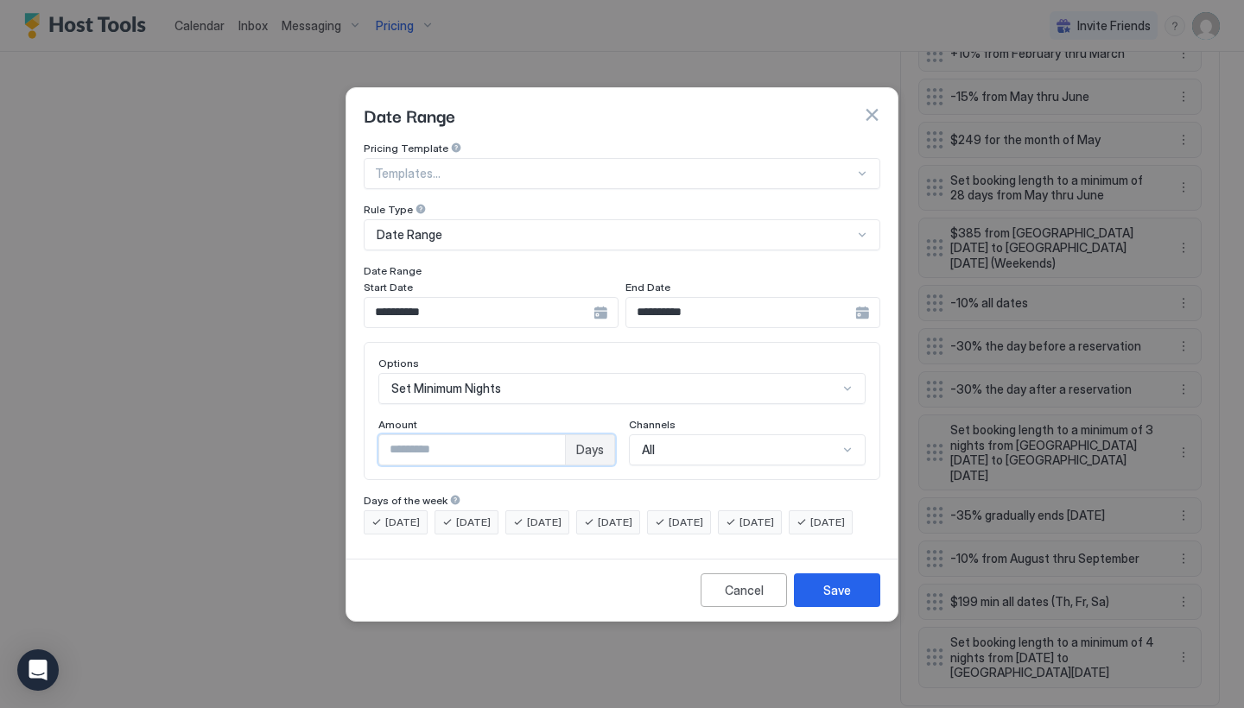
drag, startPoint x: 424, startPoint y: 445, endPoint x: 352, endPoint y: 442, distance: 72.6
click at [352, 442] on div "**********" at bounding box center [621, 347] width 551 height 410
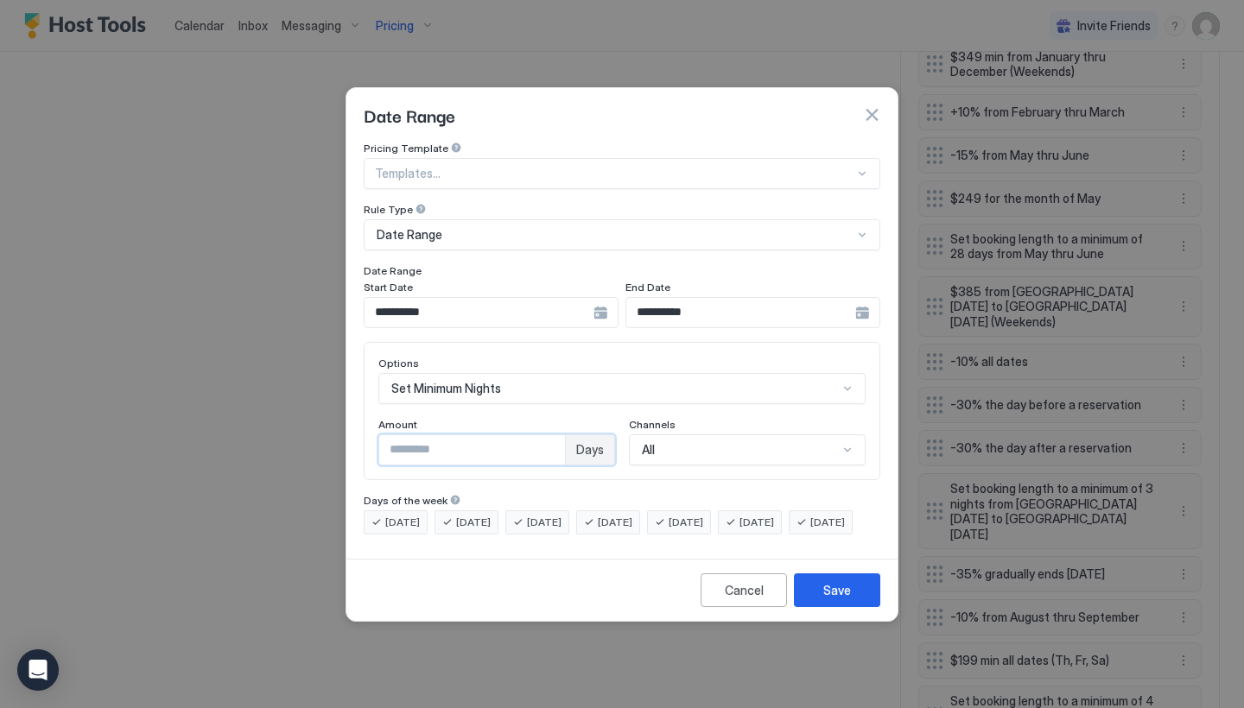
drag, startPoint x: 403, startPoint y: 434, endPoint x: 346, endPoint y: 434, distance: 57.0
click at [346, 434] on div "**********" at bounding box center [622, 354] width 553 height 535
type input "*"
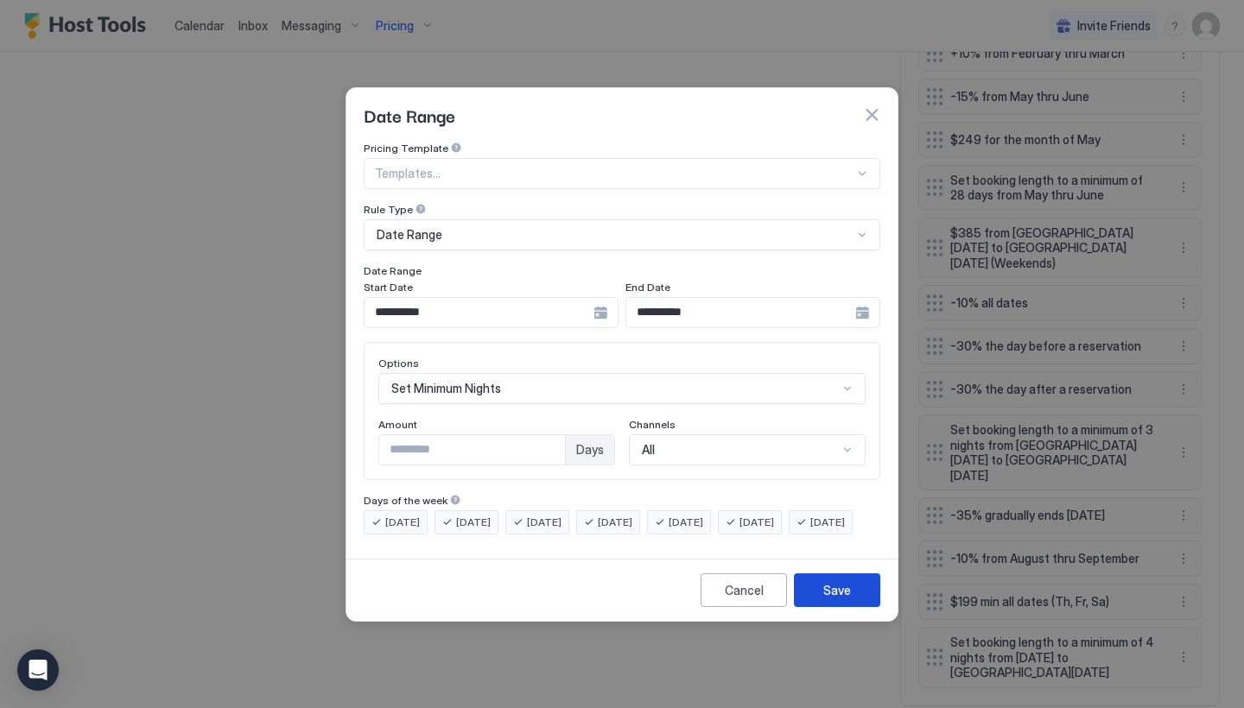
click at [847, 597] on div "Save" at bounding box center [837, 590] width 28 height 18
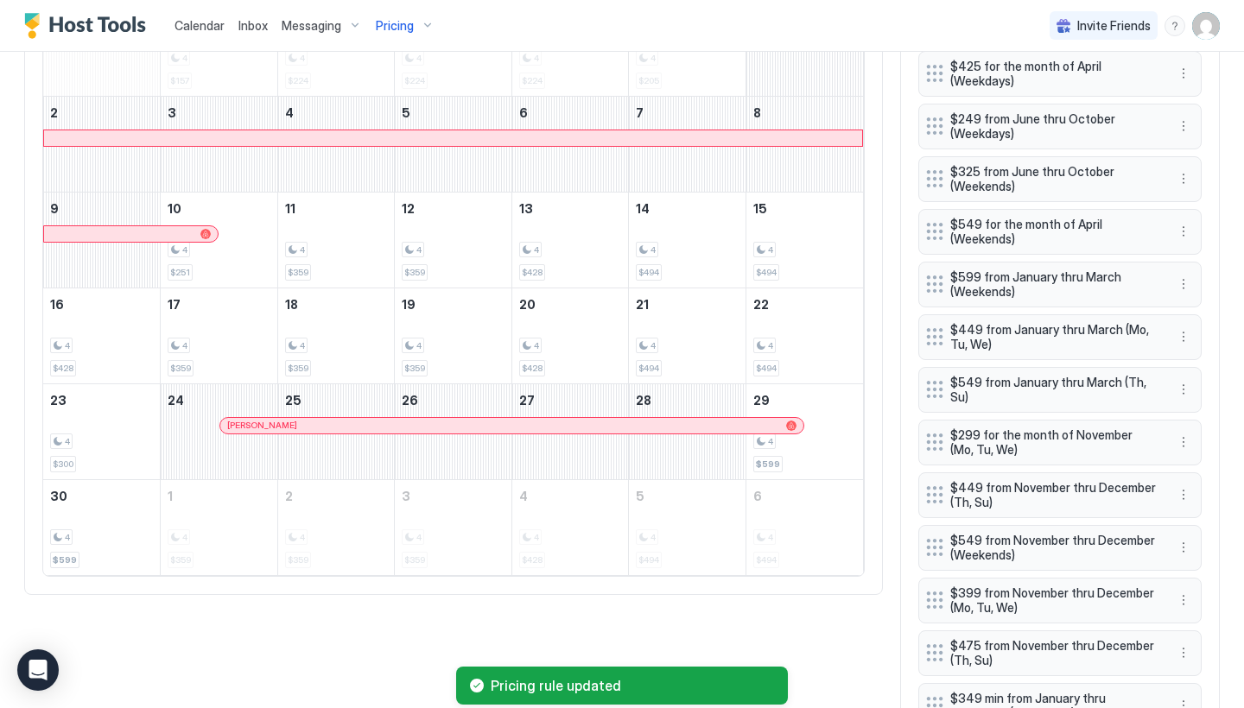
scroll to position [256, 0]
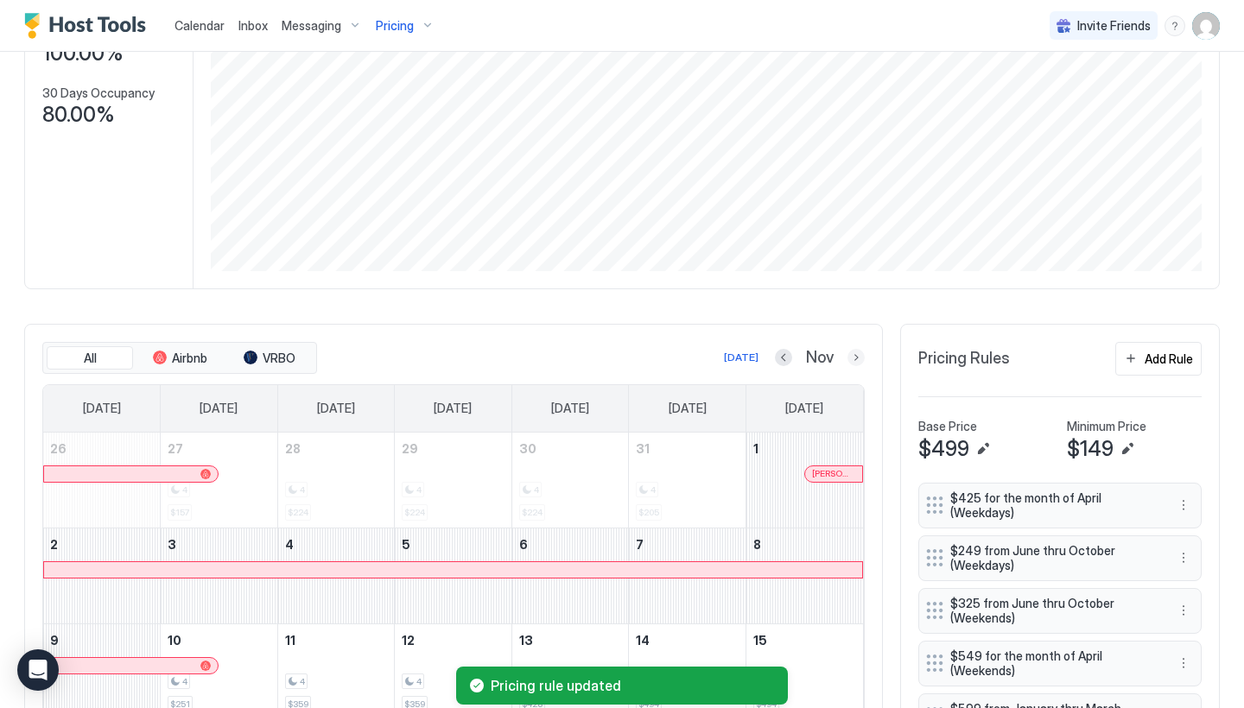
click at [857, 356] on button "Next month" at bounding box center [855, 357] width 17 height 17
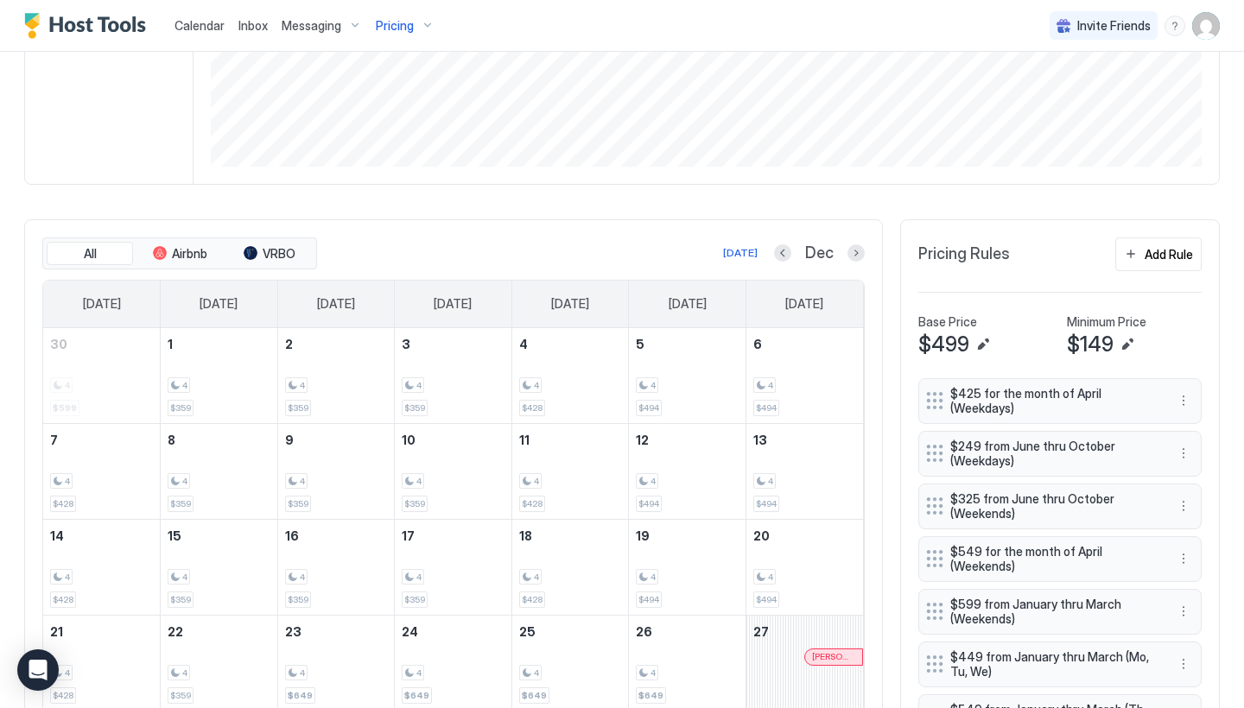
scroll to position [359, 0]
click at [786, 250] on button "Previous month" at bounding box center [782, 253] width 17 height 17
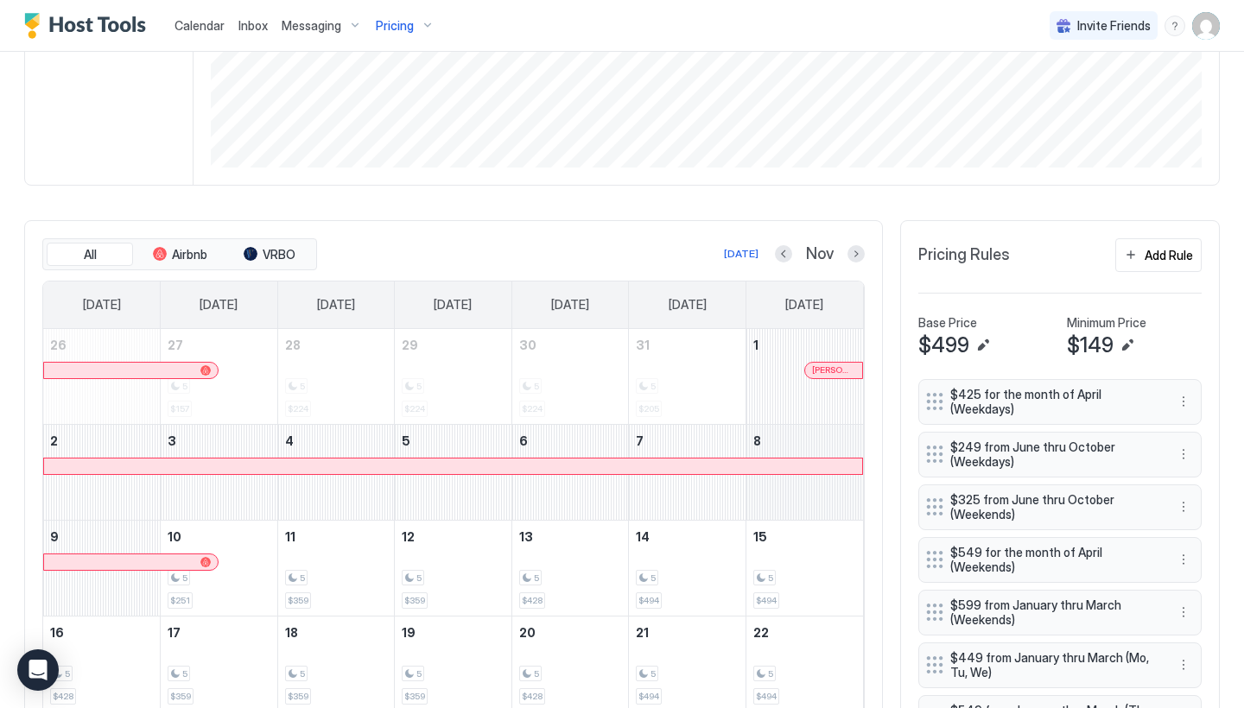
scroll to position [367, 0]
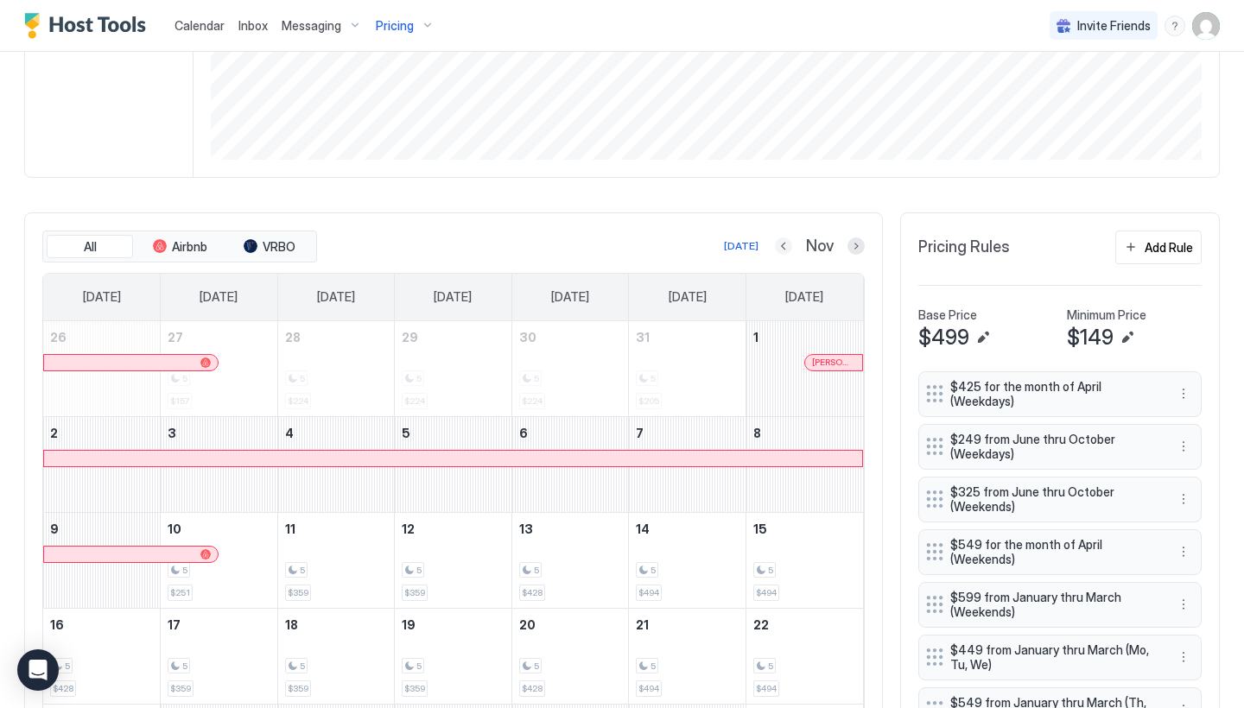
click at [789, 238] on button "Previous month" at bounding box center [783, 246] width 17 height 17
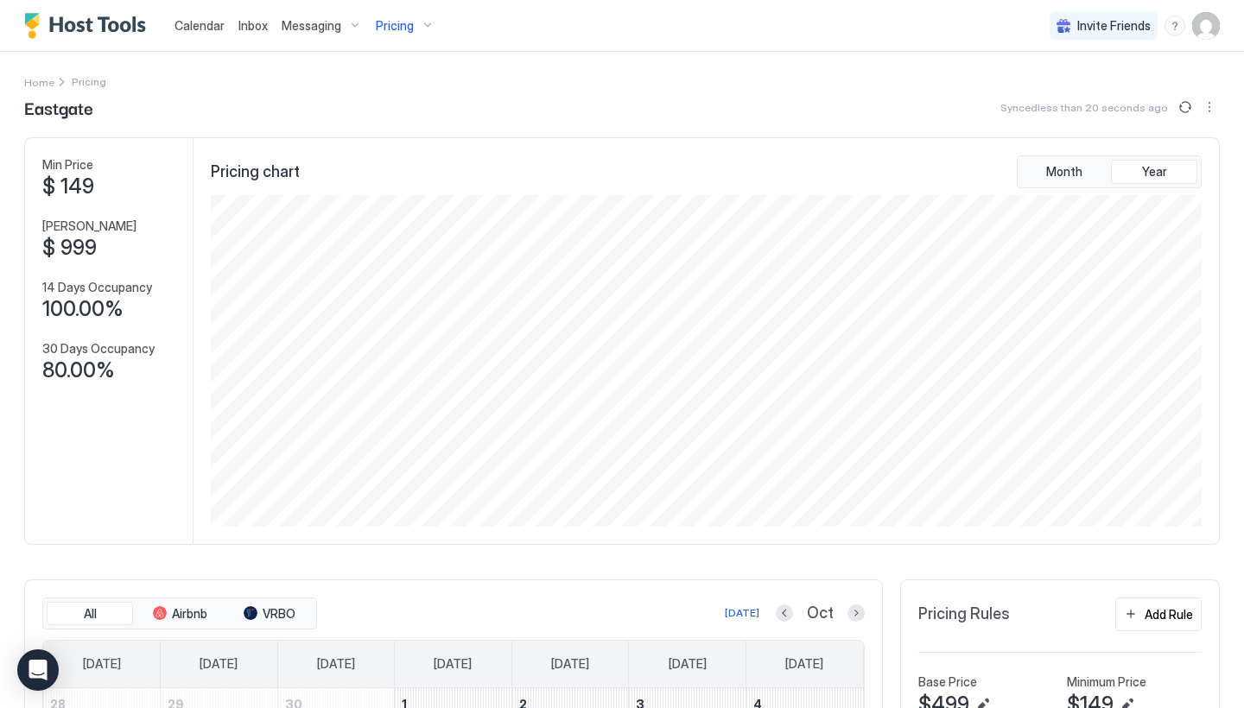
scroll to position [0, 0]
click at [410, 20] on span "Pricing" at bounding box center [395, 26] width 38 height 16
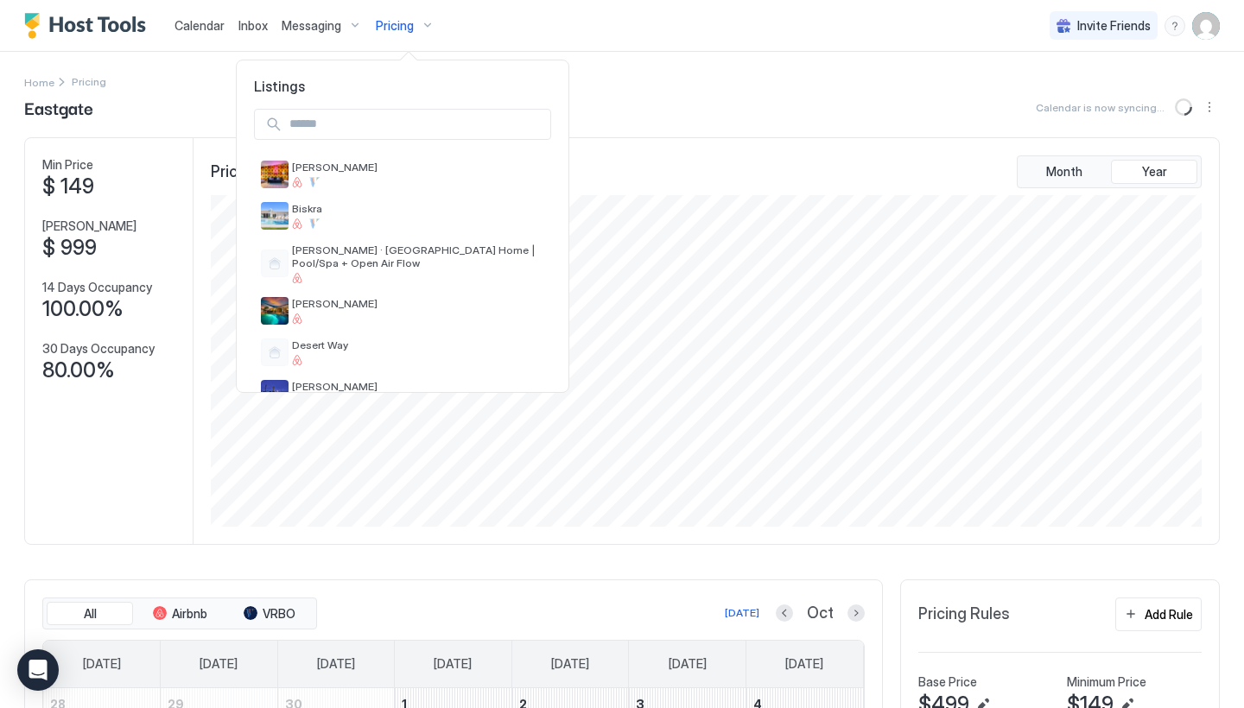
click at [387, 146] on div at bounding box center [403, 124] width 332 height 59
click at [380, 116] on input "Input Field" at bounding box center [416, 124] width 268 height 29
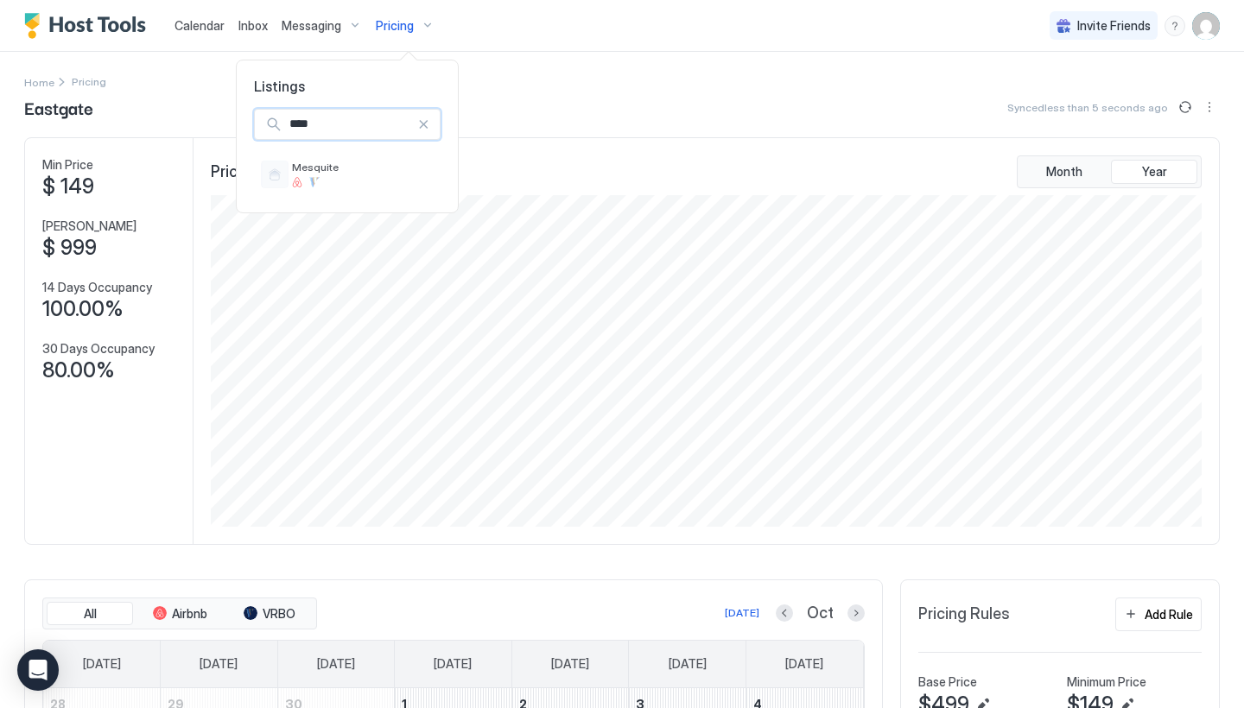
click at [389, 186] on div "Listings **** Mesquite" at bounding box center [347, 137] width 223 height 154
click at [417, 132] on input "****" at bounding box center [349, 124] width 135 height 29
type input "****"
click at [374, 167] on span "Mesquite" at bounding box center [363, 167] width 142 height 13
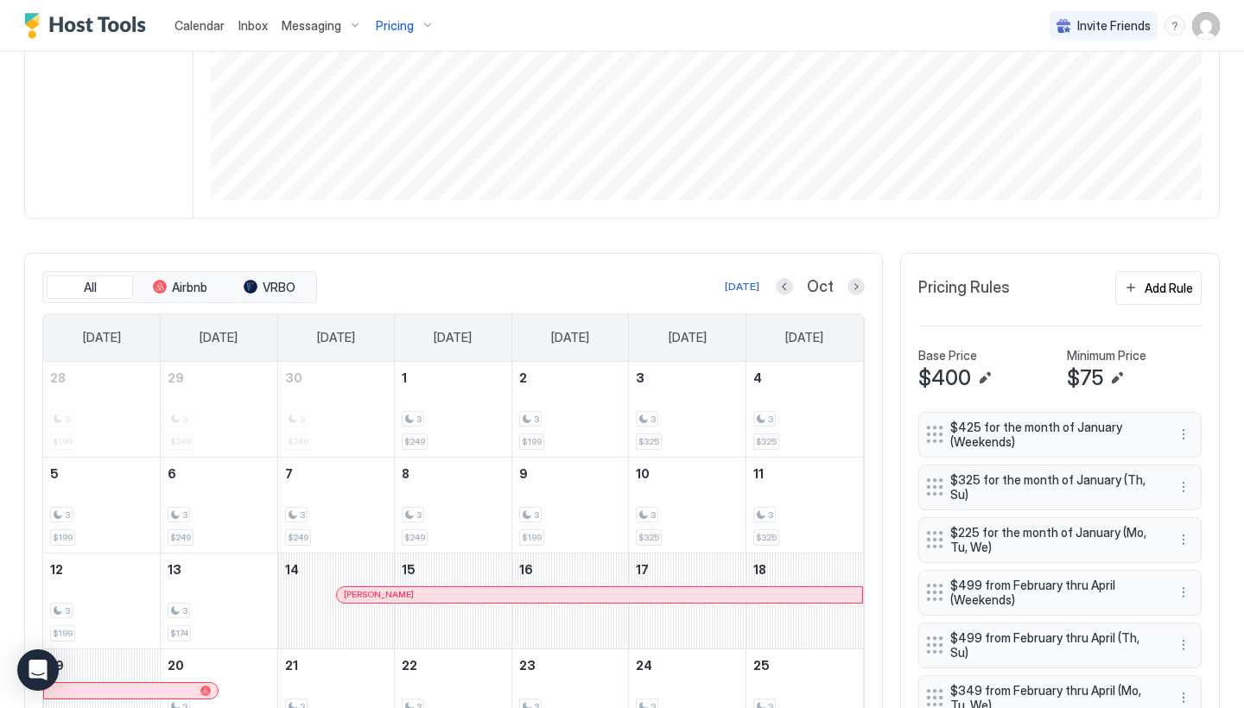
scroll to position [328, 0]
click at [791, 288] on button "Previous month" at bounding box center [784, 284] width 17 height 17
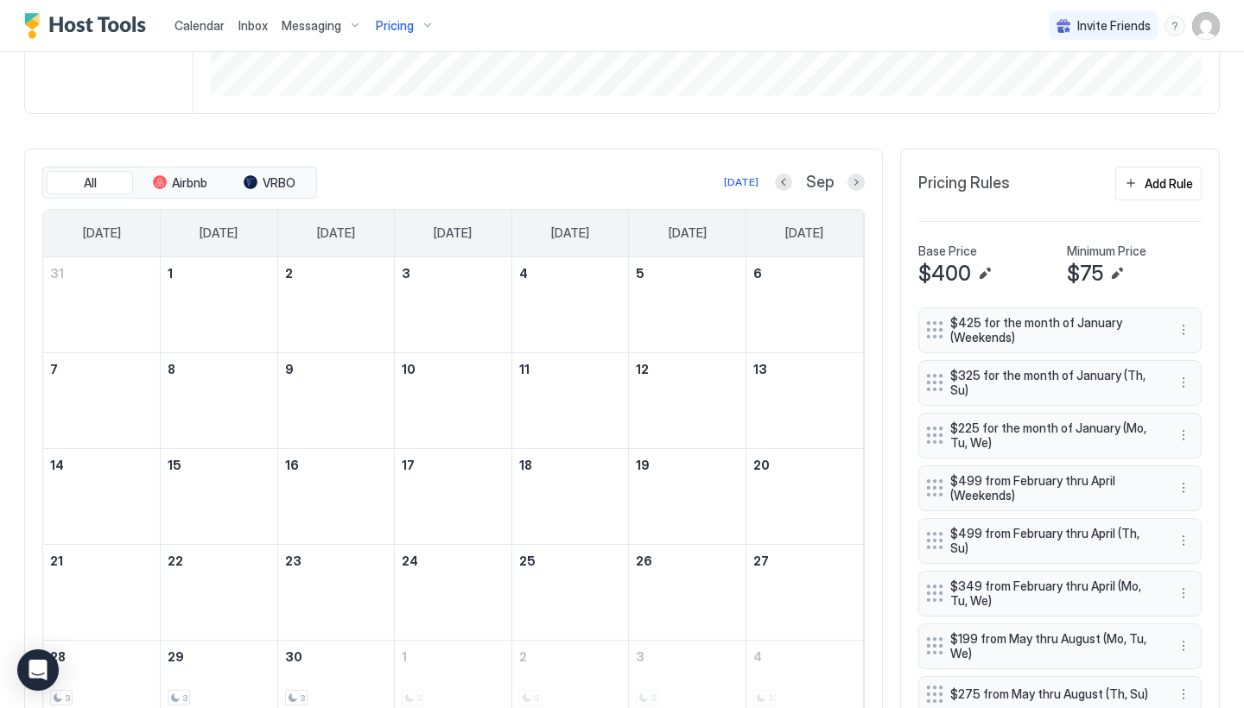
scroll to position [497, 0]
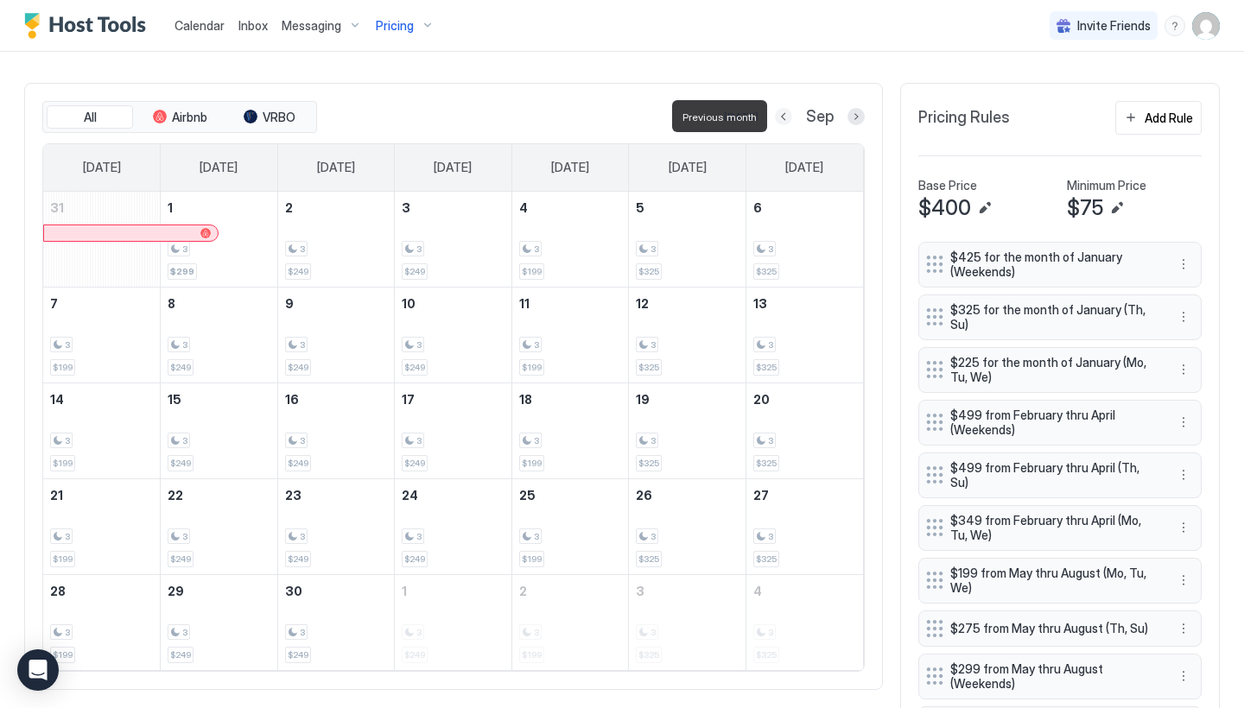
click at [787, 117] on button "Previous month" at bounding box center [783, 116] width 17 height 17
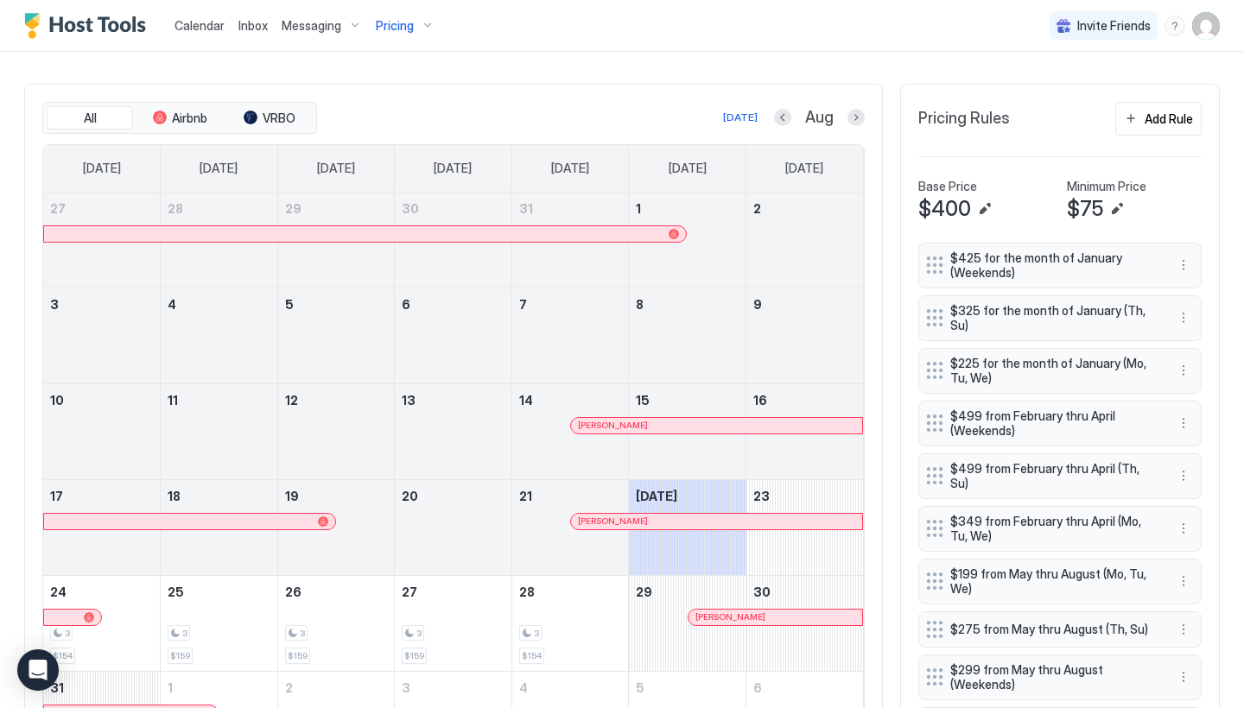
scroll to position [550, 0]
